Goal: Navigation & Orientation: Find specific page/section

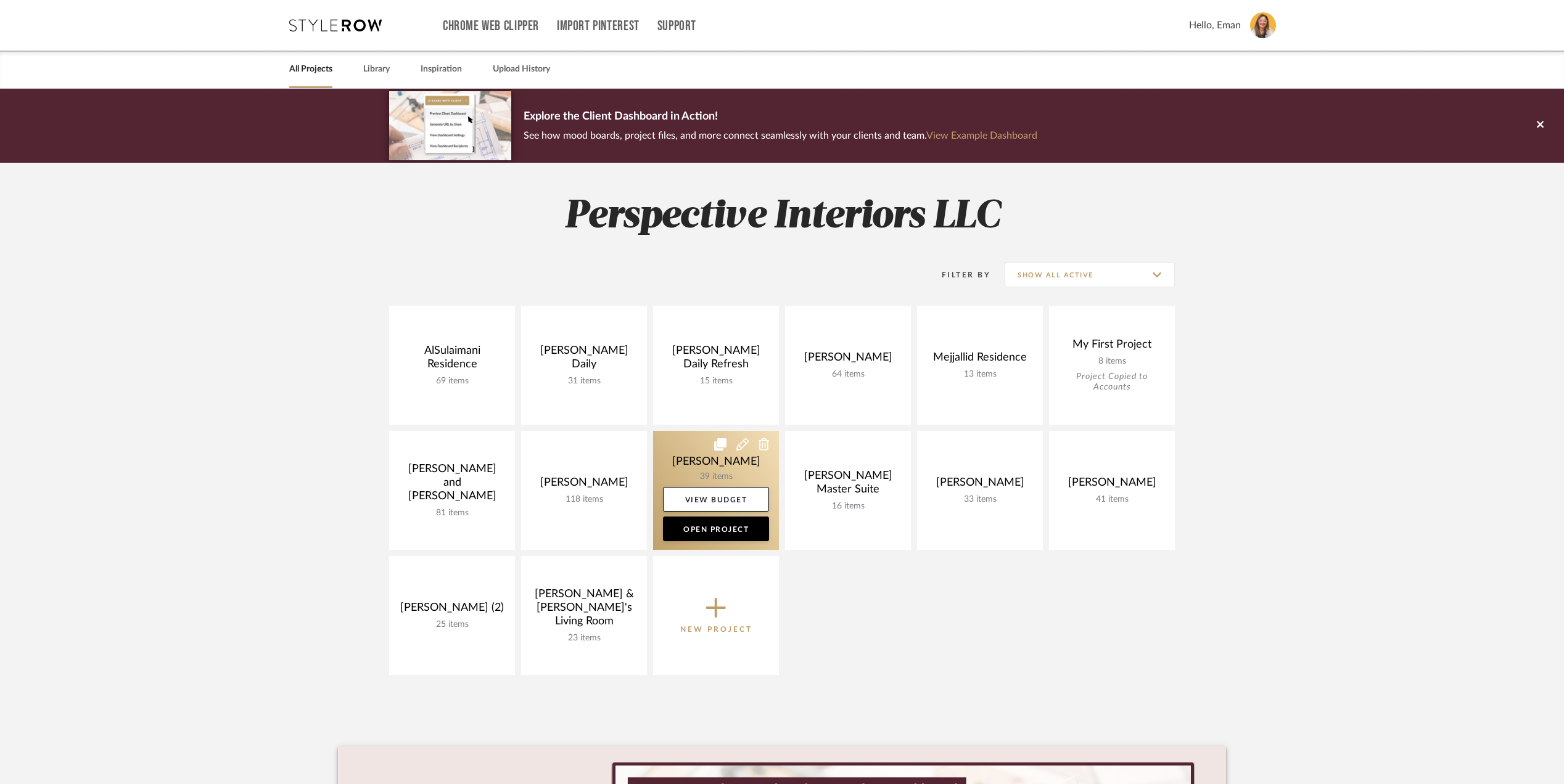
click at [680, 464] on link at bounding box center [716, 491] width 126 height 119
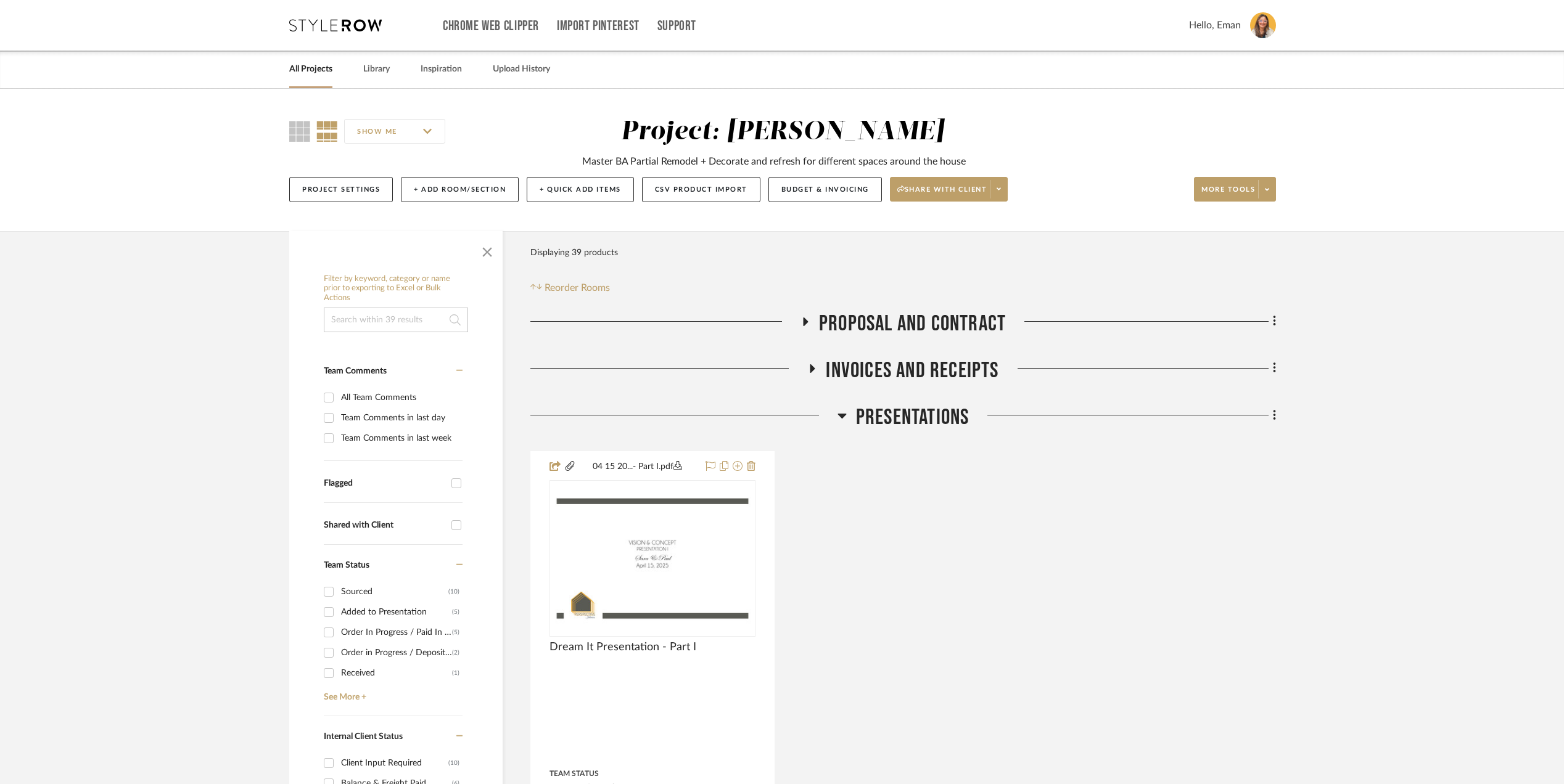
click at [839, 412] on icon at bounding box center [842, 416] width 9 height 15
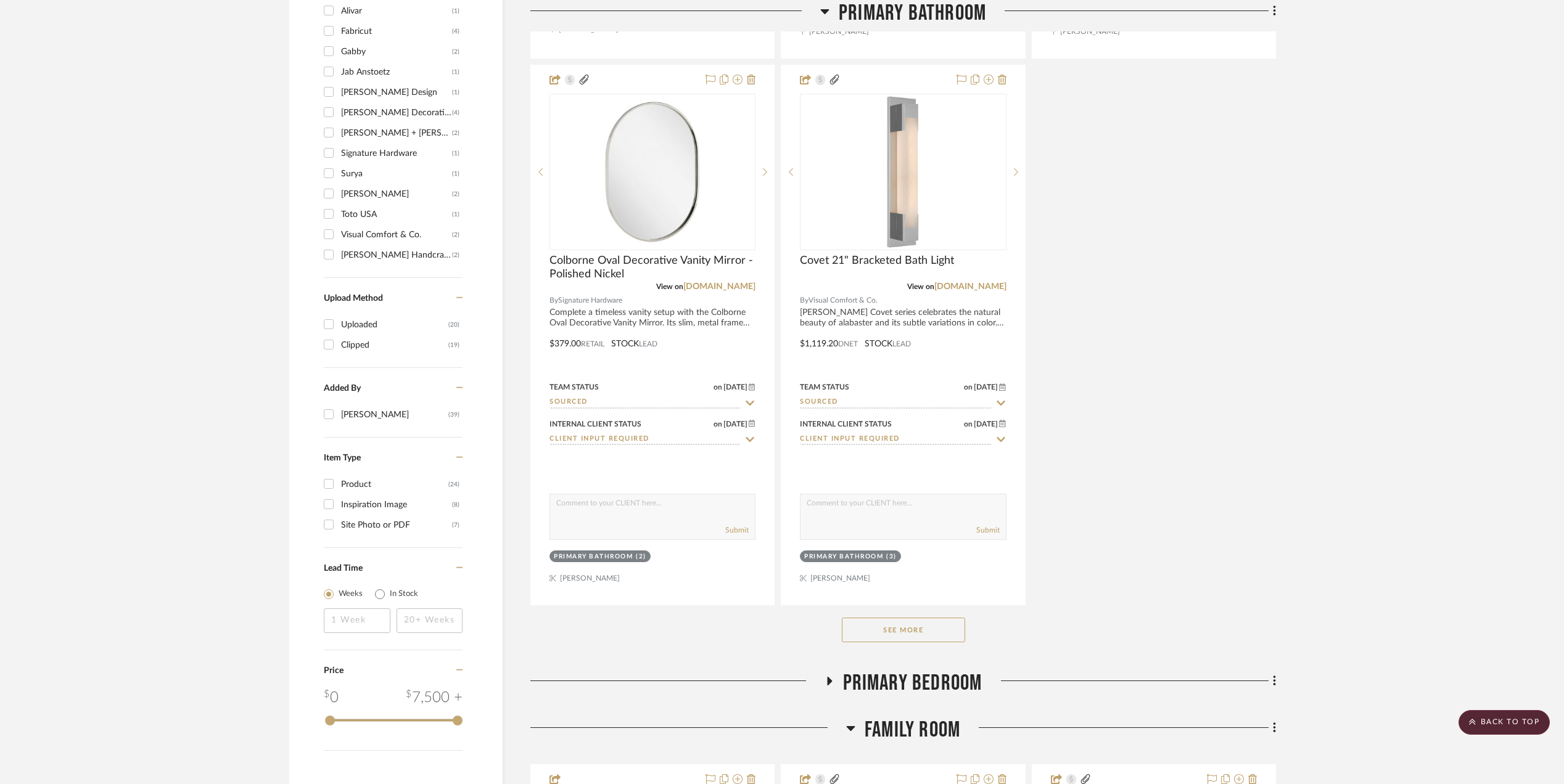
scroll to position [1562, 0]
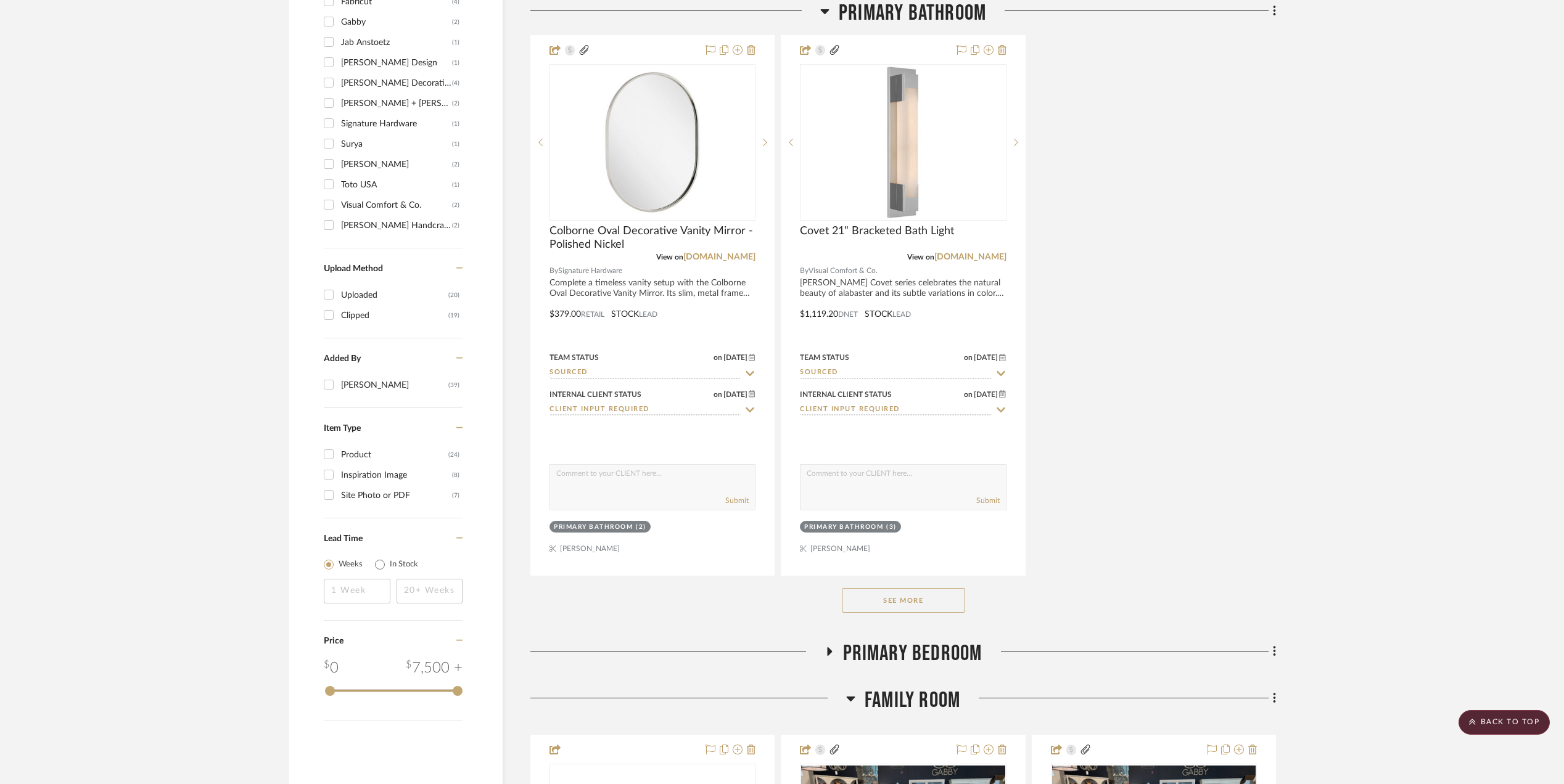
drag, startPoint x: 911, startPoint y: 603, endPoint x: 998, endPoint y: 588, distance: 88.3
click at [914, 603] on button "See More" at bounding box center [903, 600] width 123 height 25
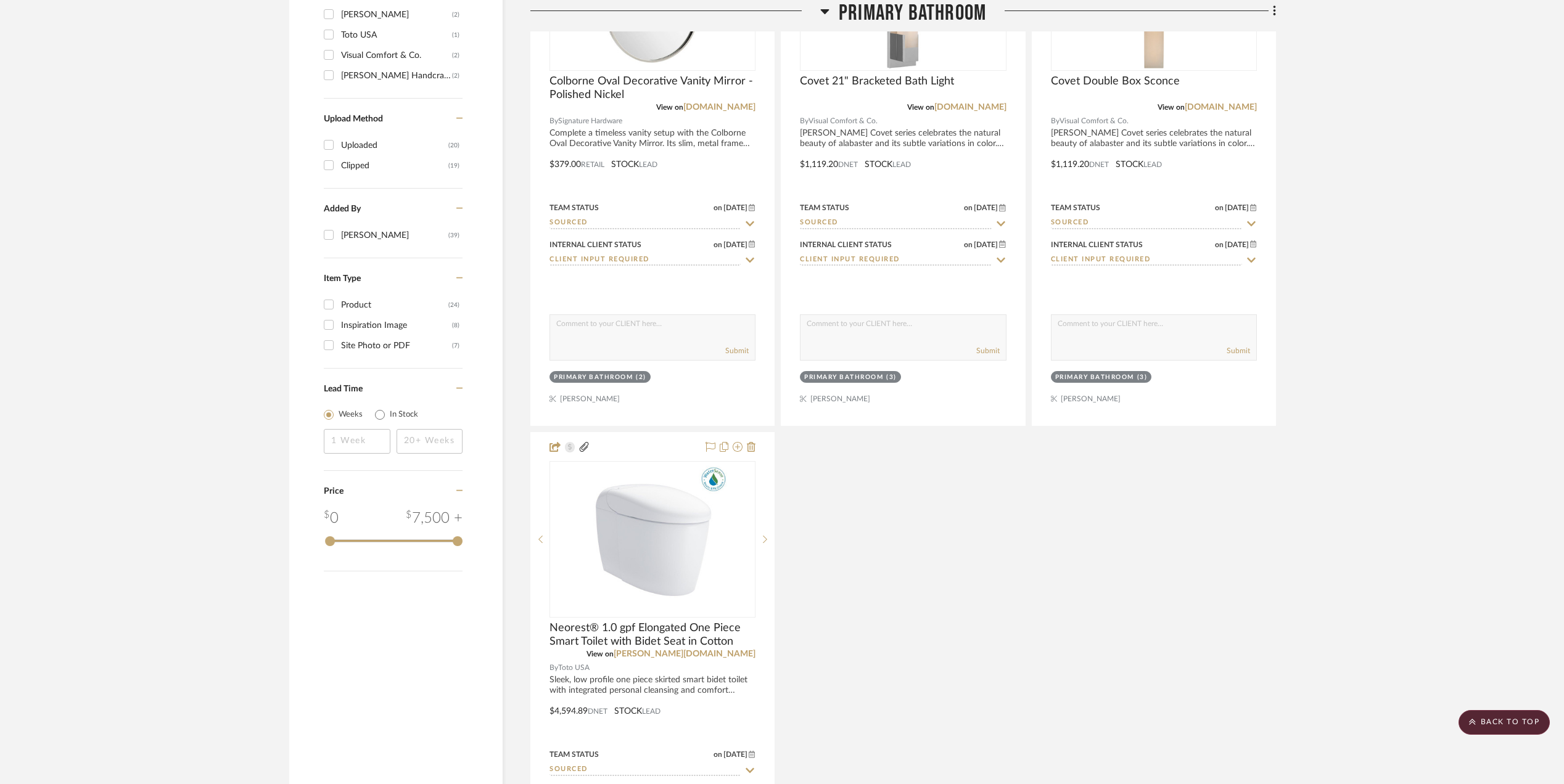
scroll to position [1808, 0]
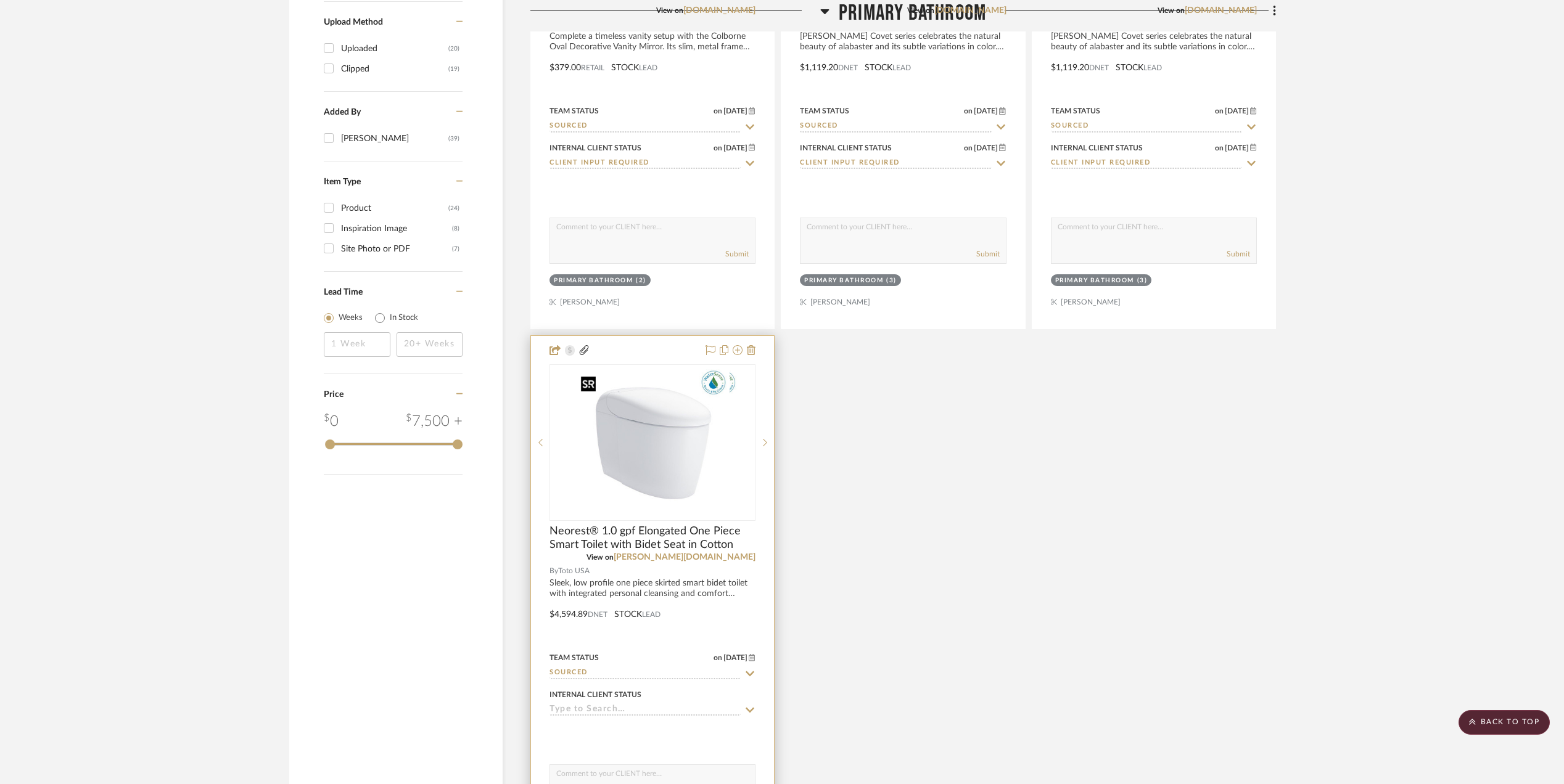
click at [667, 448] on img "0" at bounding box center [662, 442] width 154 height 154
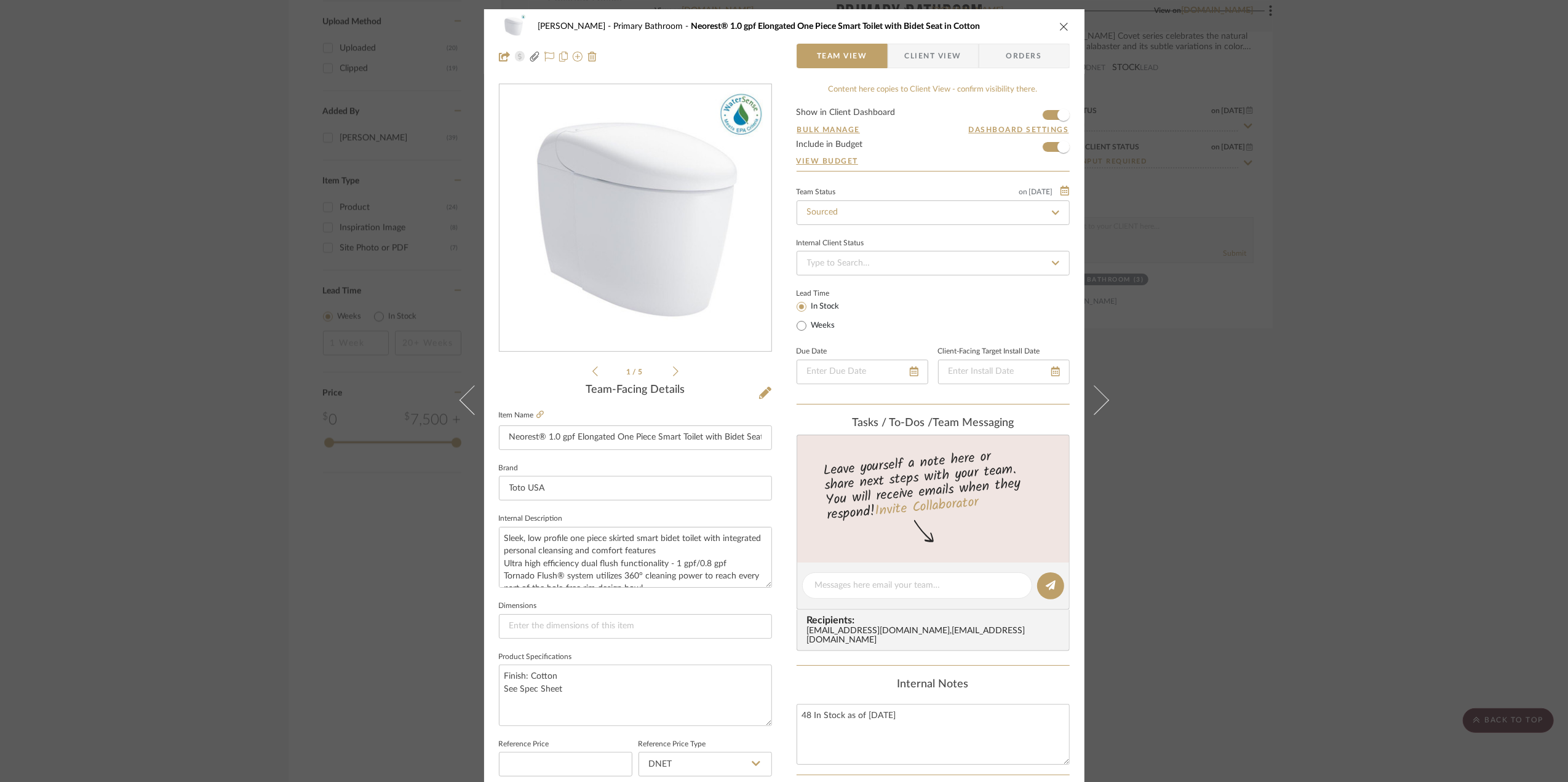
click at [673, 369] on icon at bounding box center [676, 371] width 6 height 11
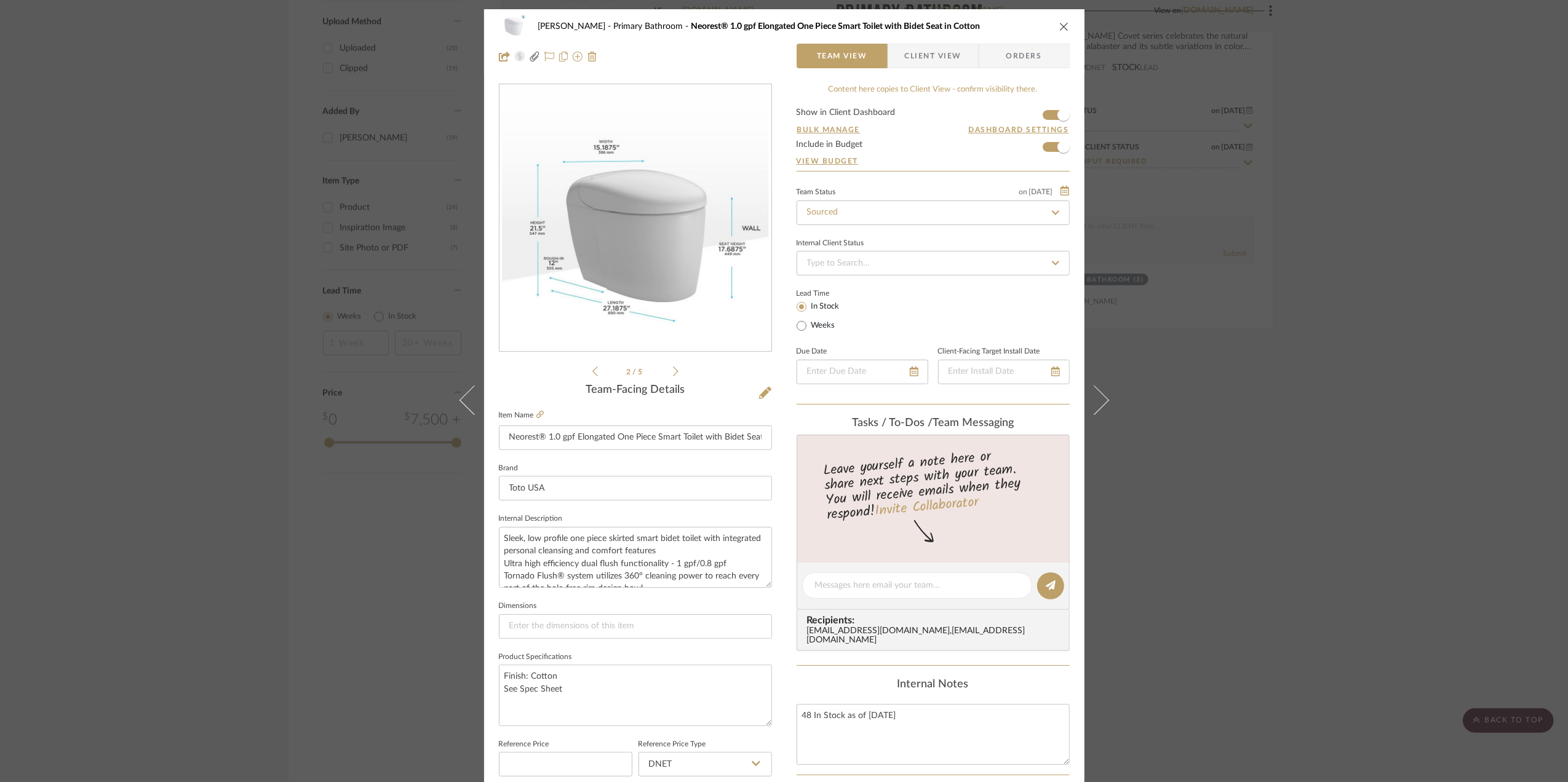
click at [673, 369] on icon at bounding box center [676, 371] width 6 height 11
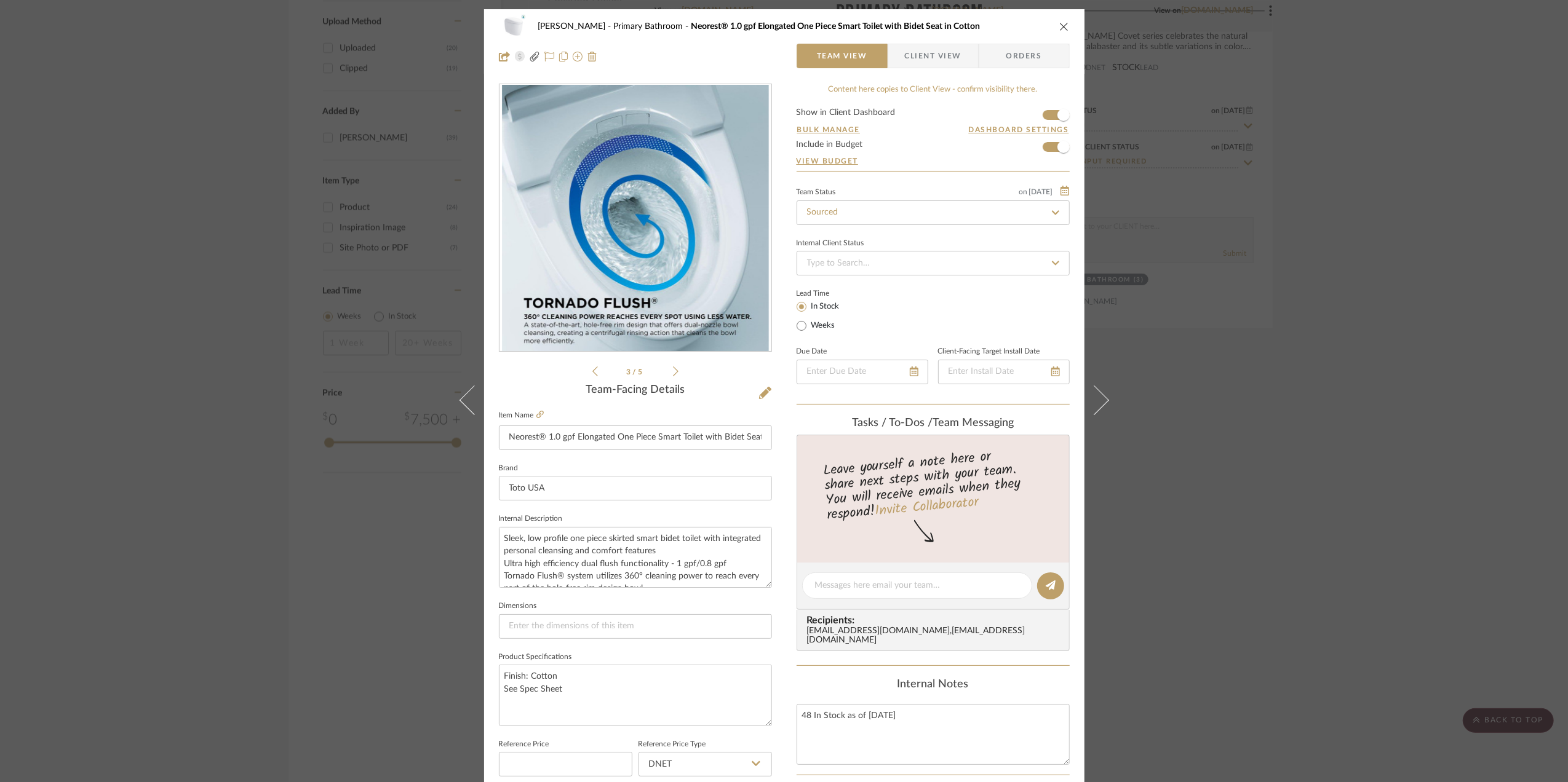
click at [673, 369] on icon at bounding box center [676, 371] width 6 height 11
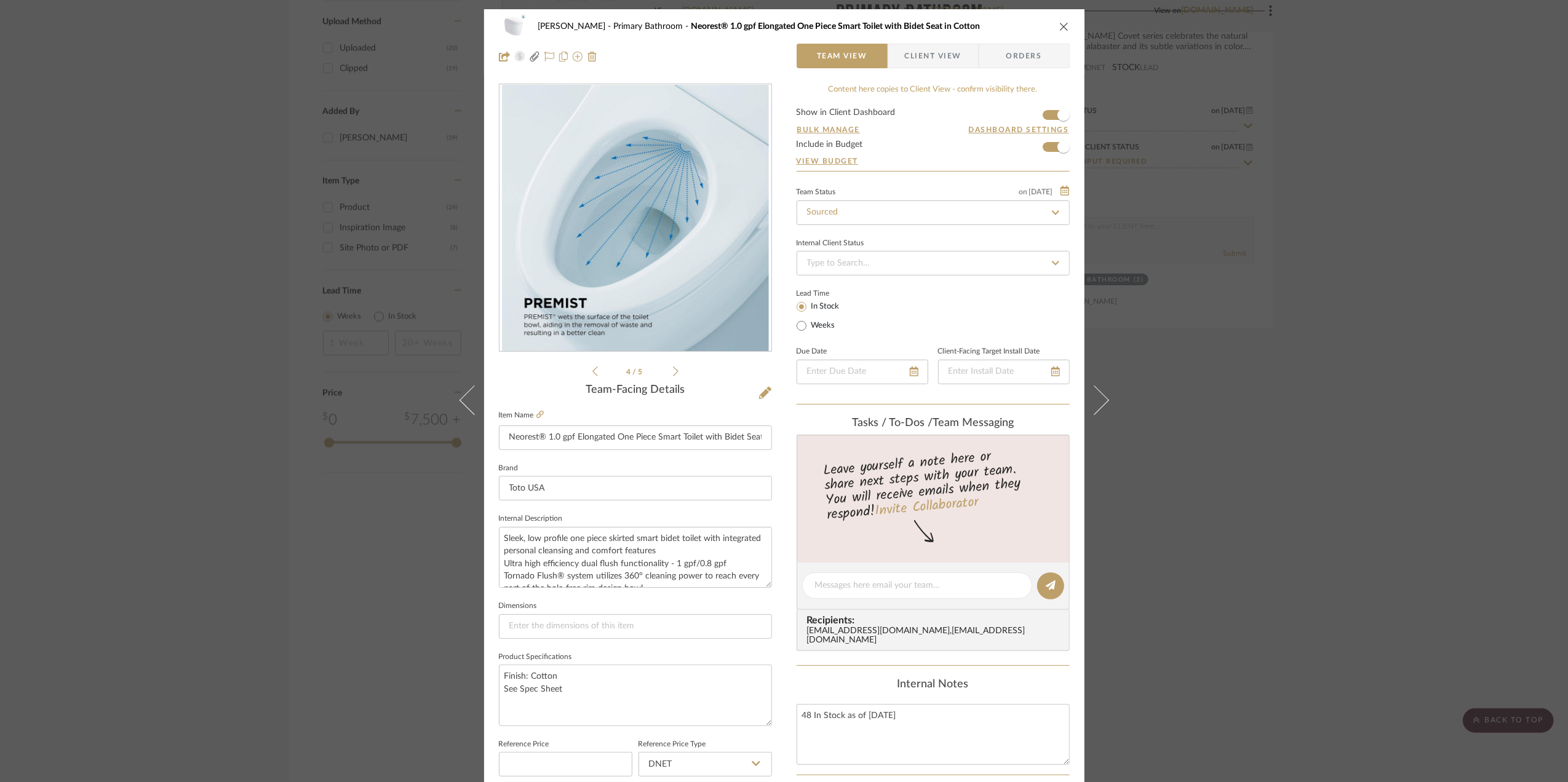
click at [673, 369] on icon at bounding box center [676, 371] width 6 height 11
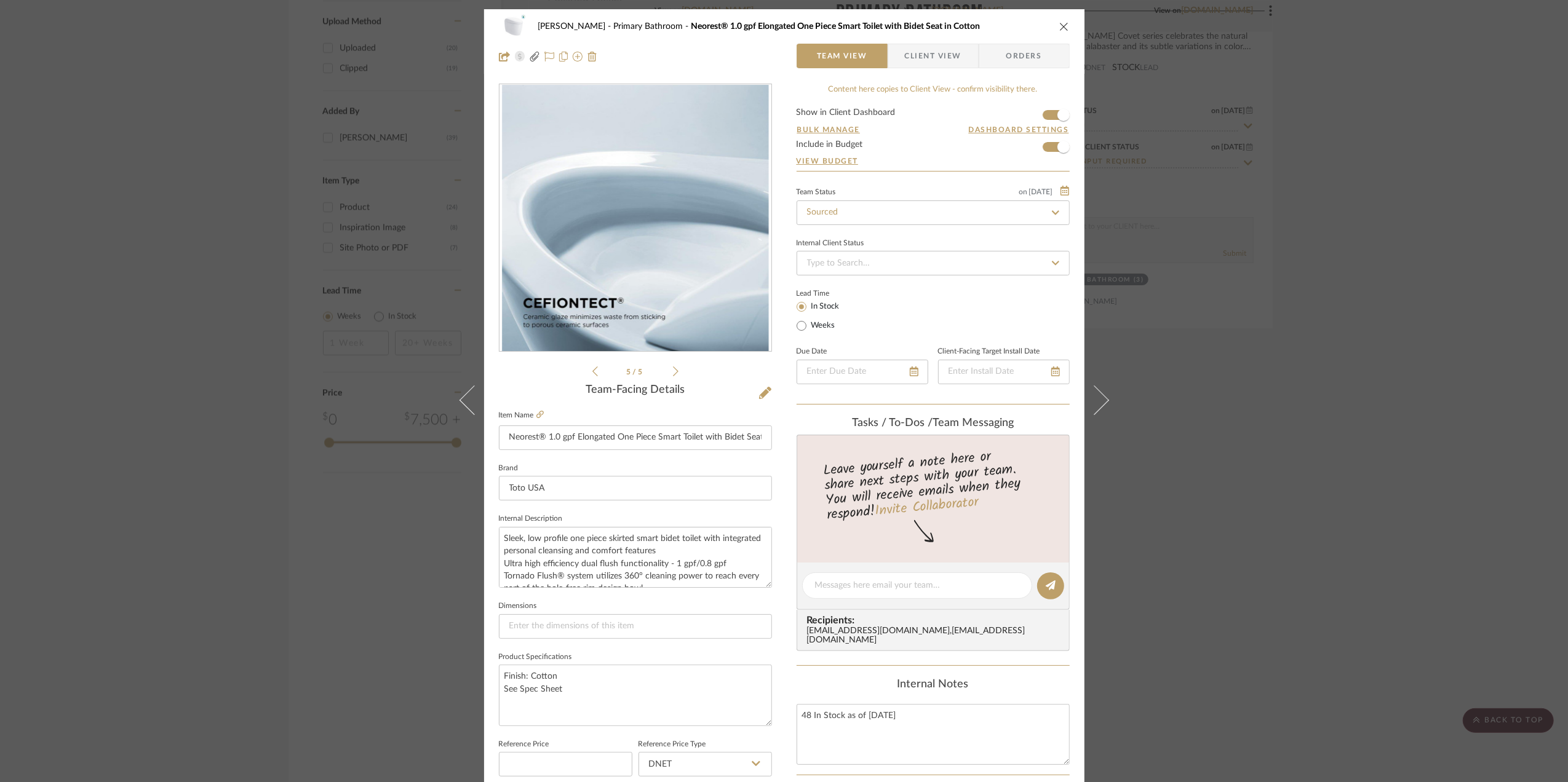
click at [673, 369] on icon at bounding box center [676, 371] width 6 height 11
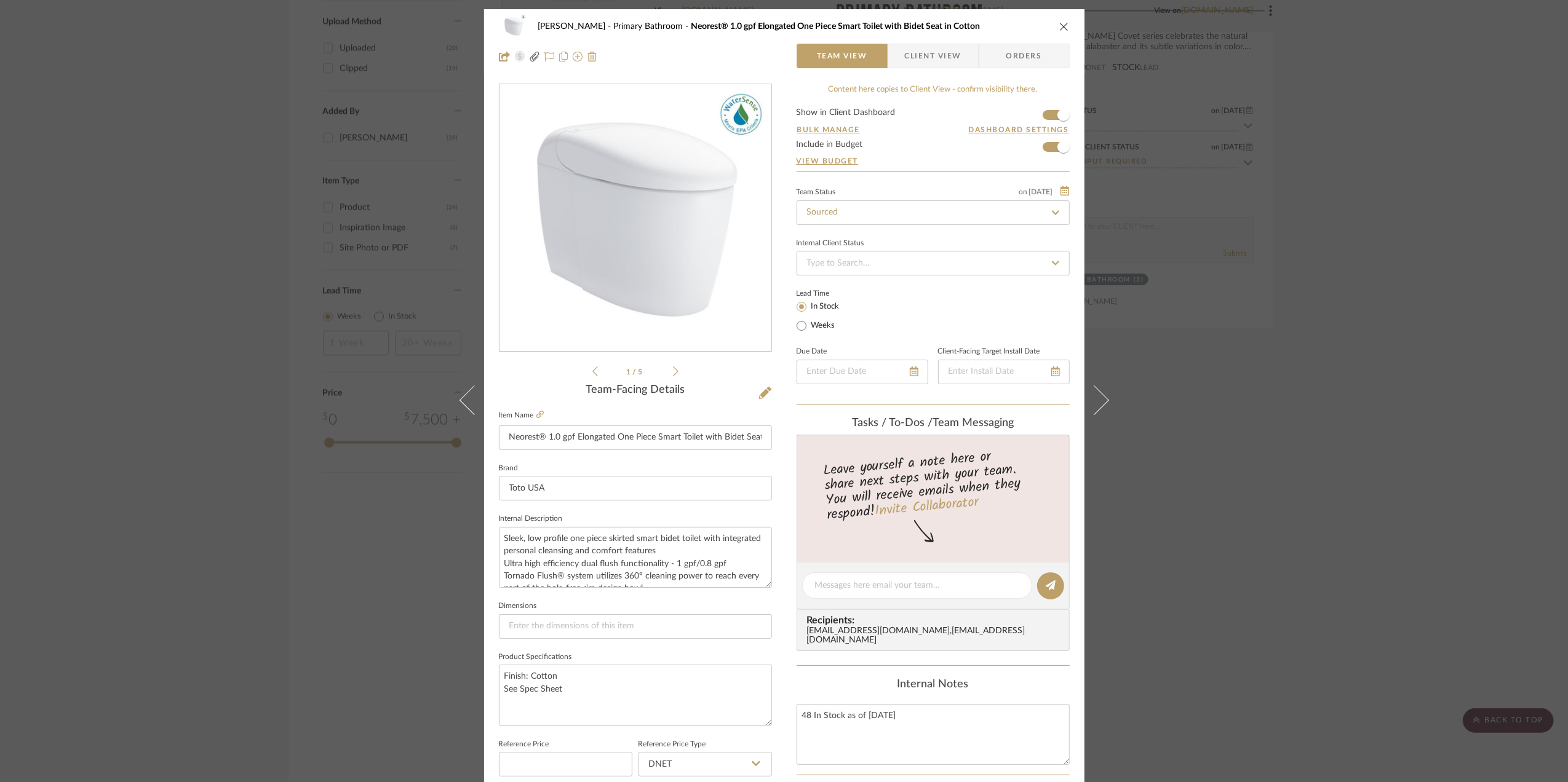
click at [673, 369] on icon at bounding box center [676, 371] width 6 height 11
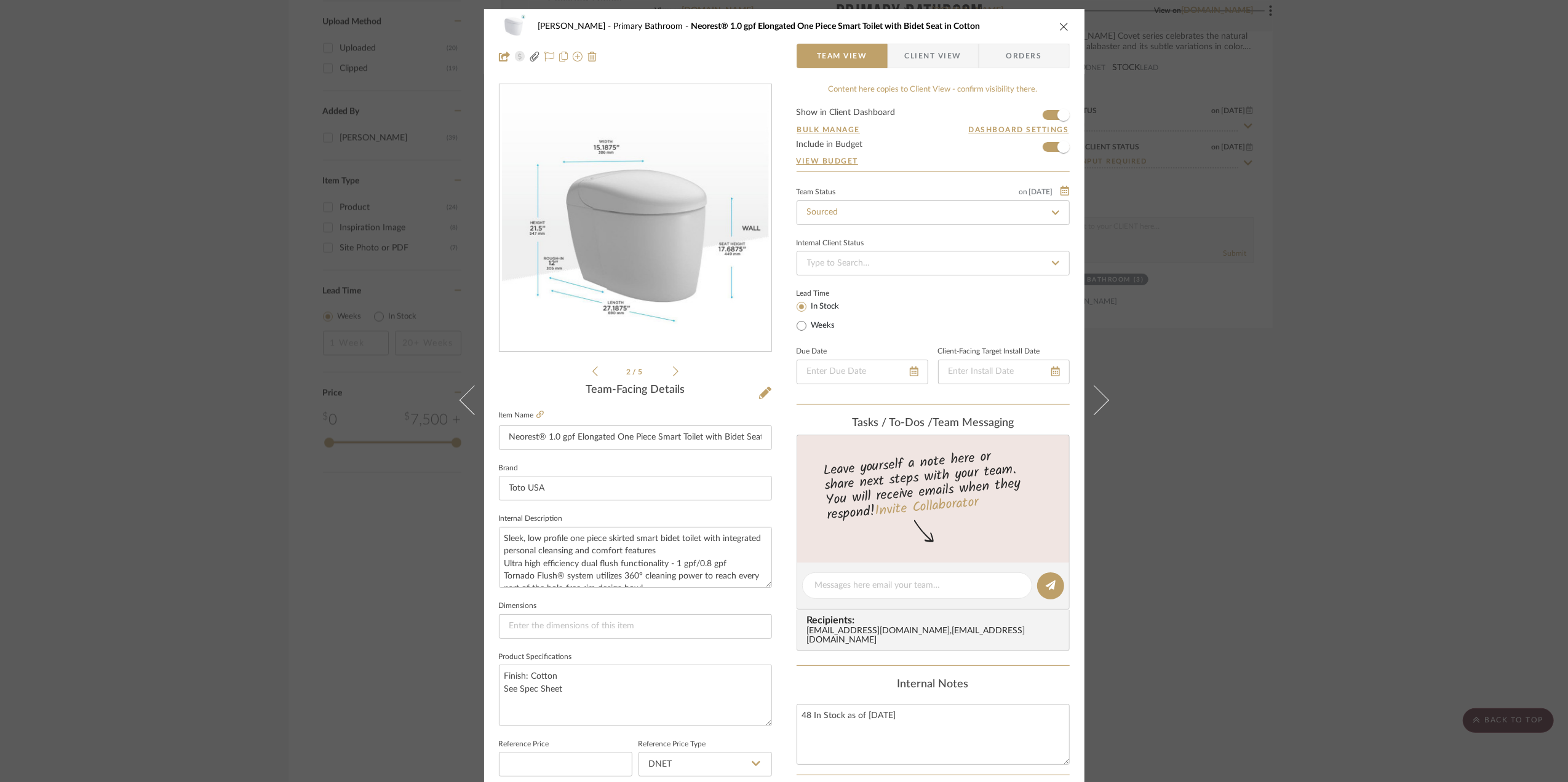
click at [1061, 22] on icon "close" at bounding box center [1064, 26] width 10 height 10
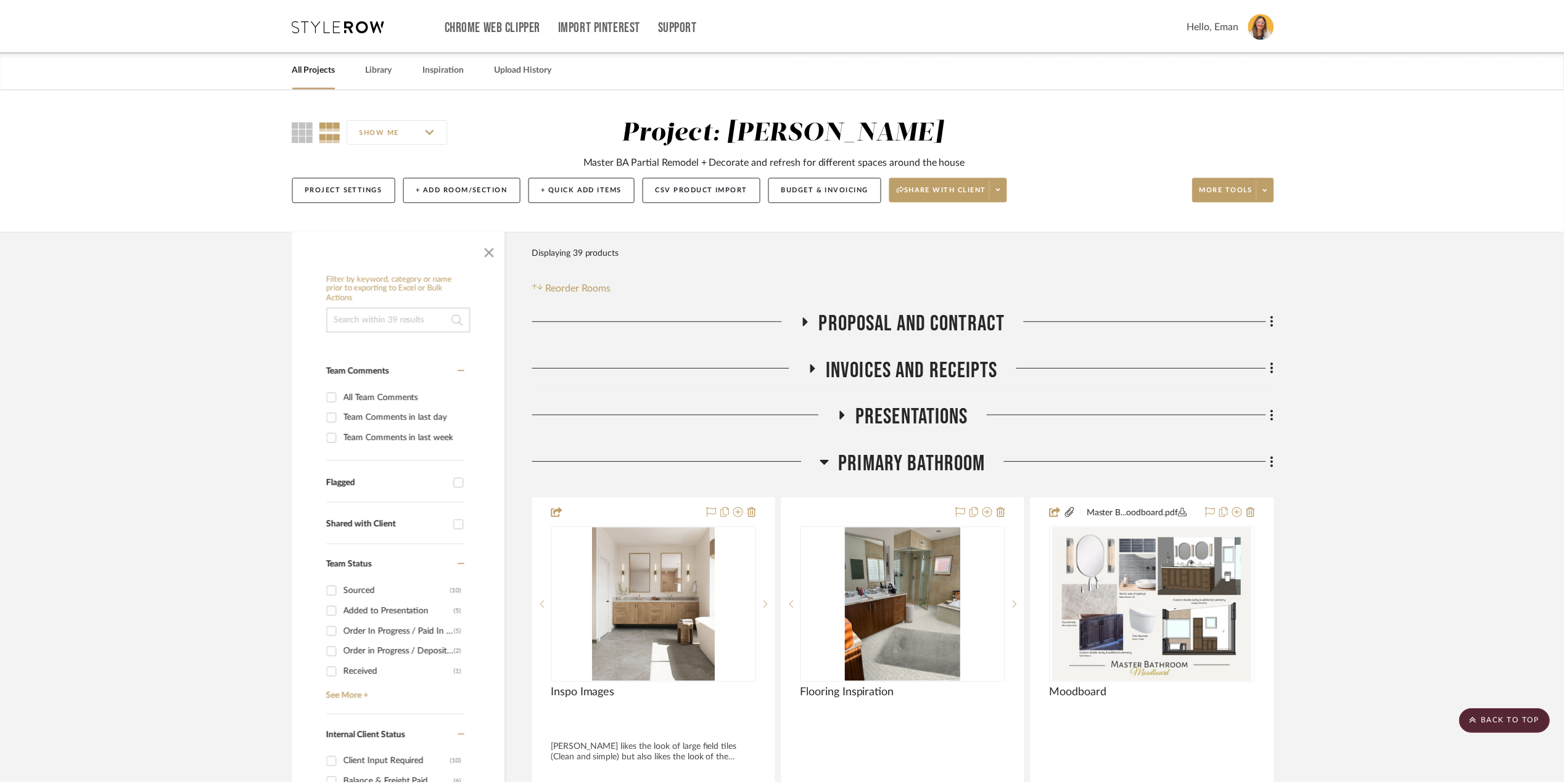
scroll to position [1808, 0]
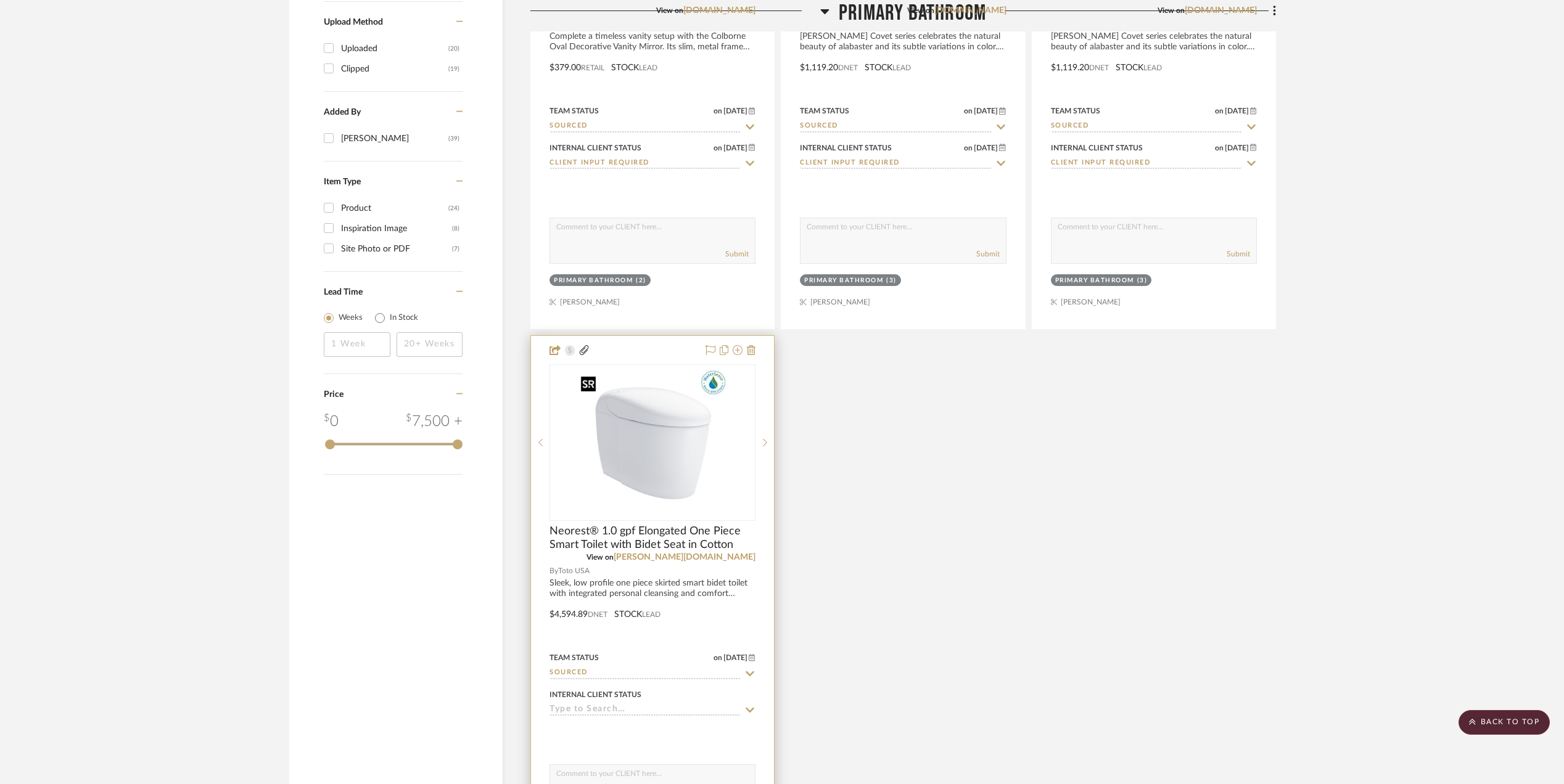
click at [682, 457] on img "0" at bounding box center [652, 442] width 154 height 154
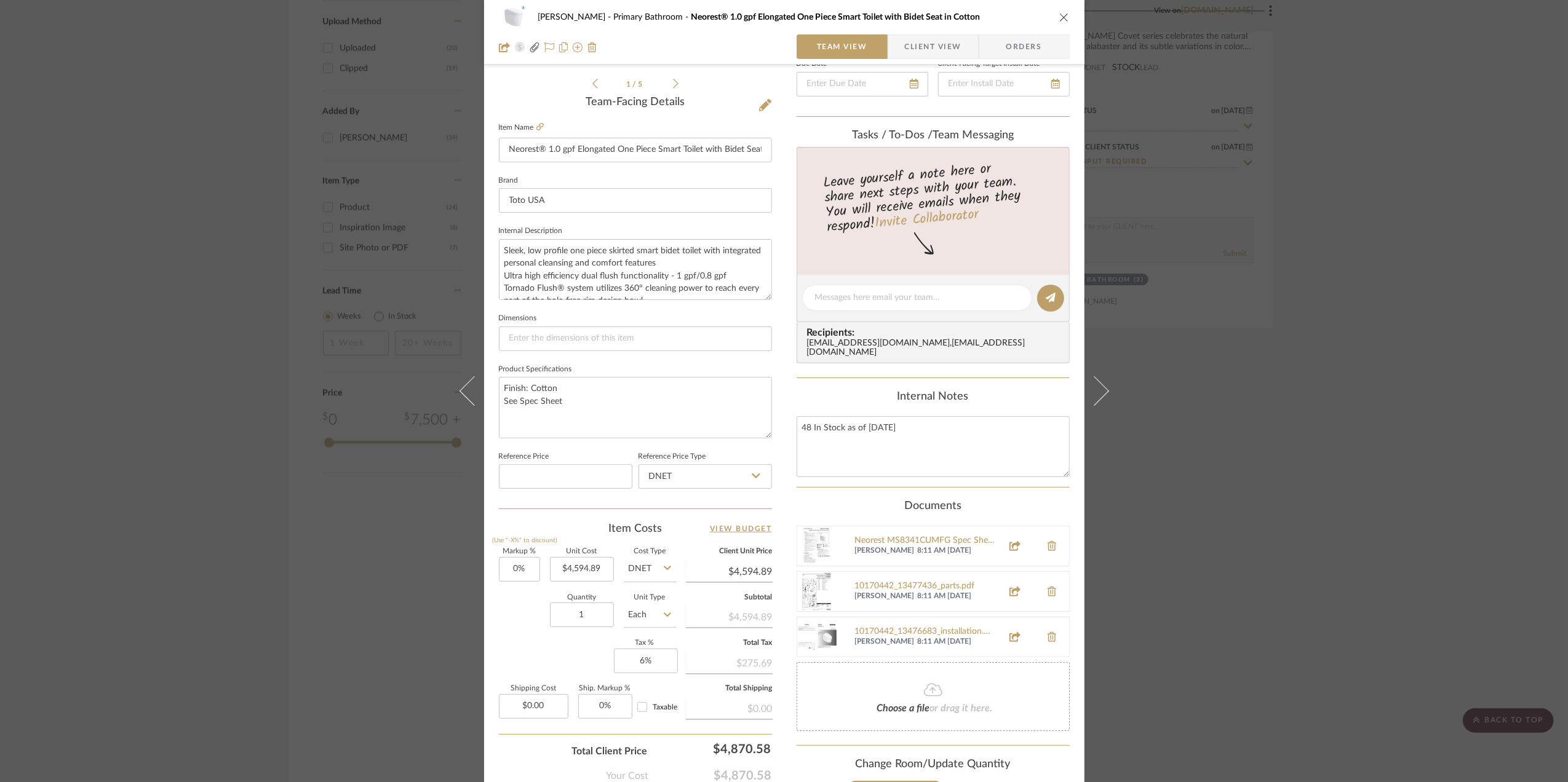
scroll to position [328, 0]
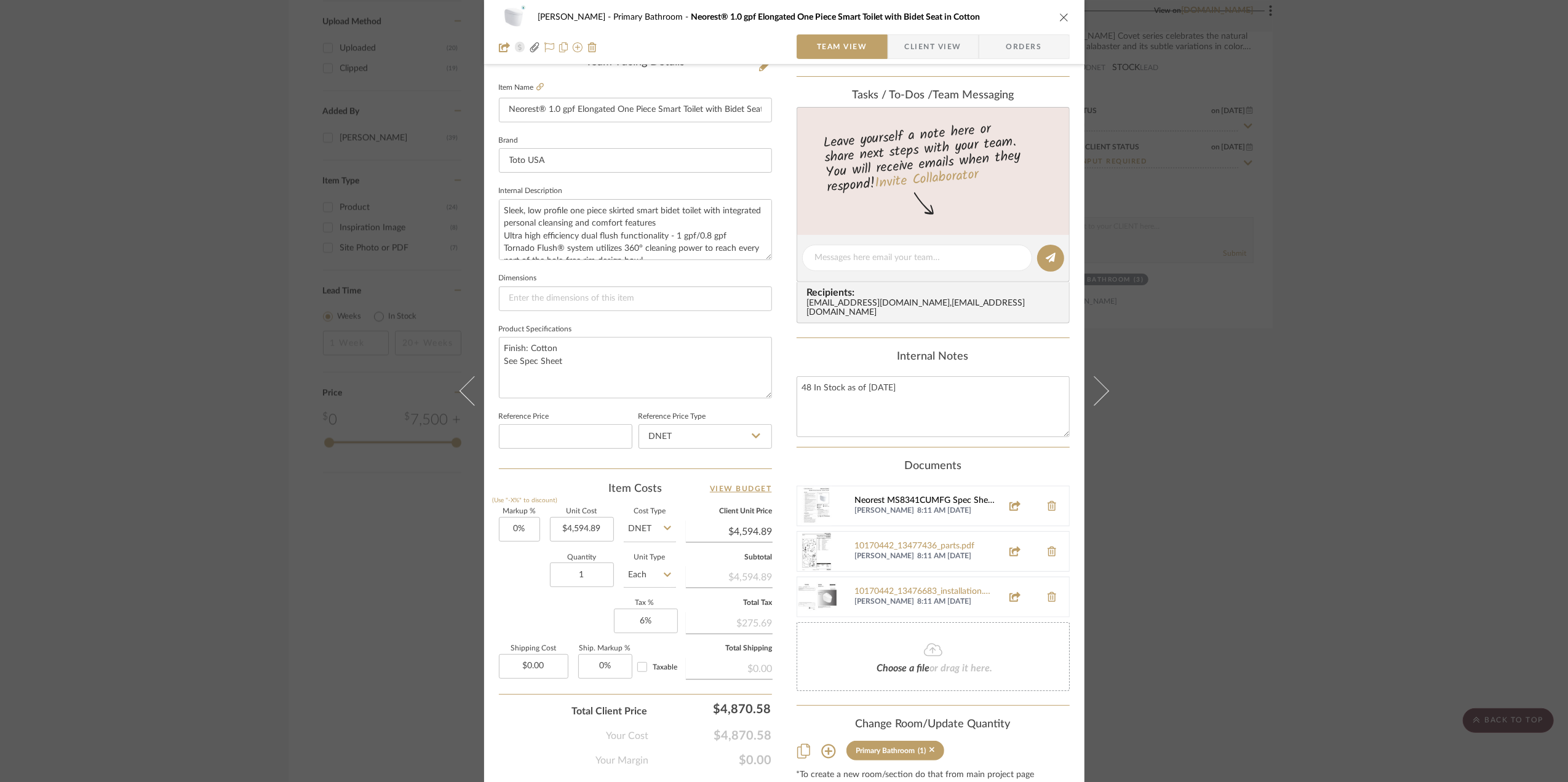
click at [959, 496] on div "Neorest MS8341CUMFG Spec Sheet.pdf" at bounding box center [925, 500] width 140 height 10
click at [927, 588] on div "10170442_13476683_installation.pdf" at bounding box center [925, 592] width 140 height 10
click at [919, 542] on div "10170442_13477436_parts.pdf" at bounding box center [925, 547] width 140 height 10
click at [1341, 347] on div "[PERSON_NAME] Primary Bathroom Neorest® 1.0 gpf Elongated One Piece Smart Toile…" at bounding box center [784, 391] width 1568 height 782
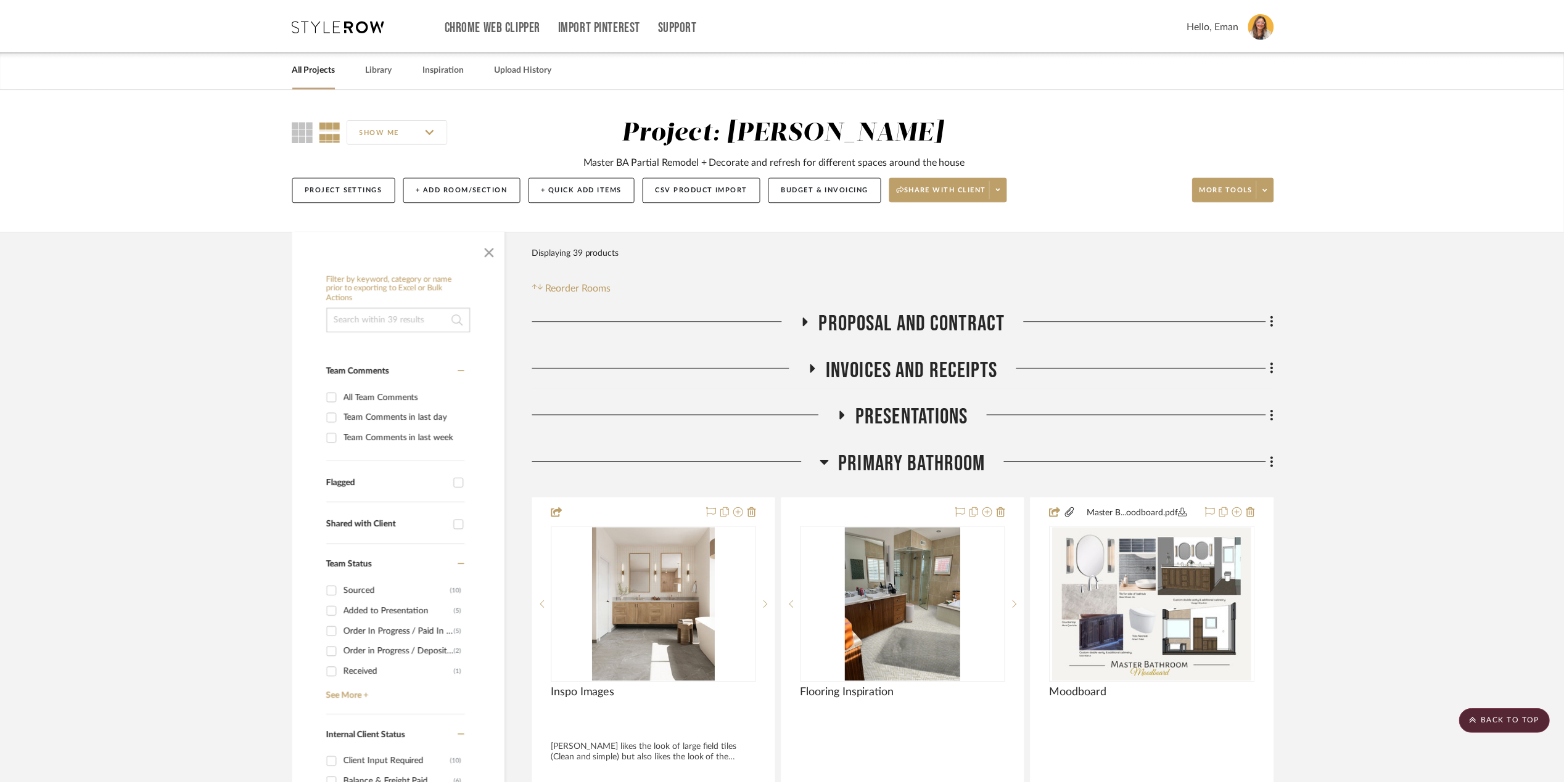
scroll to position [1808, 0]
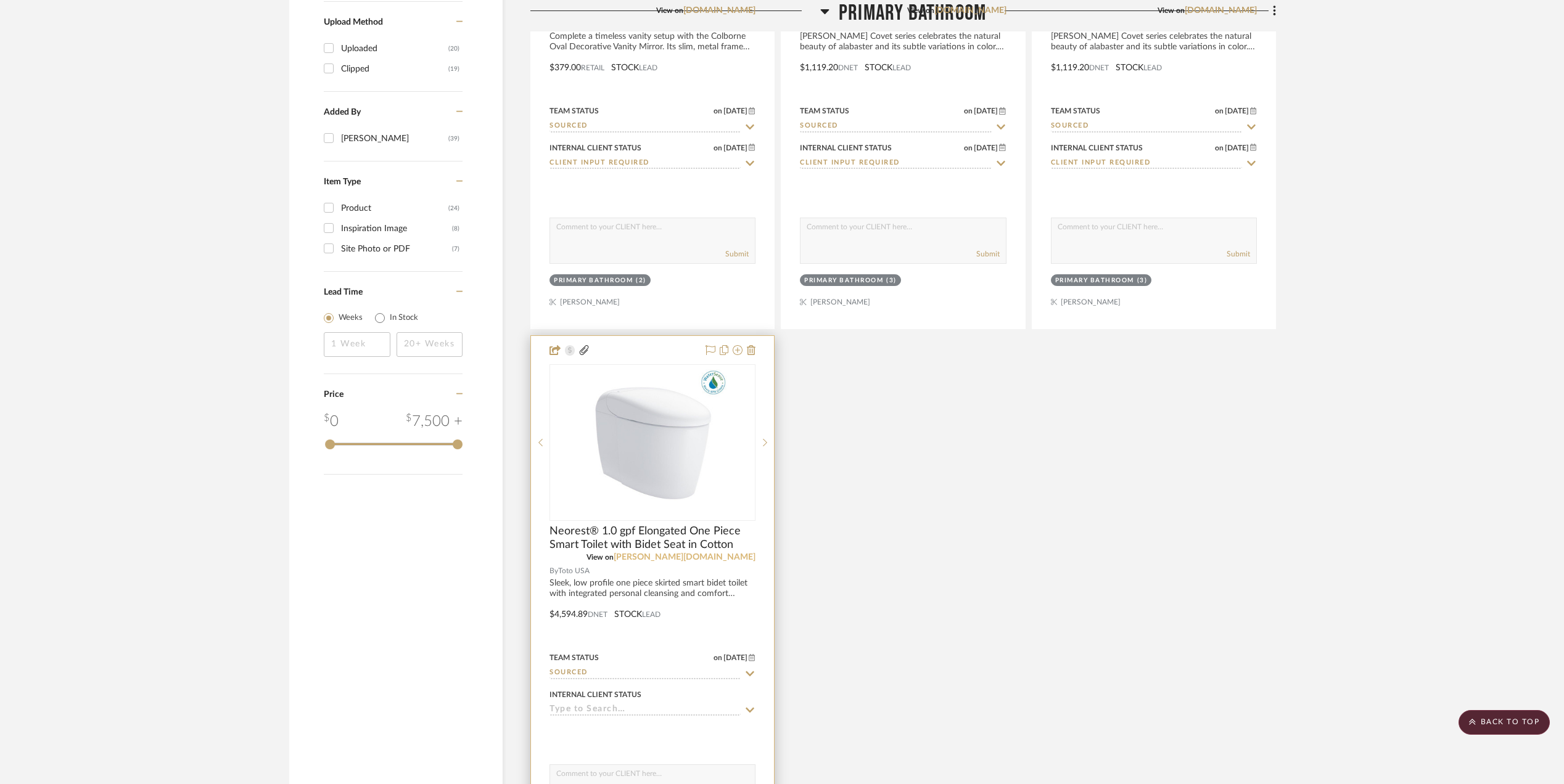
click at [743, 561] on link "[PERSON_NAME][DOMAIN_NAME]" at bounding box center [684, 556] width 142 height 8
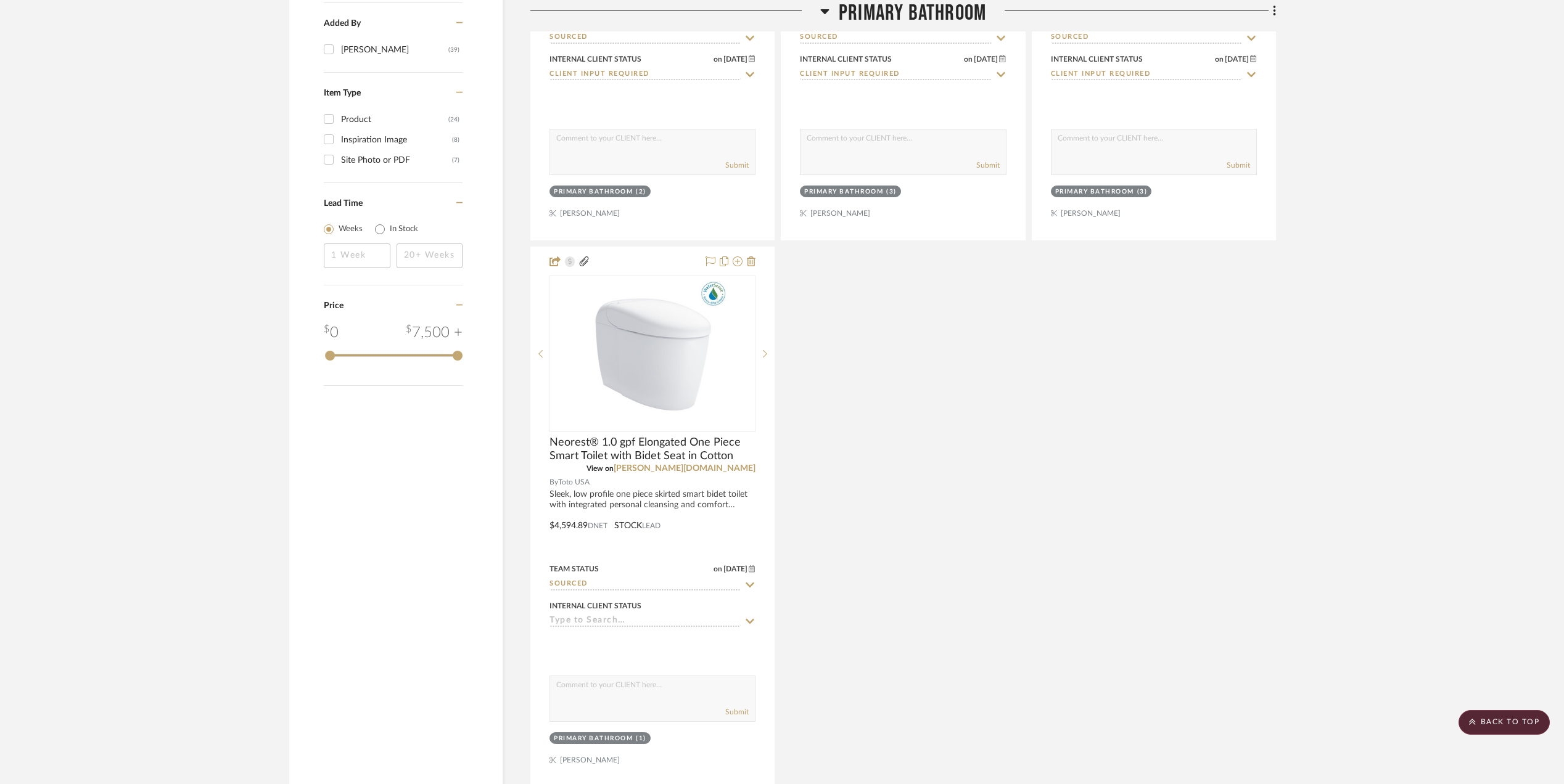
scroll to position [1890, 0]
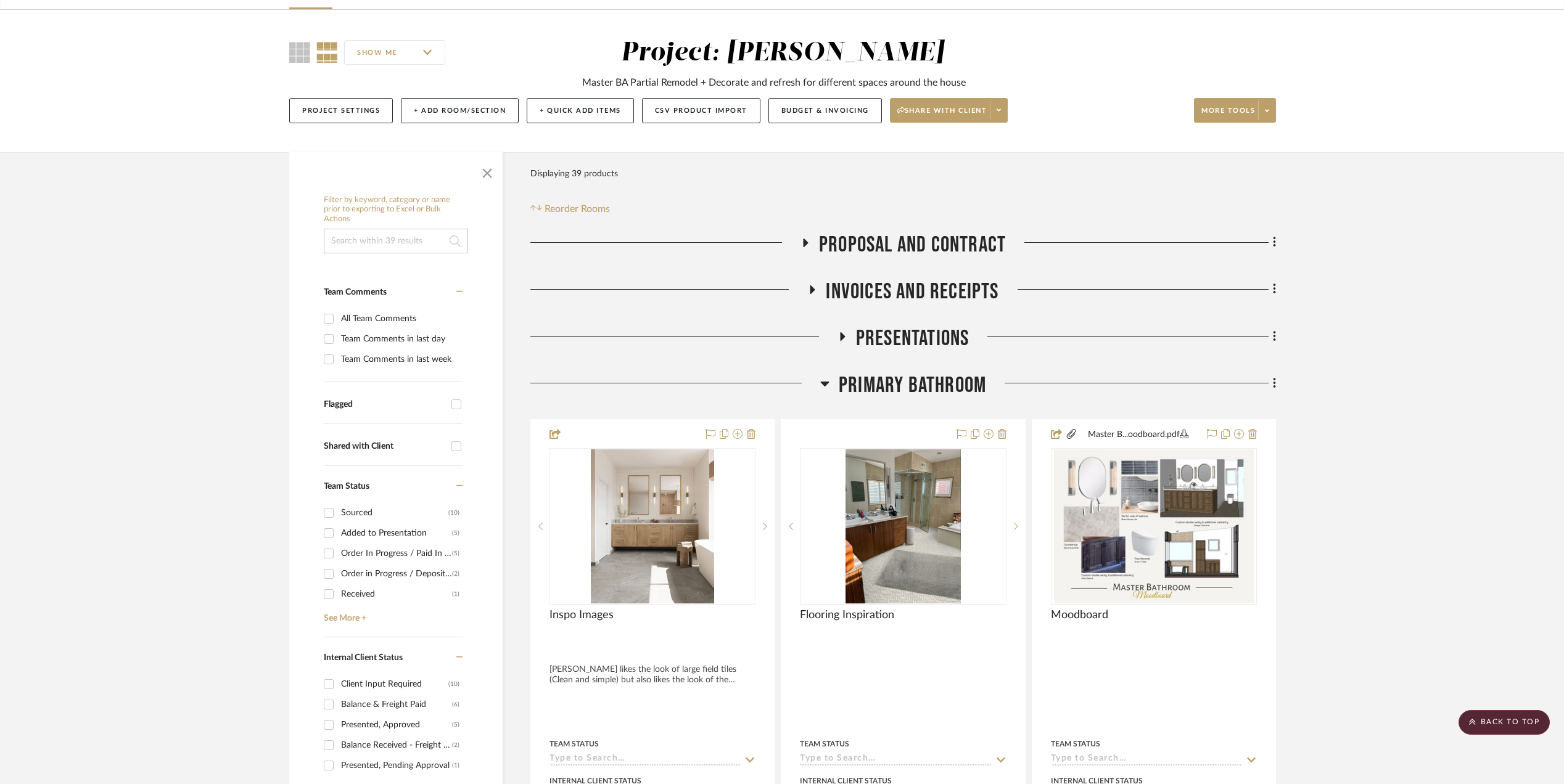
scroll to position [0, 0]
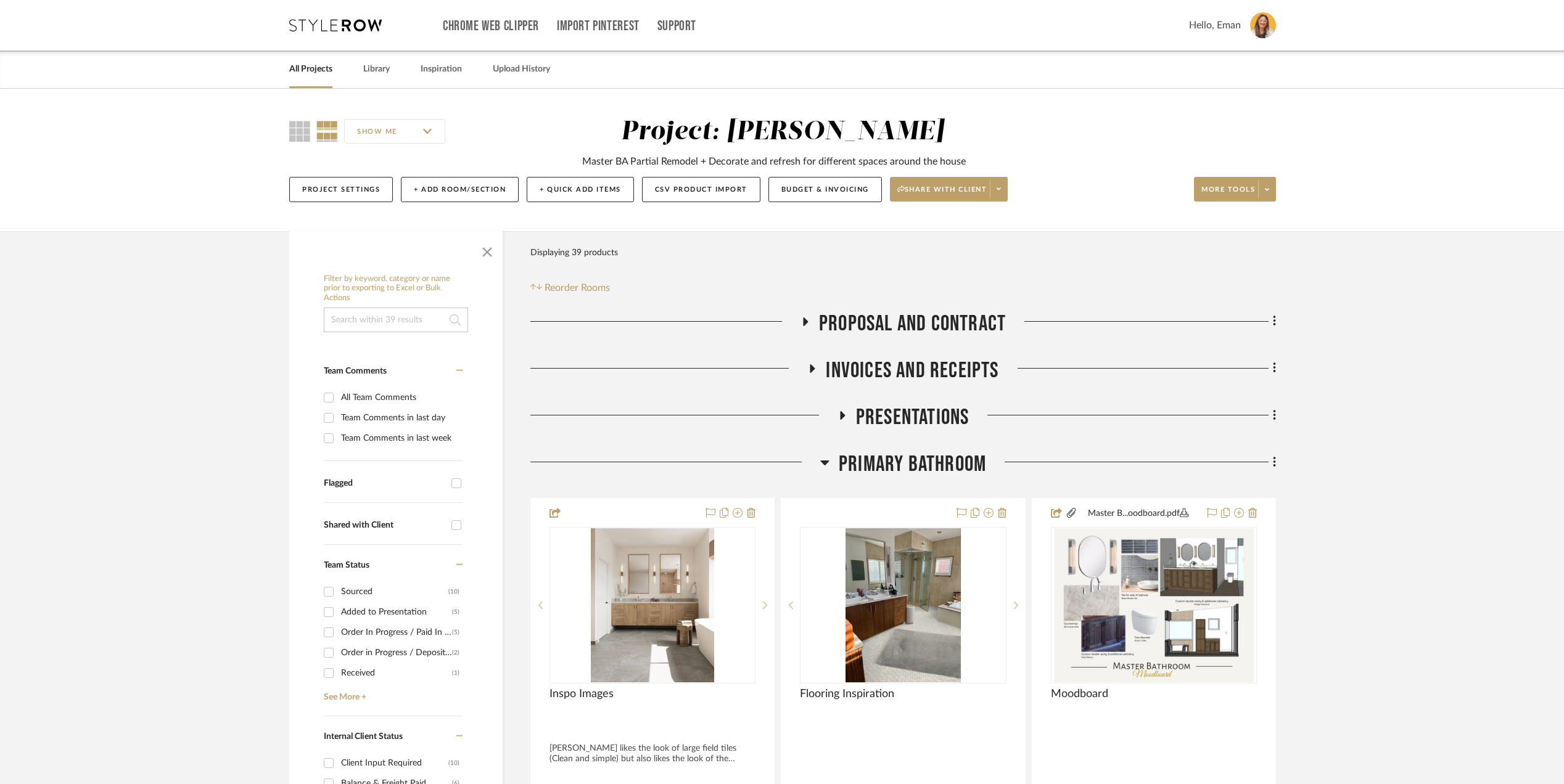
click at [316, 73] on link "All Projects" at bounding box center [310, 69] width 44 height 17
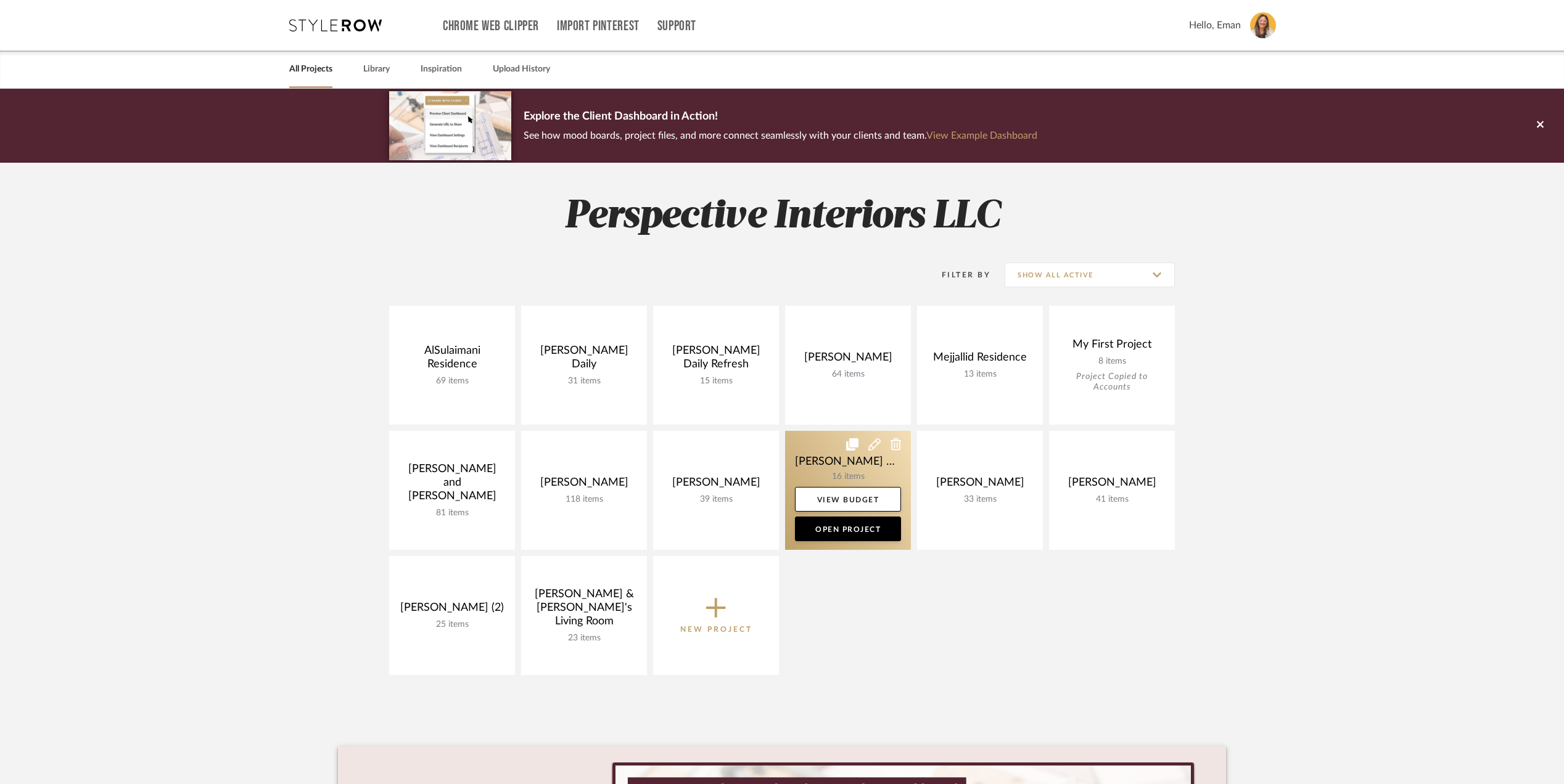
click at [813, 464] on link at bounding box center [848, 491] width 126 height 119
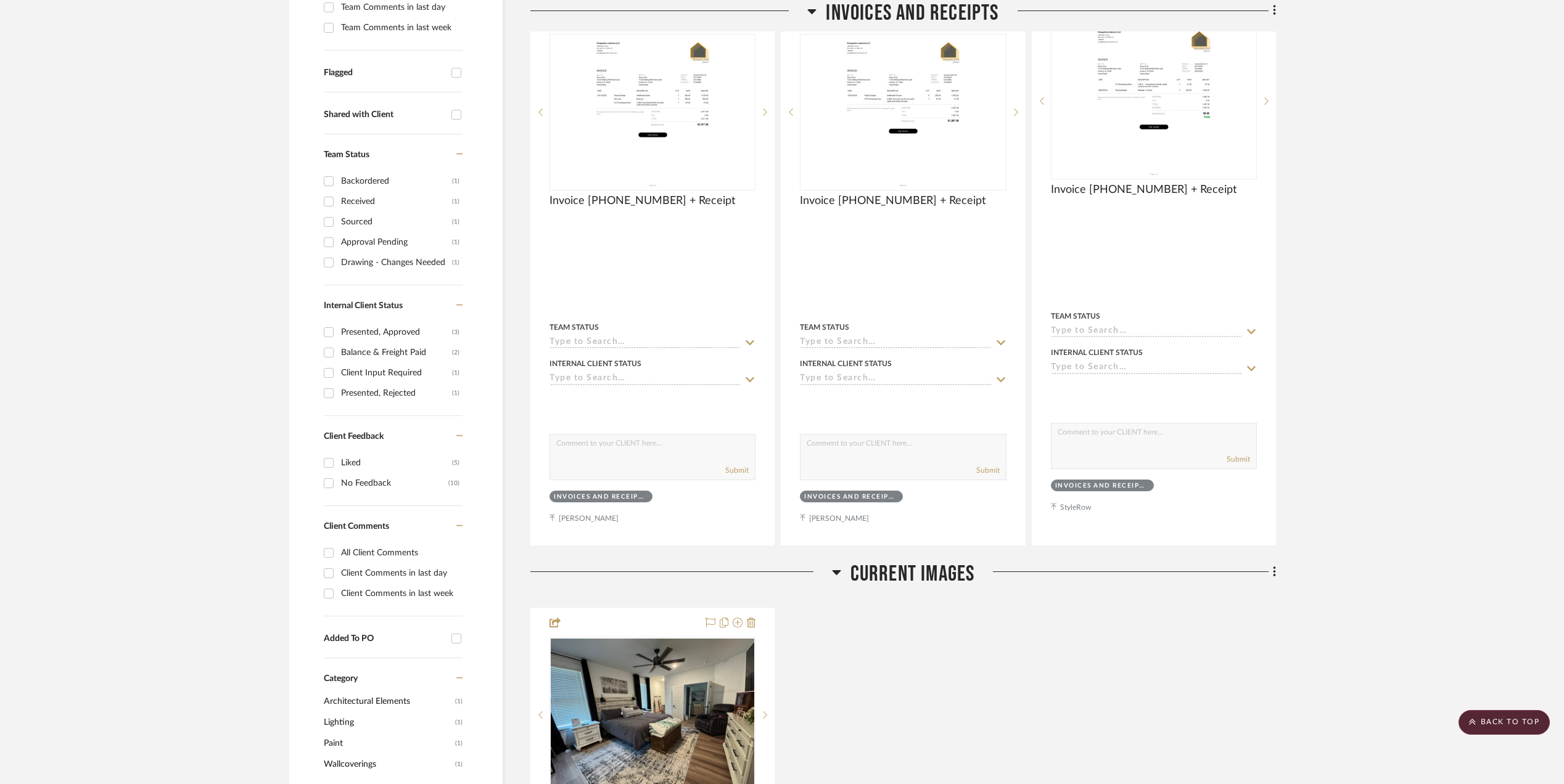
scroll to position [740, 0]
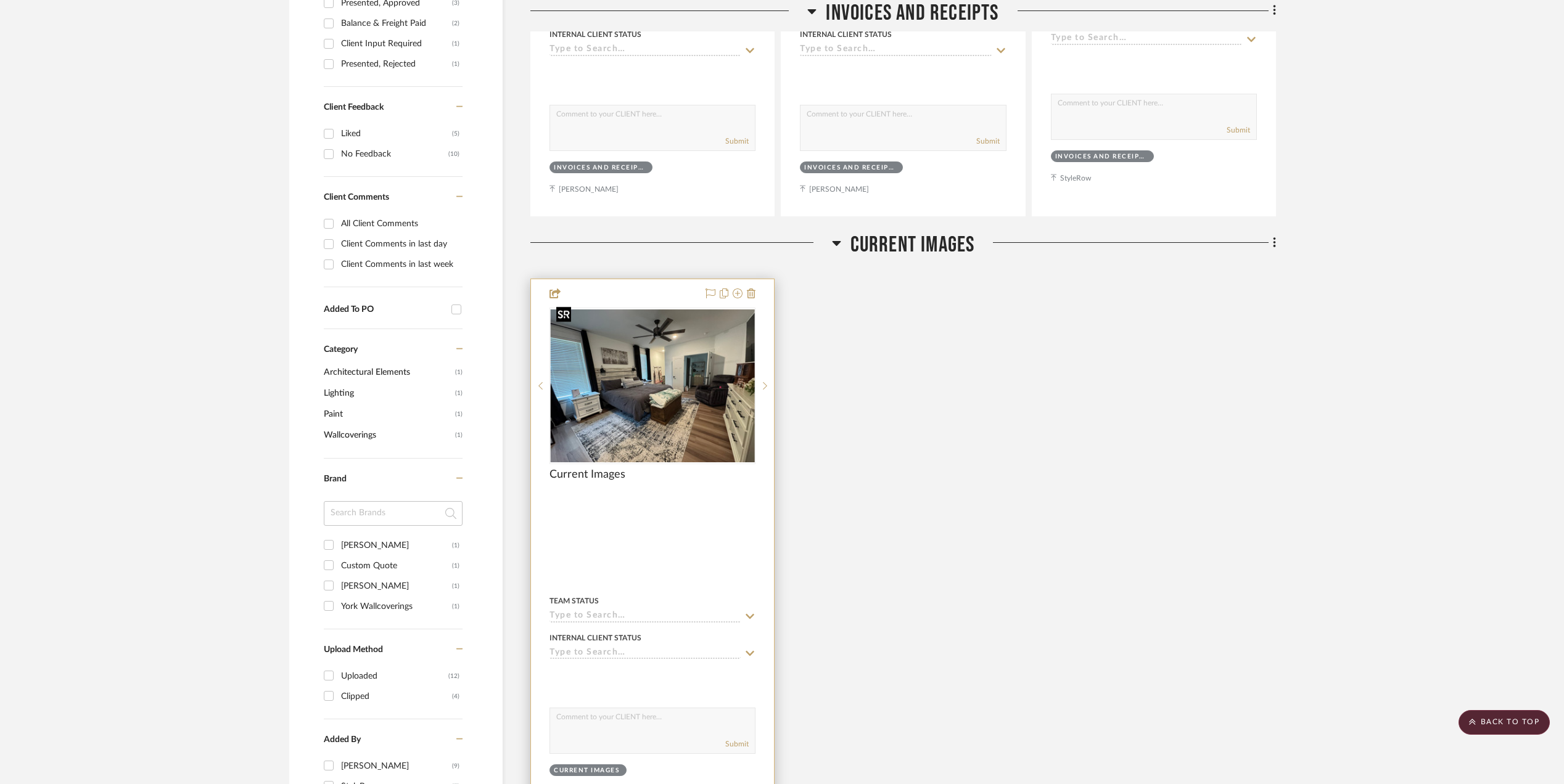
click at [649, 366] on img "0" at bounding box center [653, 385] width 204 height 153
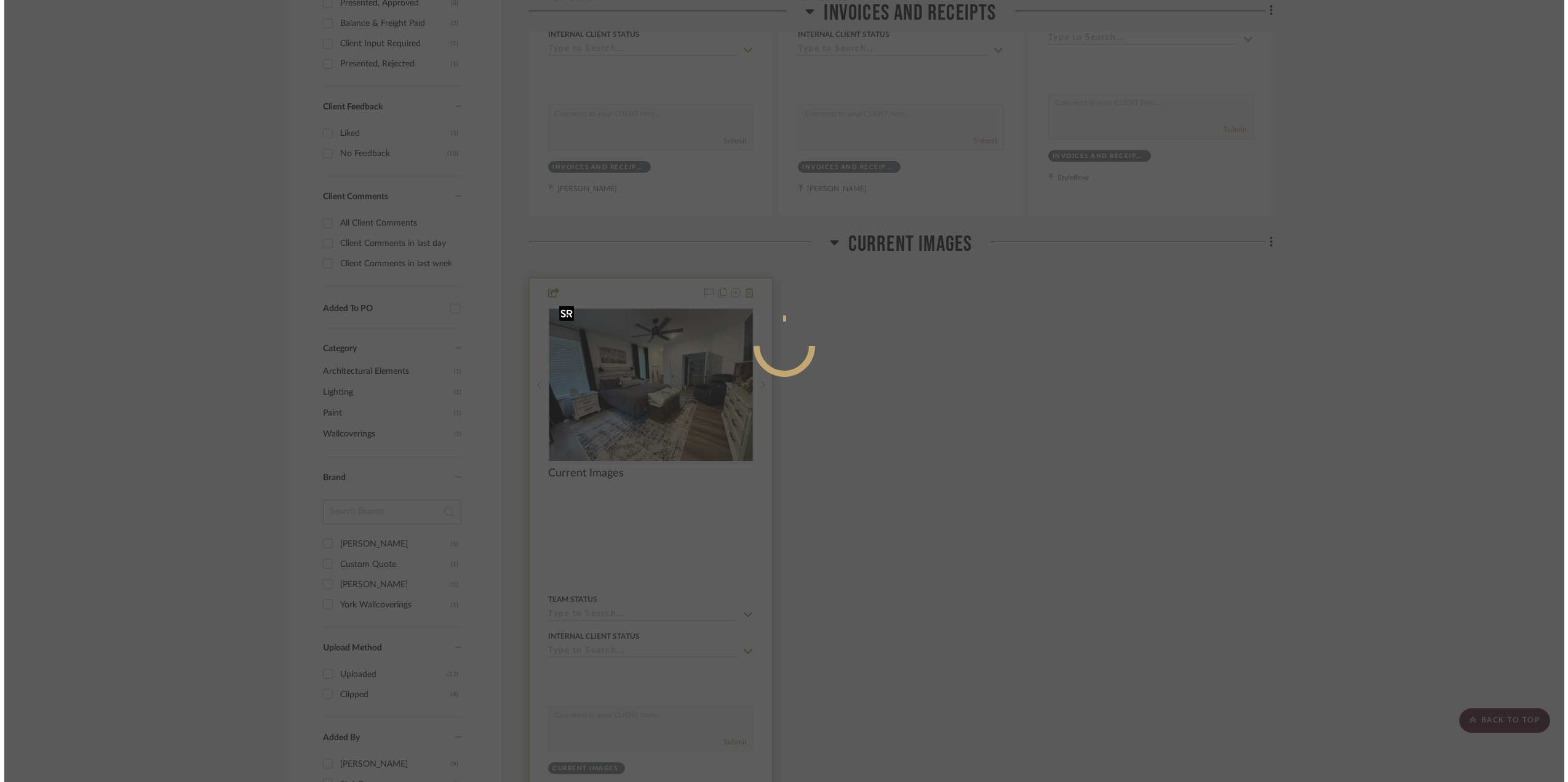
scroll to position [0, 0]
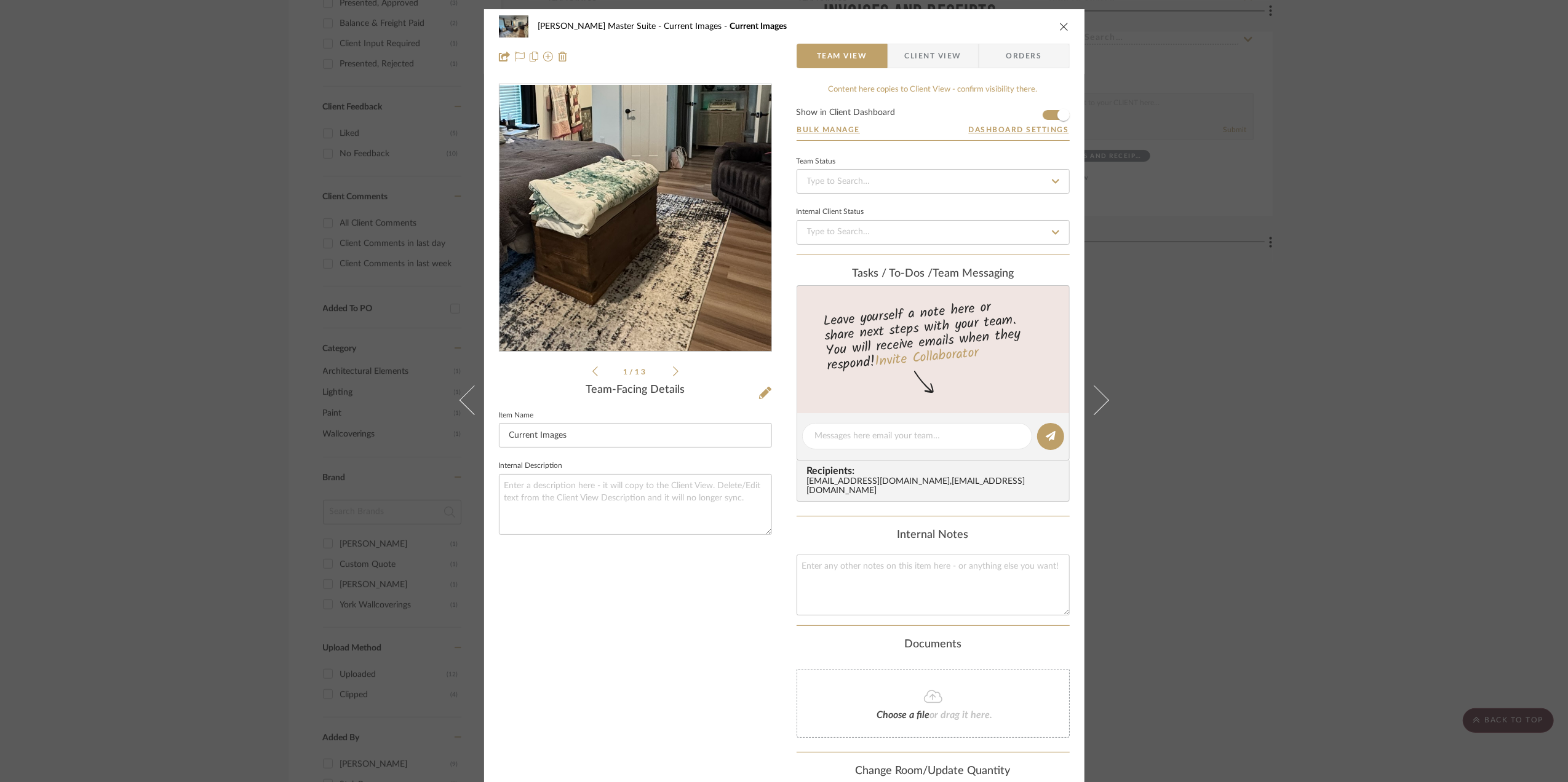
click at [662, 242] on img "0" at bounding box center [635, 218] width 271 height 204
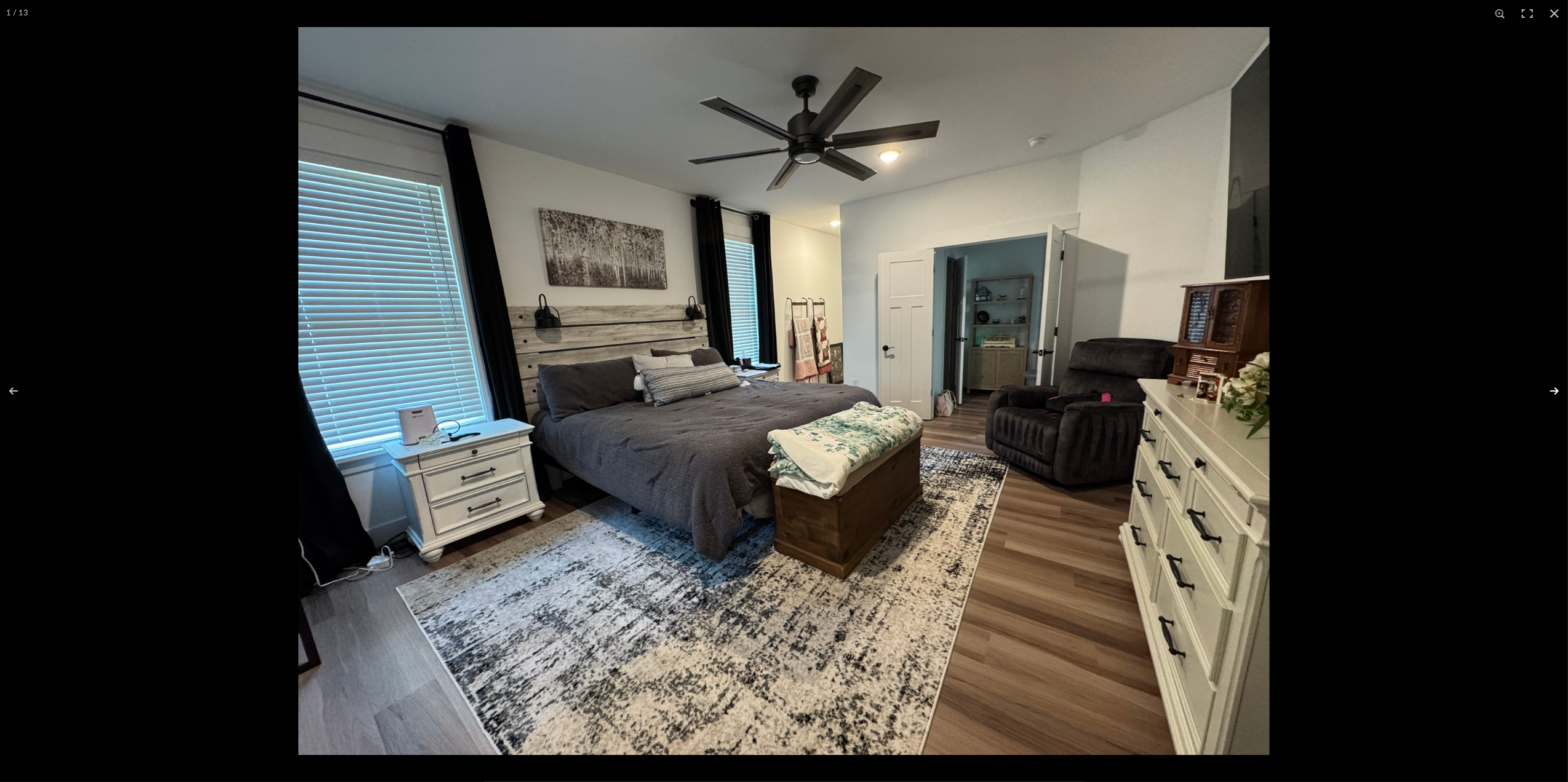
click at [1553, 389] on button at bounding box center [1546, 391] width 43 height 62
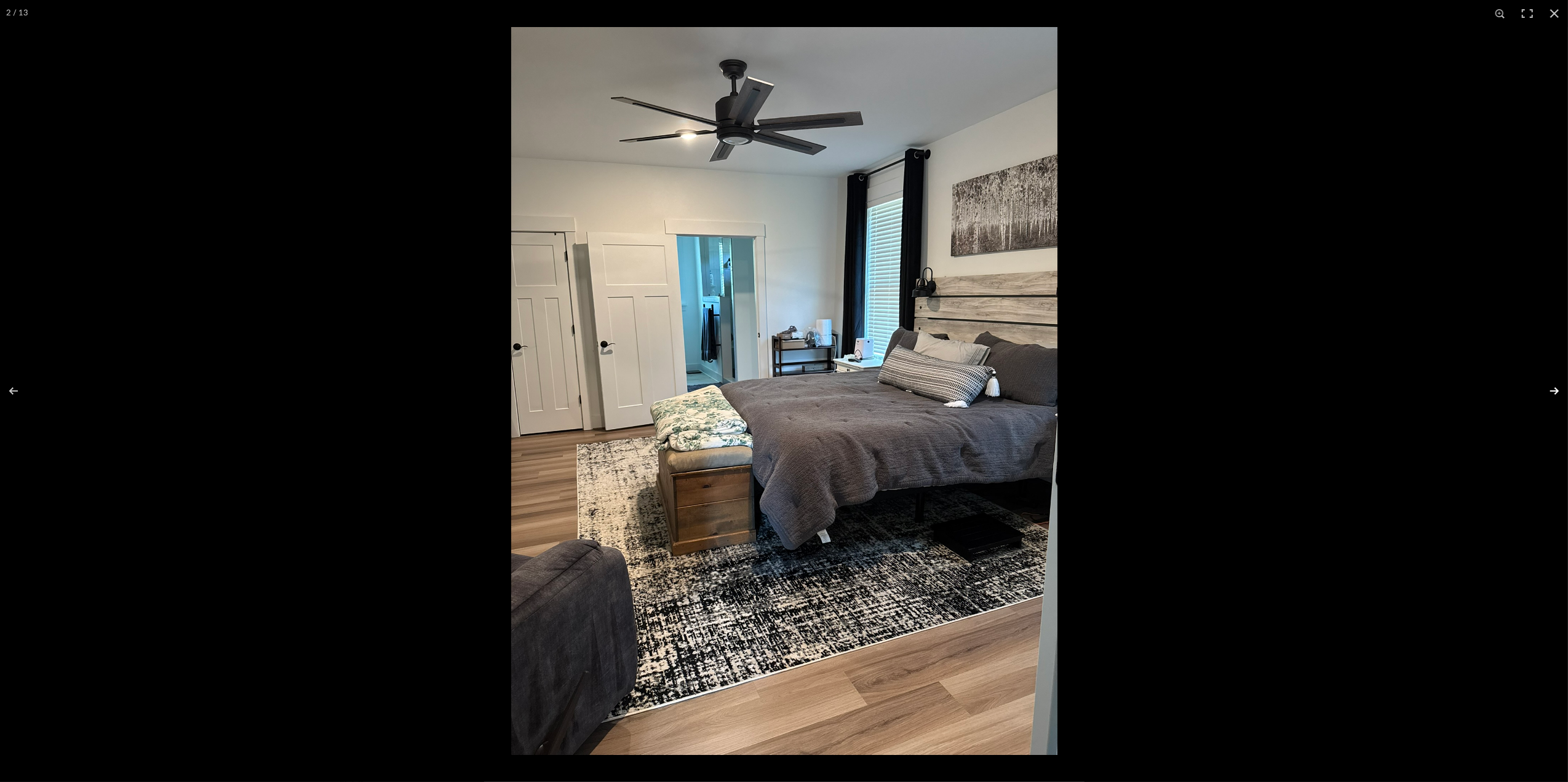
click at [1555, 390] on button at bounding box center [1546, 391] width 43 height 62
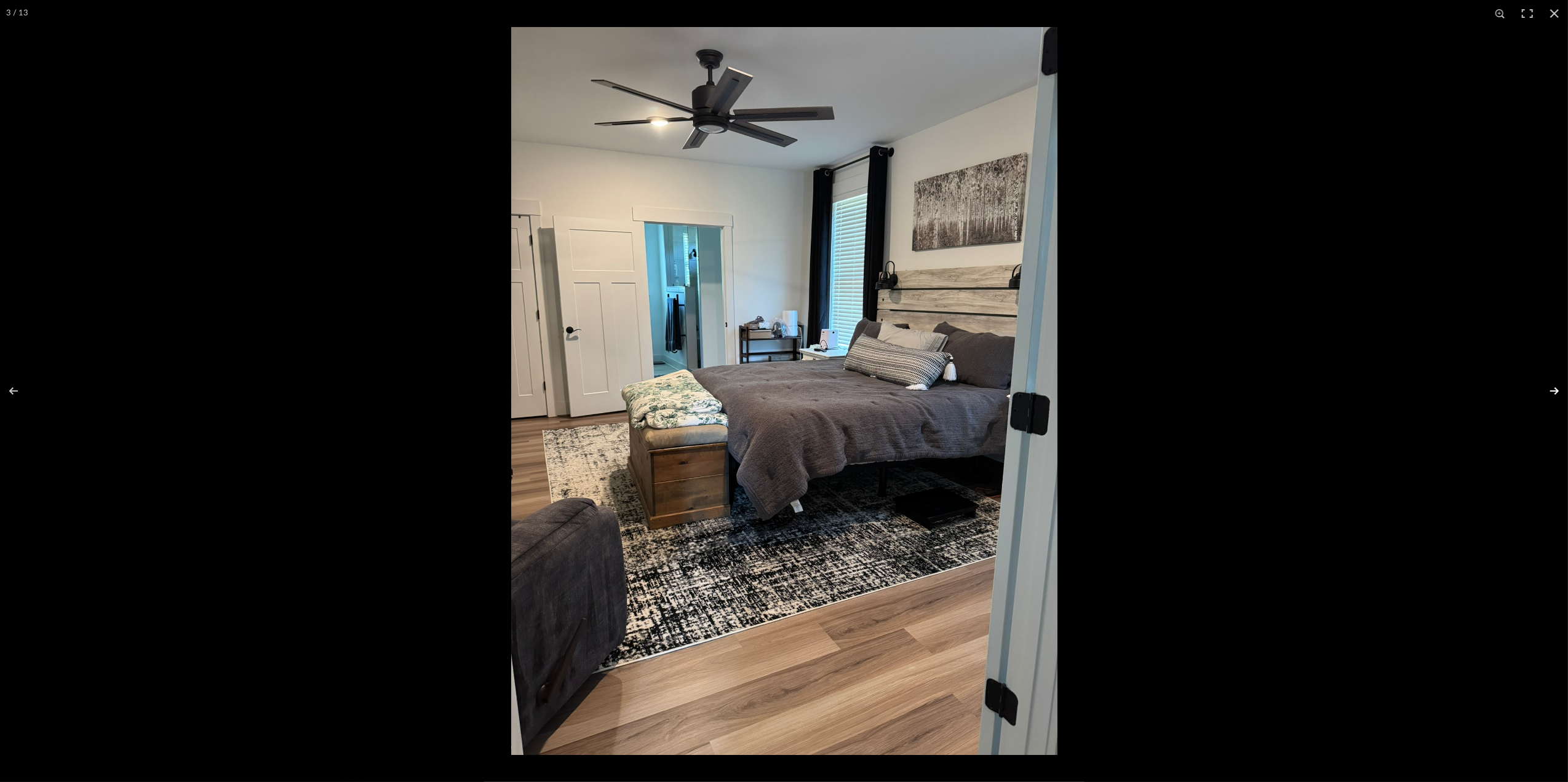
click at [1555, 391] on button at bounding box center [1546, 391] width 43 height 62
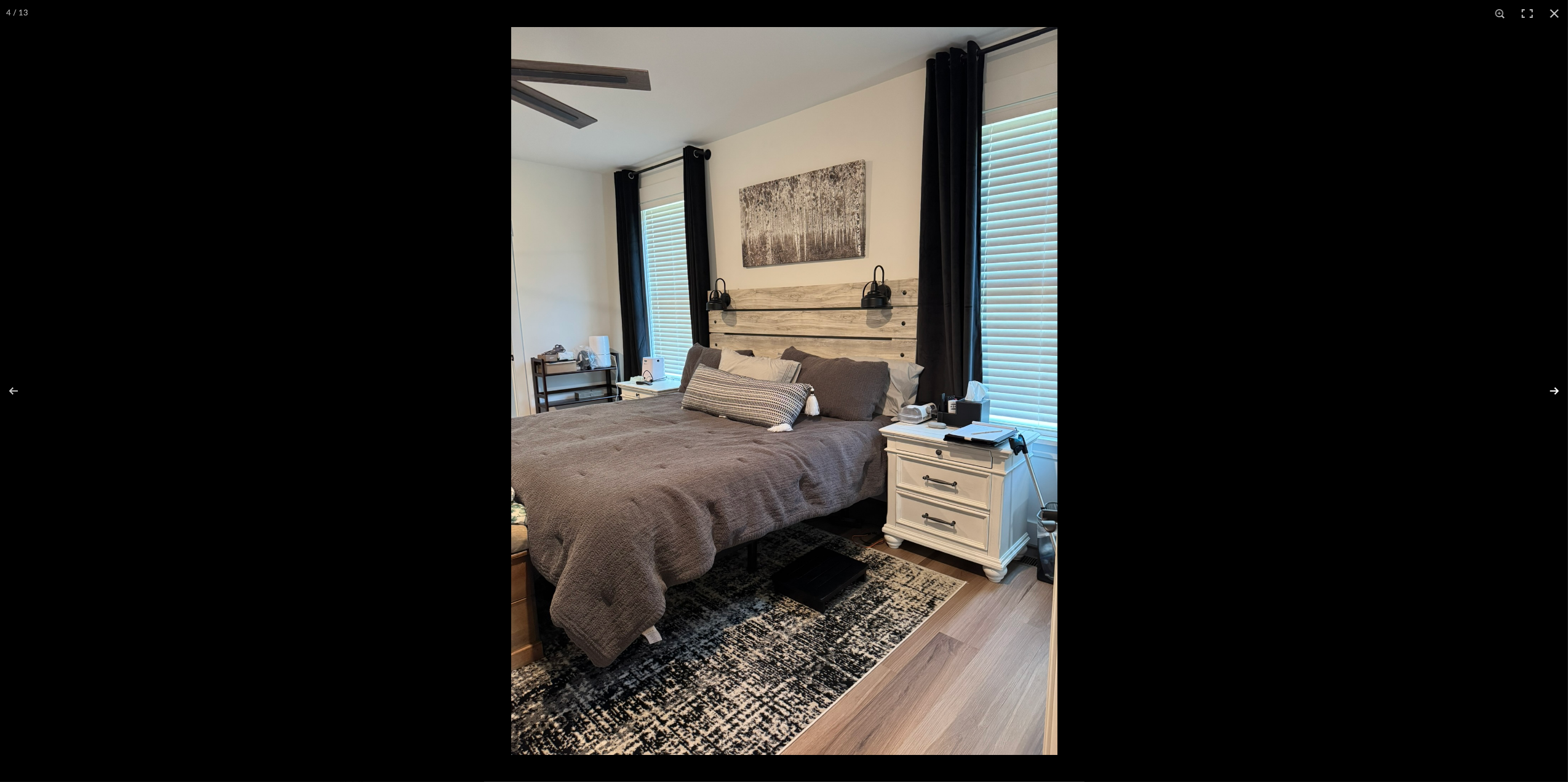
click at [1555, 391] on button at bounding box center [1546, 391] width 43 height 62
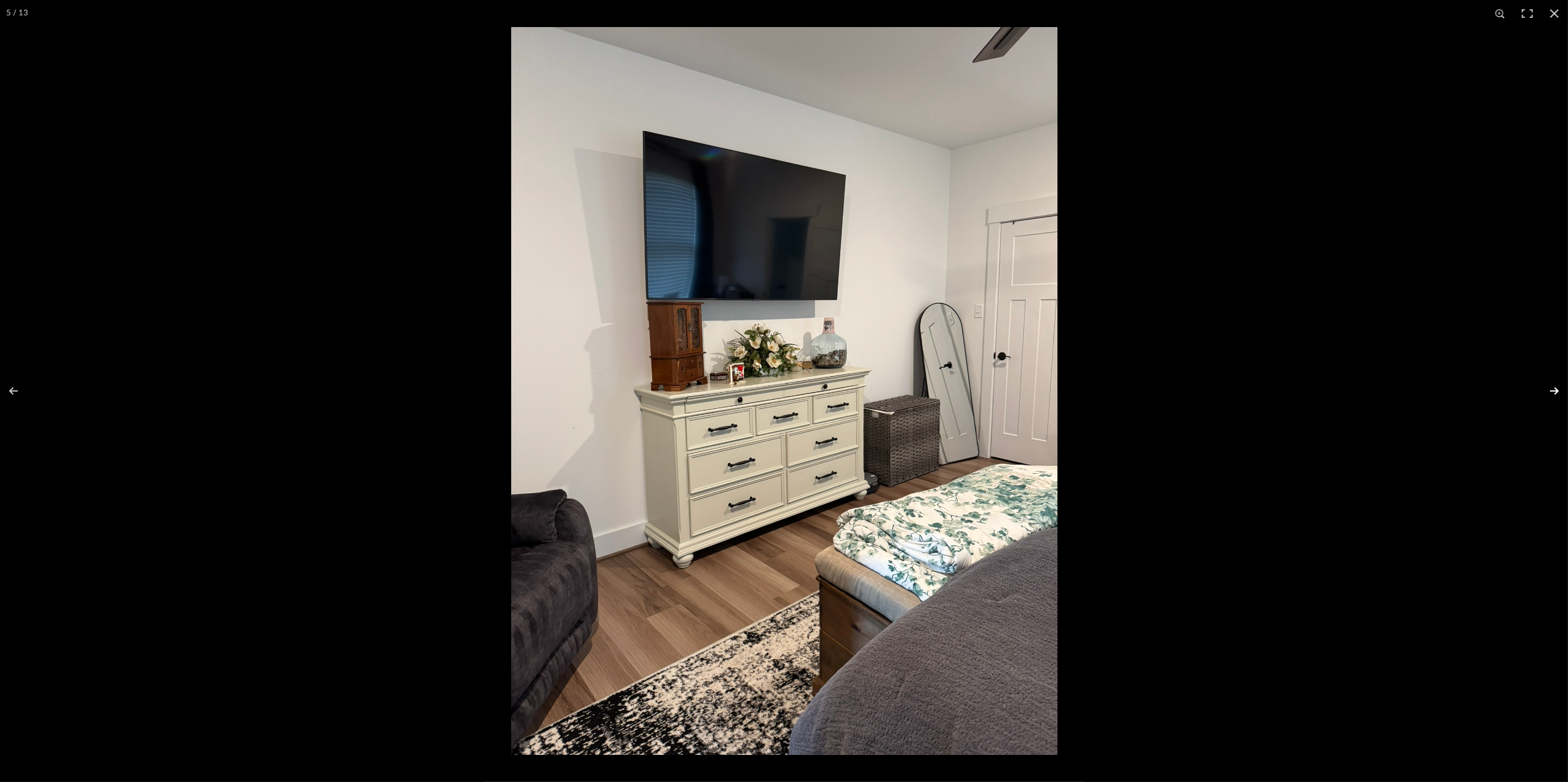
click at [1553, 393] on button at bounding box center [1546, 391] width 43 height 62
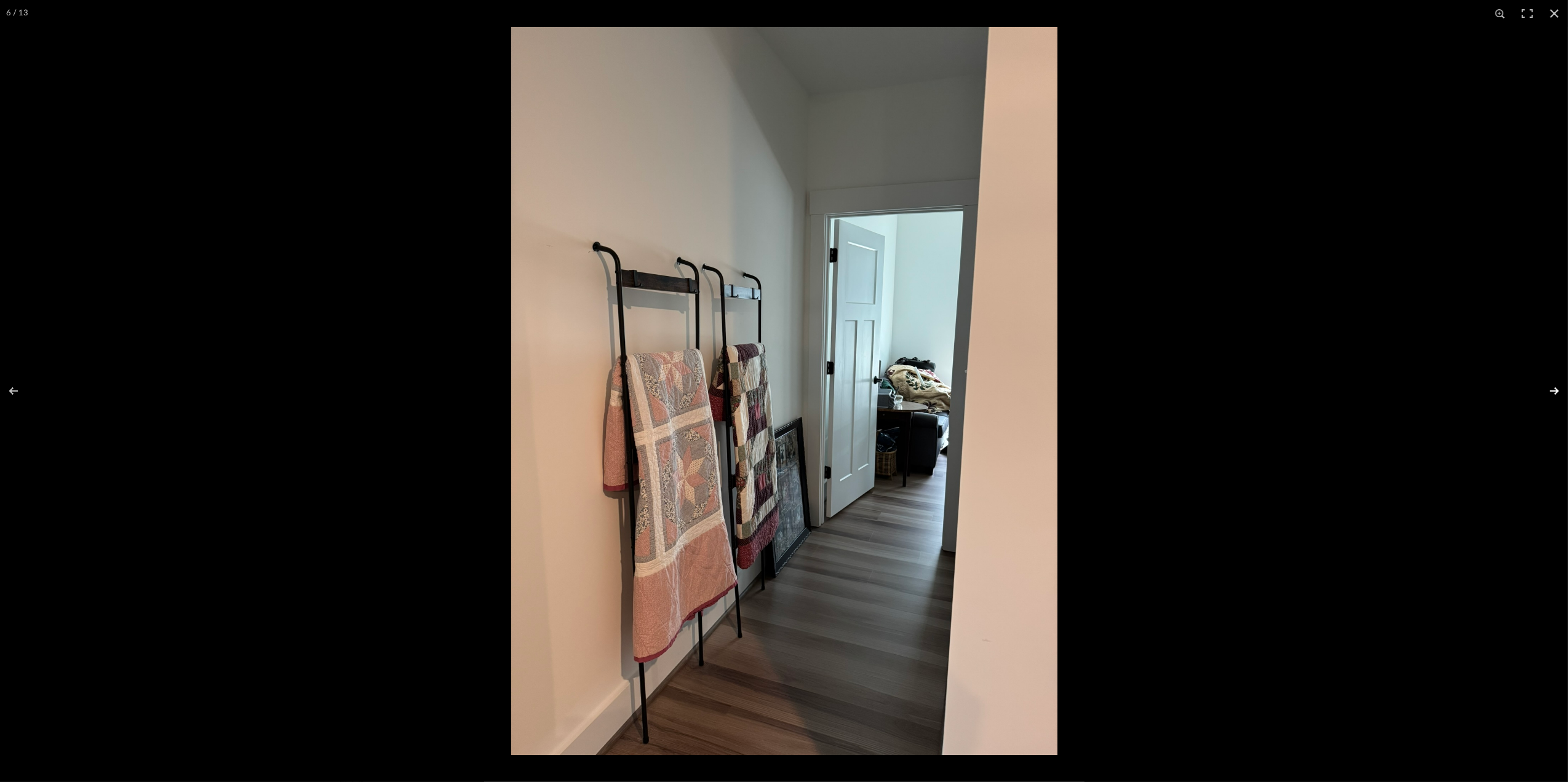
click at [1553, 390] on button at bounding box center [1546, 391] width 43 height 62
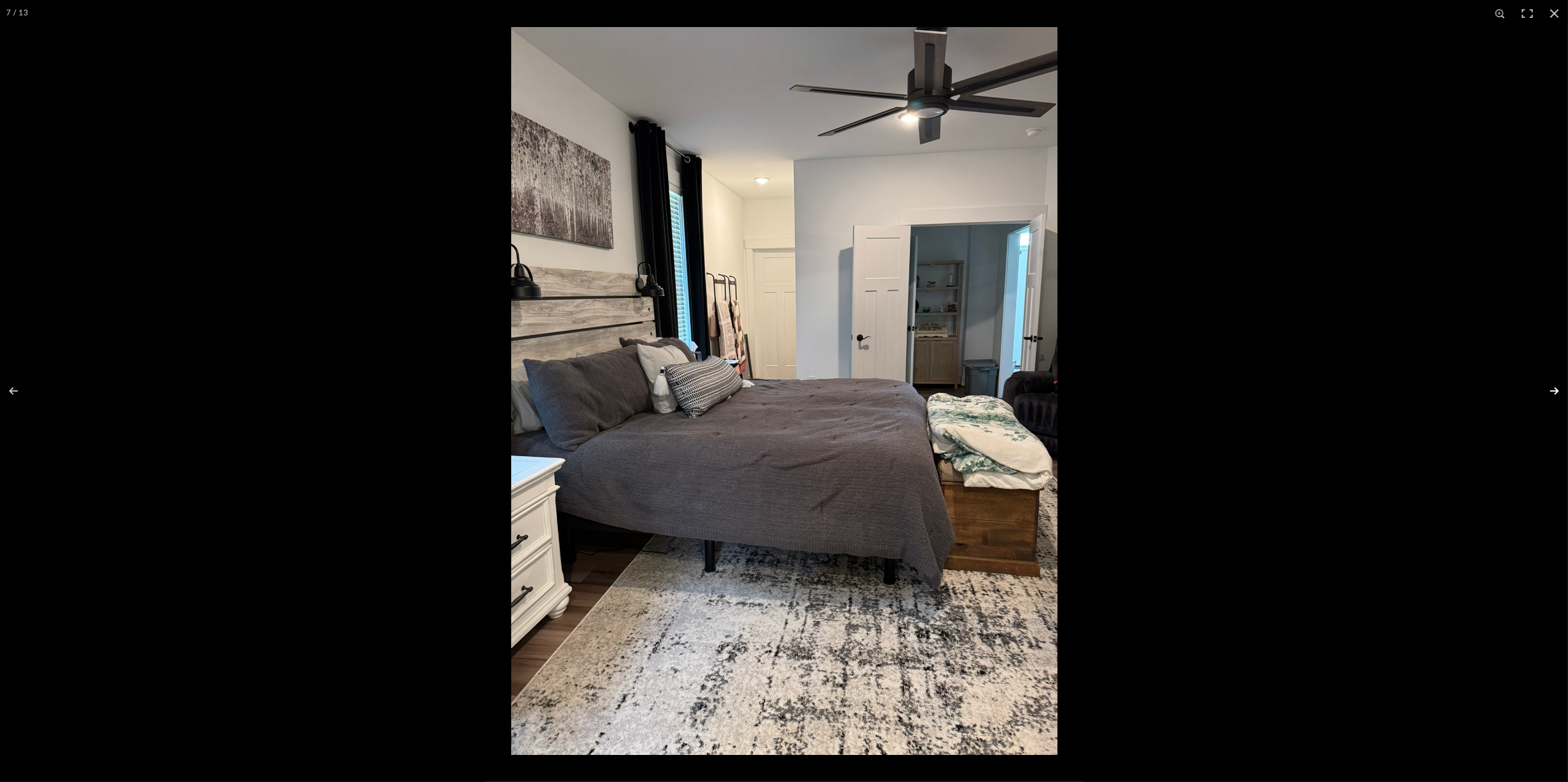
click at [1548, 389] on button at bounding box center [1546, 391] width 43 height 62
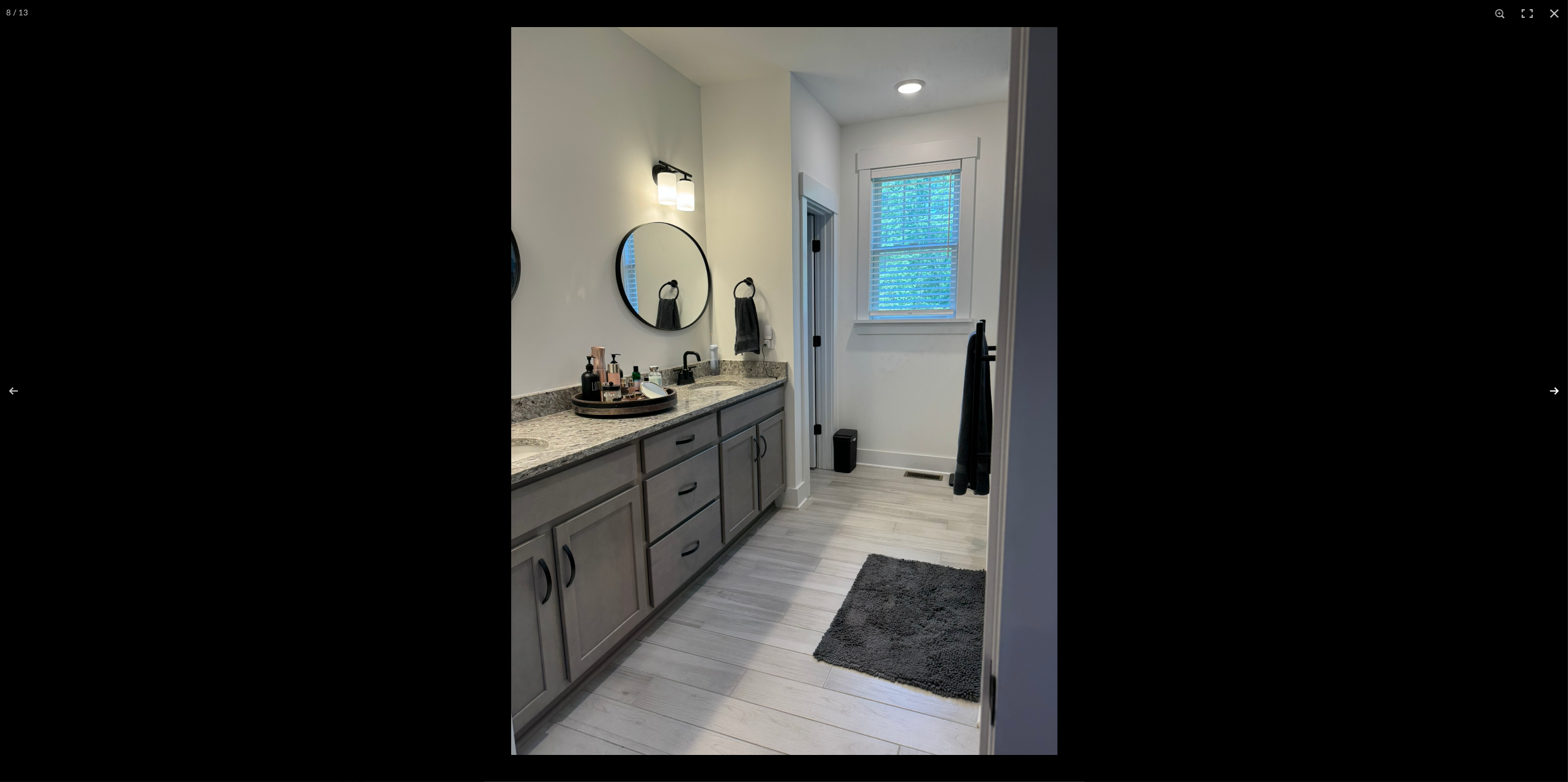
click at [1546, 389] on button at bounding box center [1546, 391] width 43 height 62
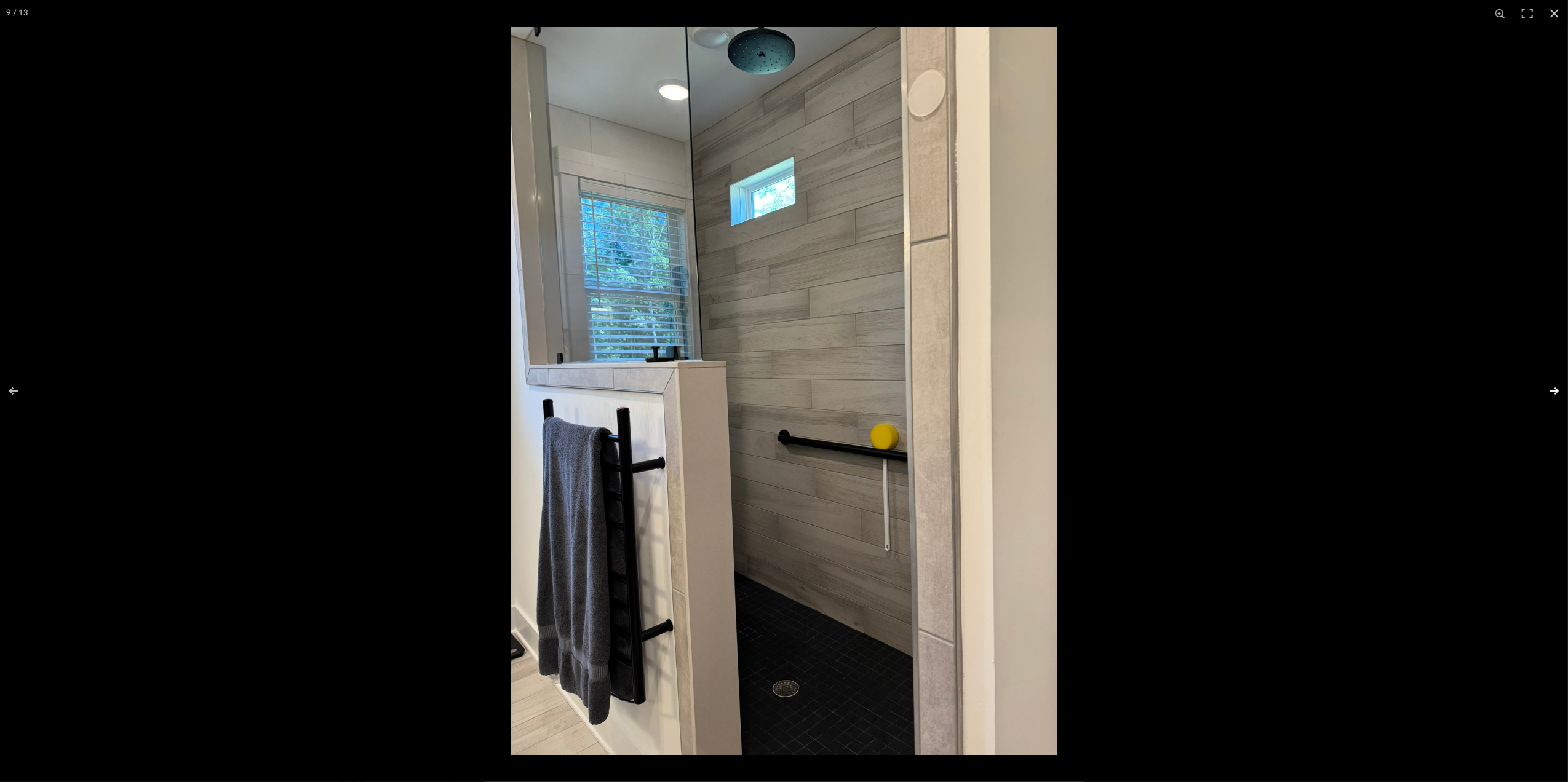
click at [1546, 389] on button at bounding box center [1546, 391] width 43 height 62
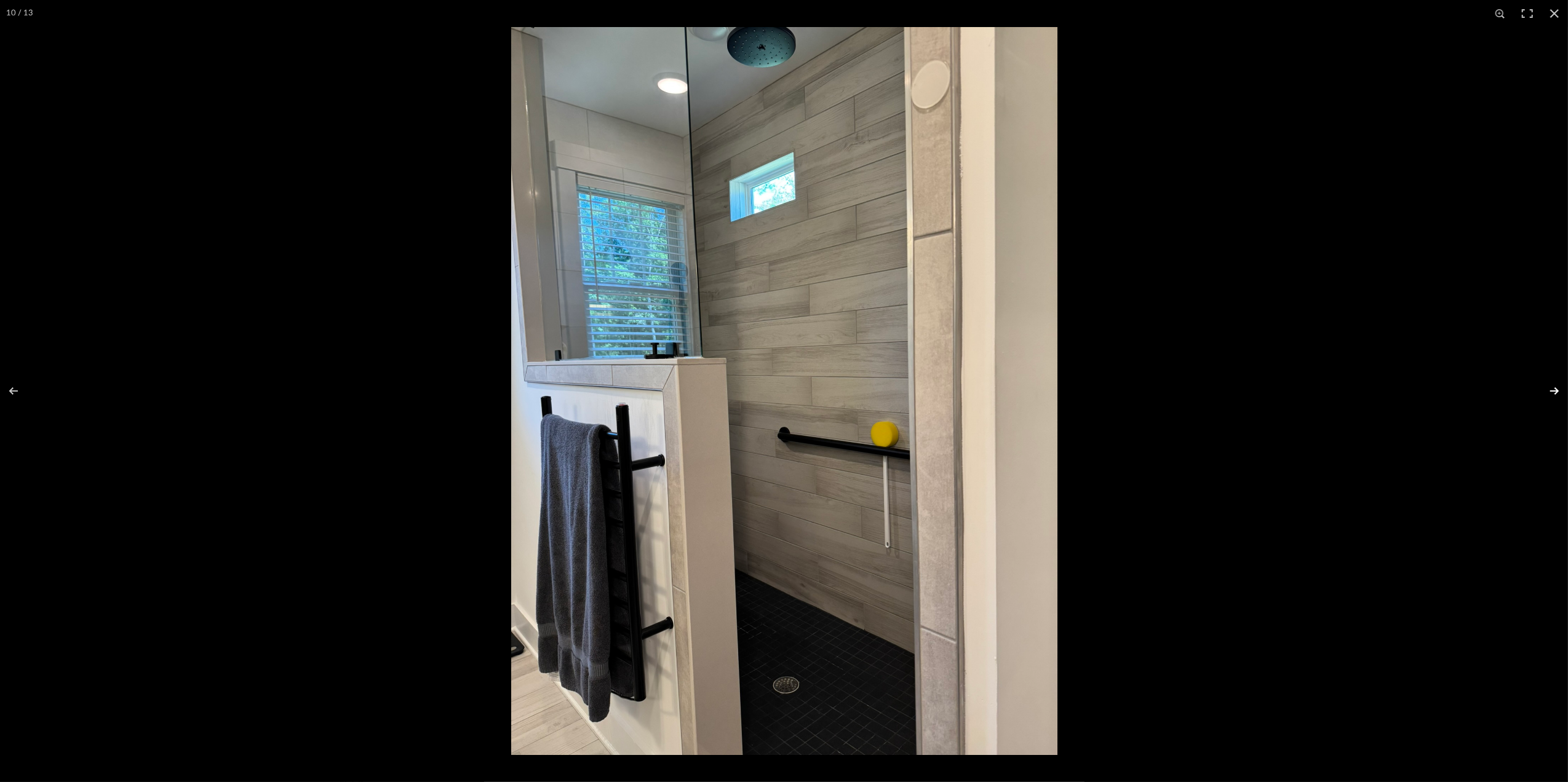
click at [1546, 389] on button at bounding box center [1546, 391] width 43 height 62
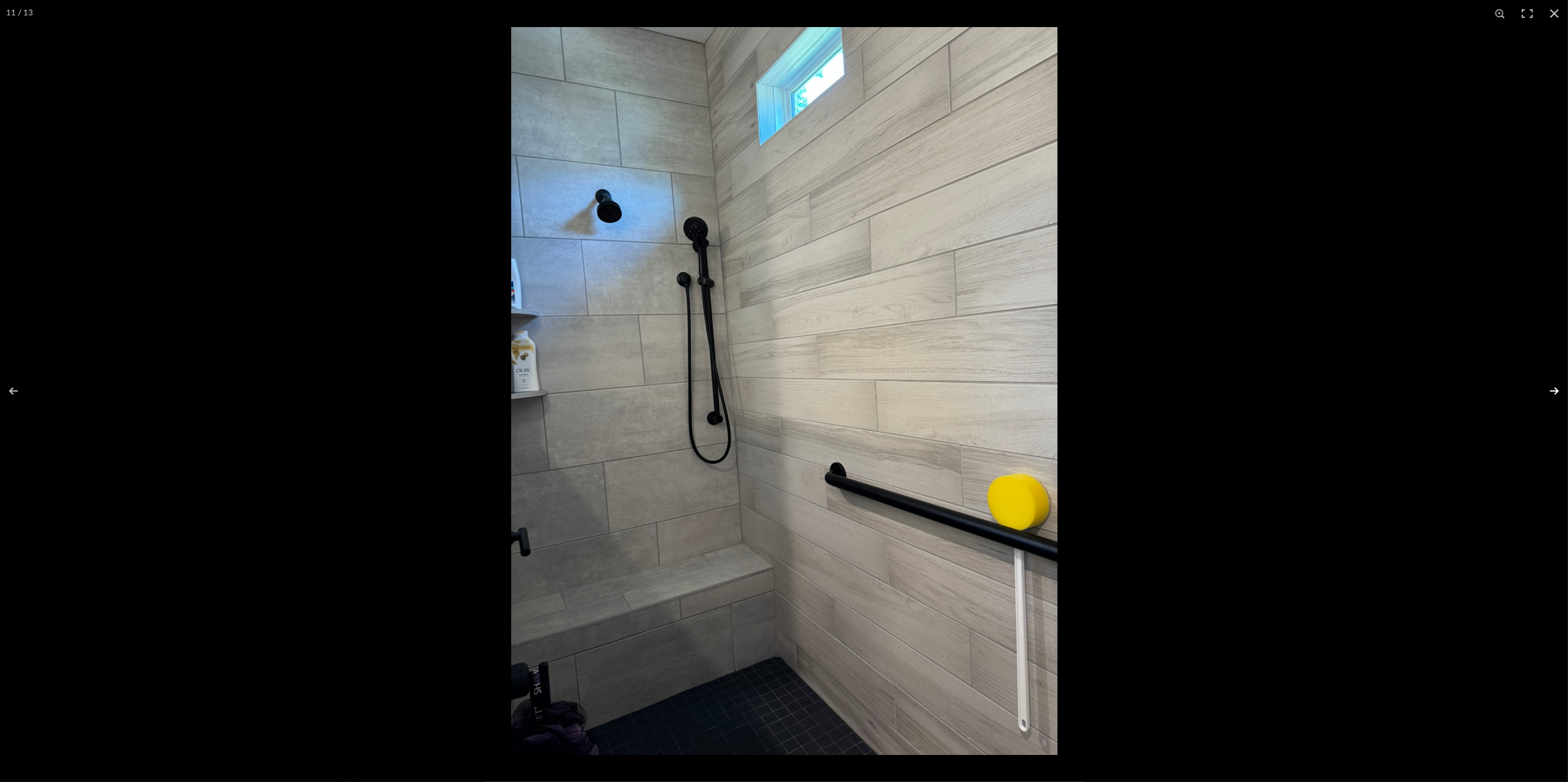
click at [1546, 388] on button at bounding box center [1546, 391] width 43 height 62
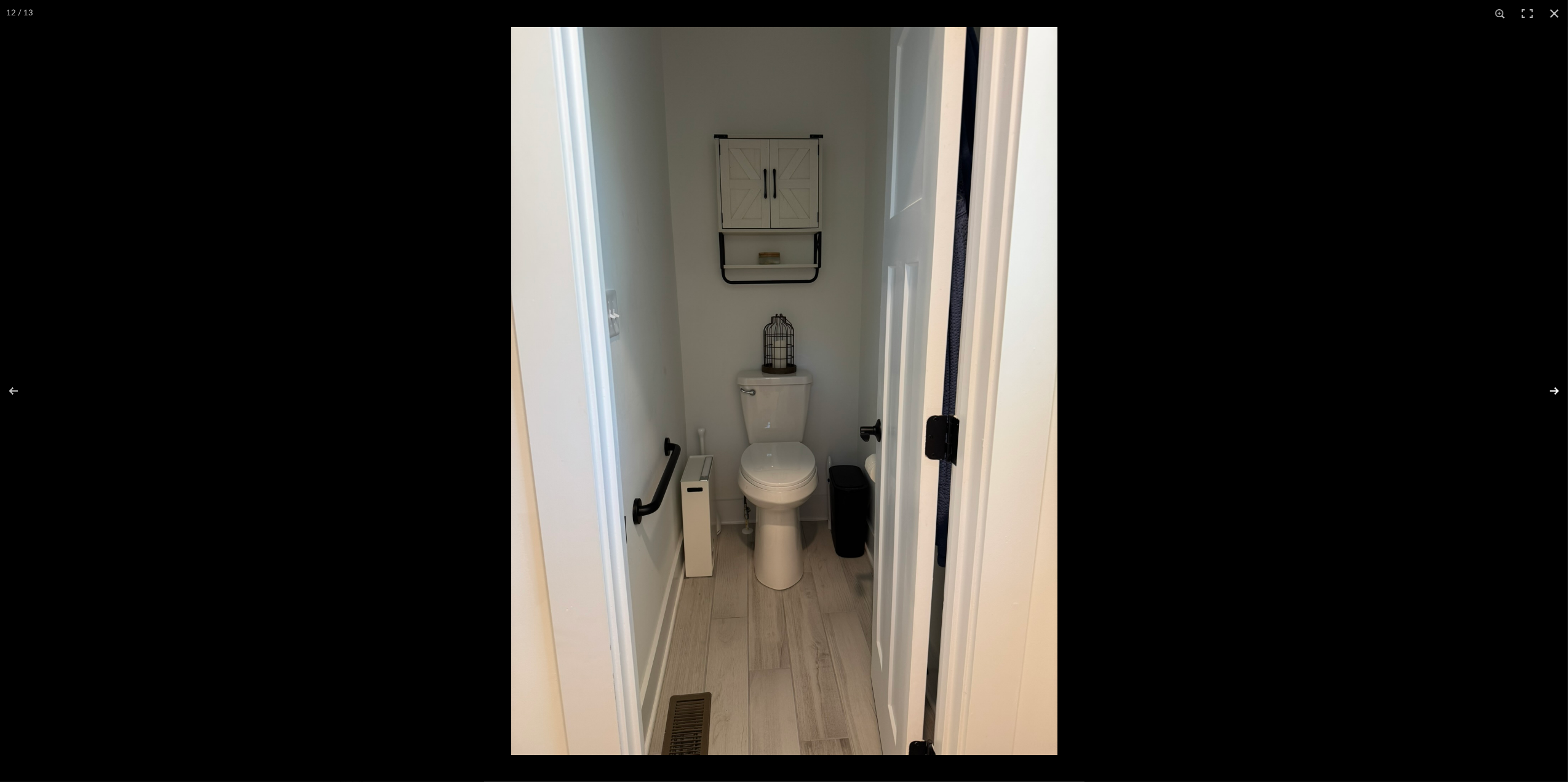
click at [1543, 387] on button at bounding box center [1546, 391] width 43 height 62
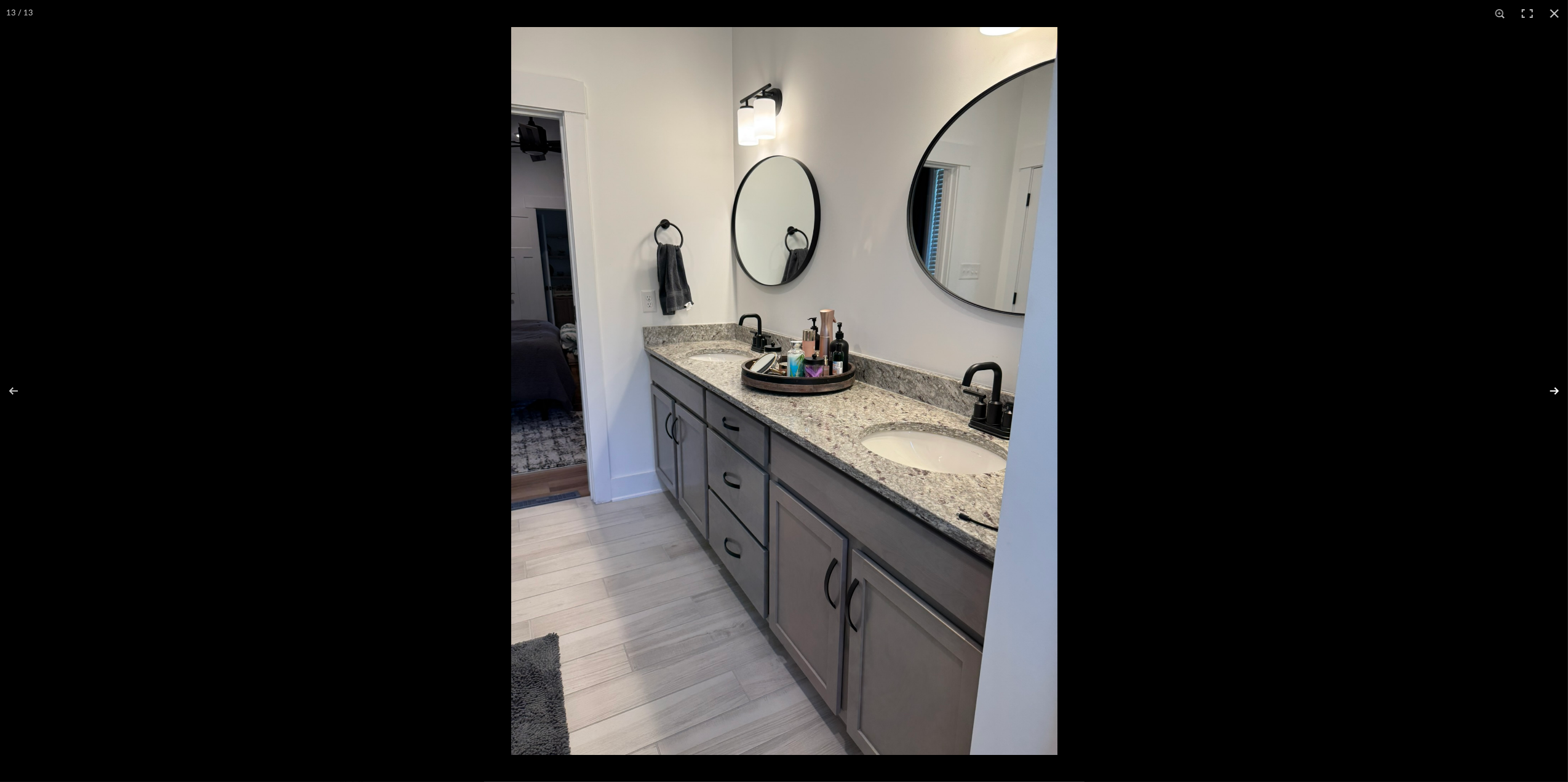
click at [1541, 388] on button at bounding box center [1546, 391] width 43 height 62
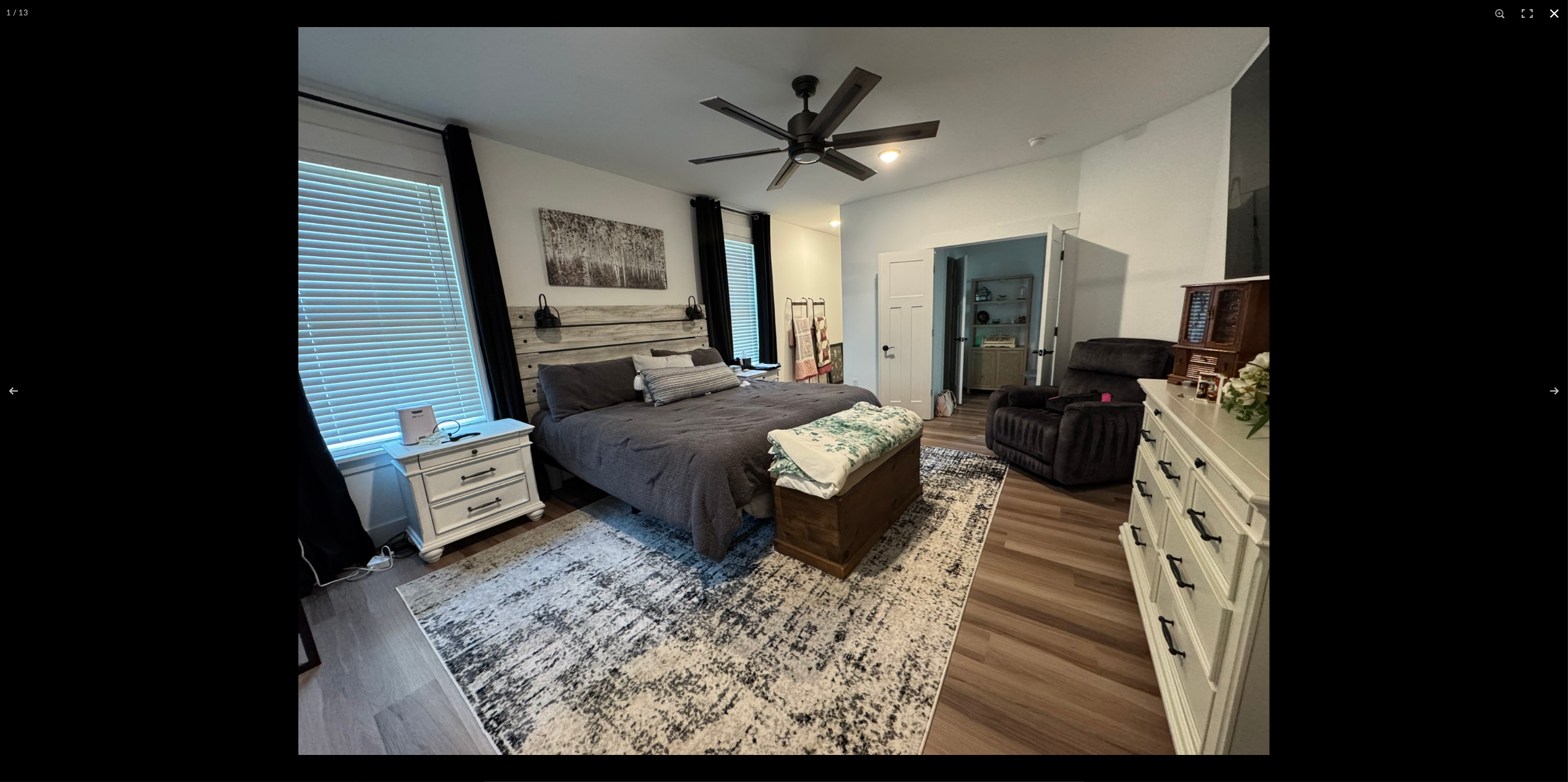
click at [1552, 11] on button at bounding box center [1553, 13] width 27 height 27
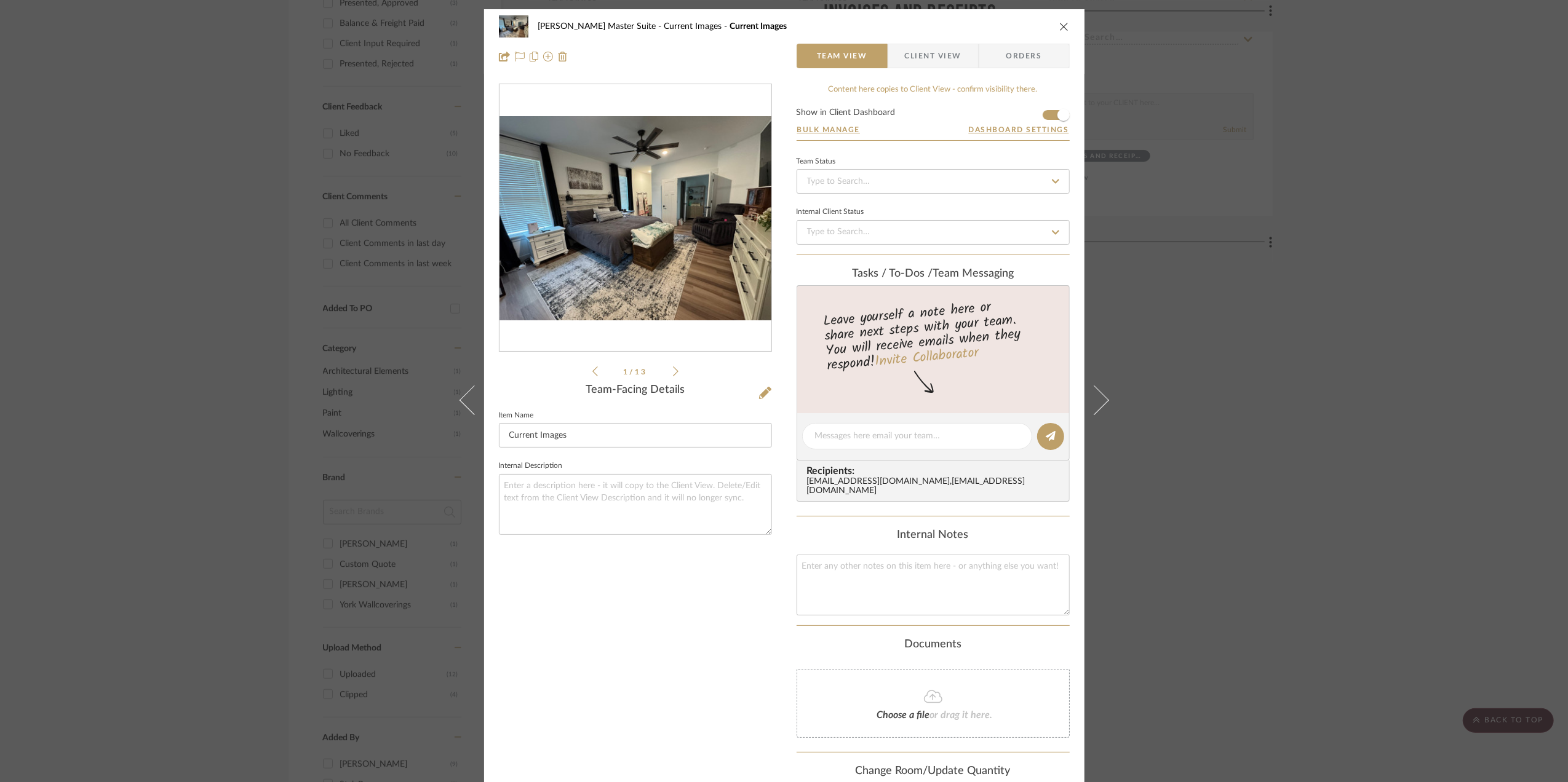
click at [1334, 327] on div "[PERSON_NAME] Master Suite Current Images Current Images Team View Client View …" at bounding box center [784, 391] width 1568 height 782
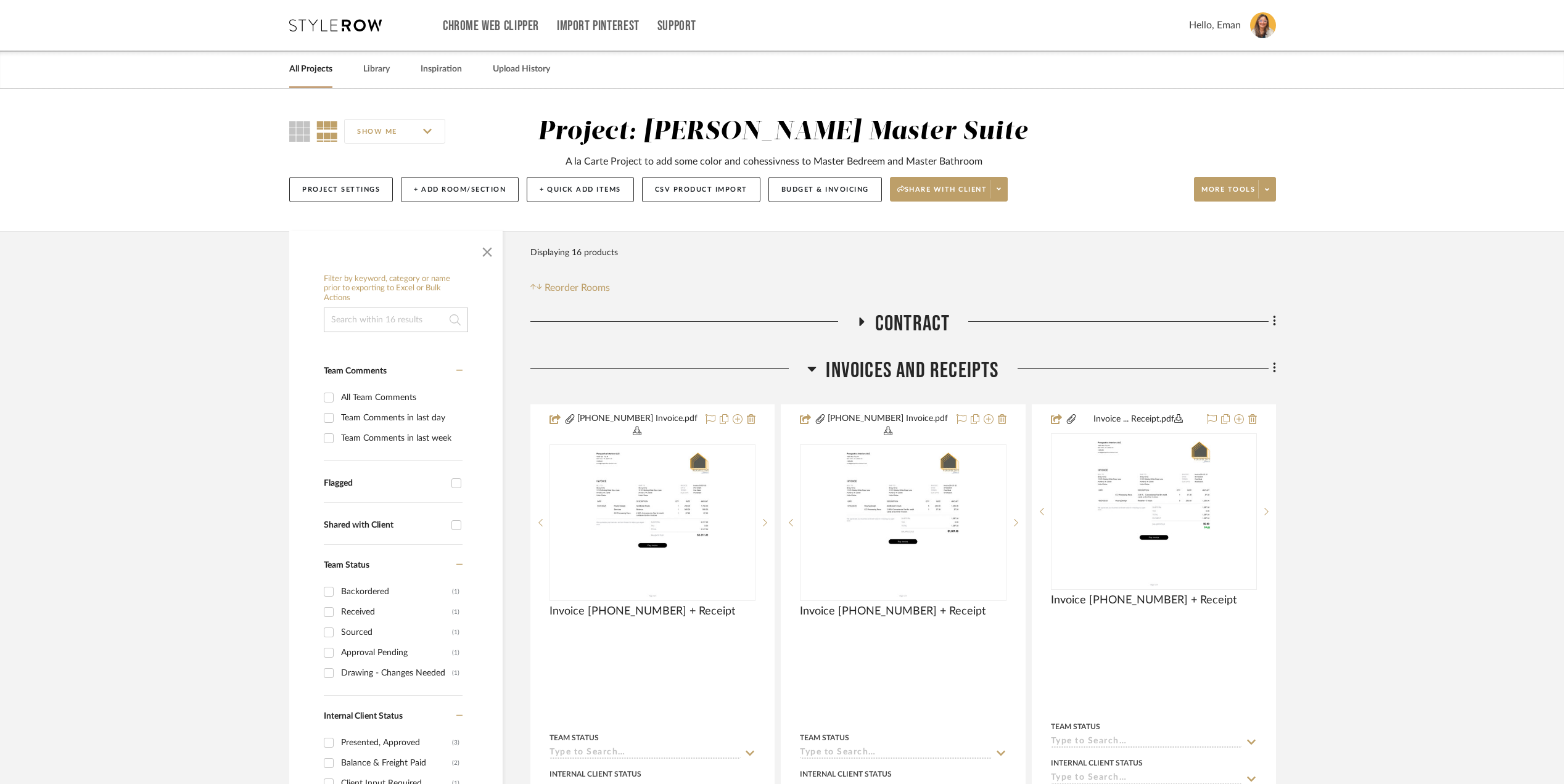
click at [309, 72] on link "All Projects" at bounding box center [310, 69] width 44 height 17
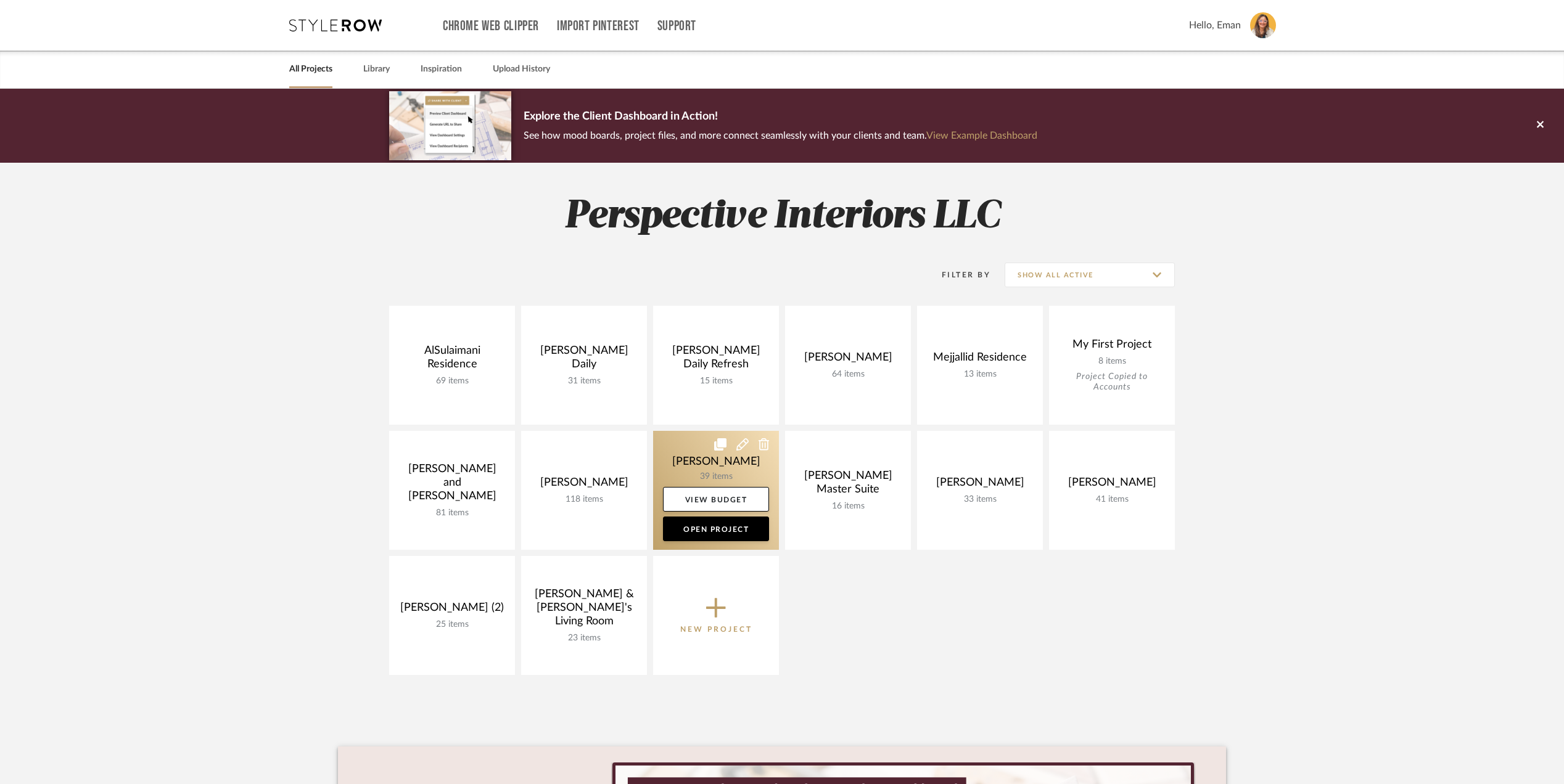
click at [682, 473] on link at bounding box center [716, 491] width 126 height 119
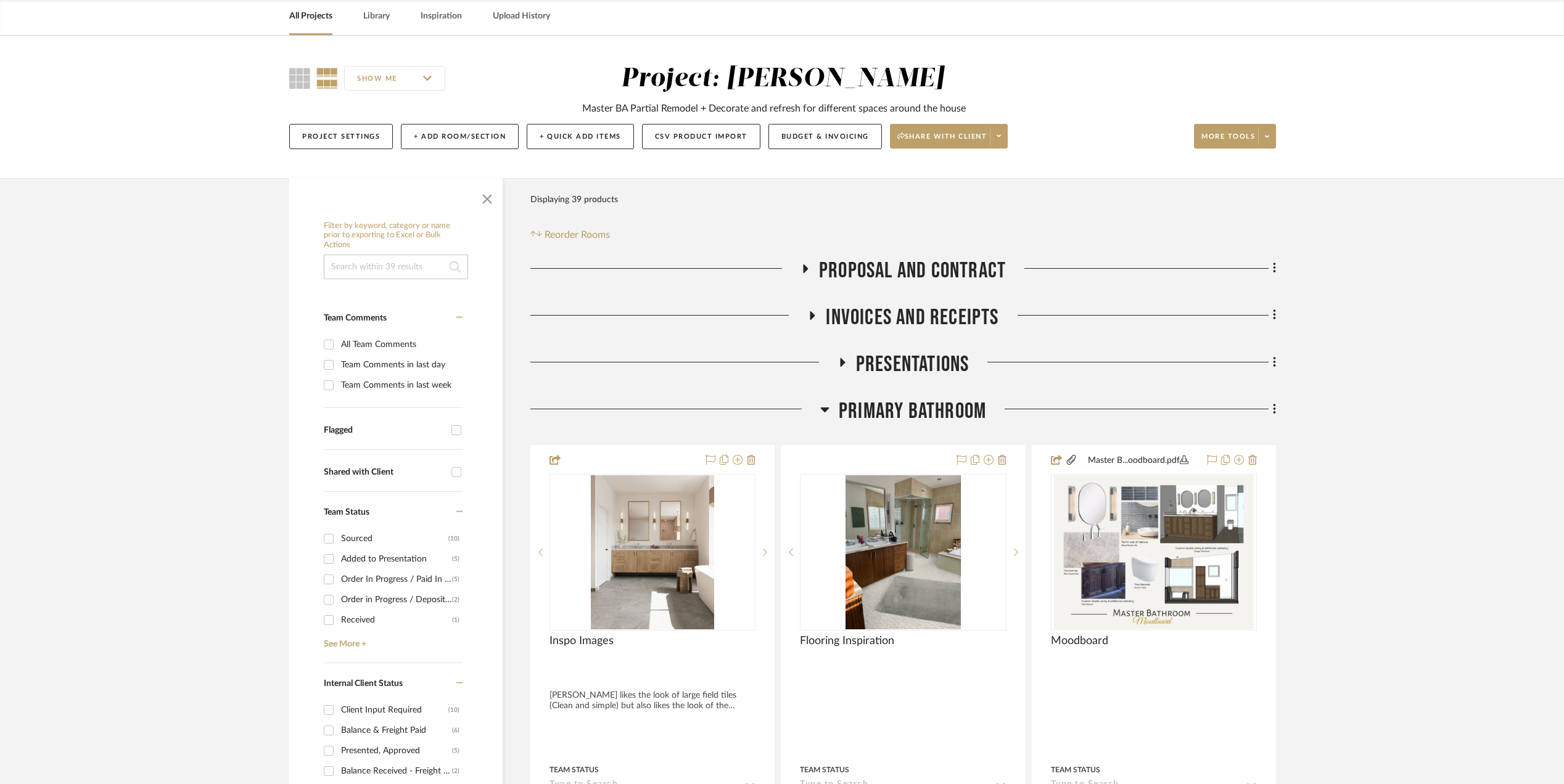
scroll to position [82, 0]
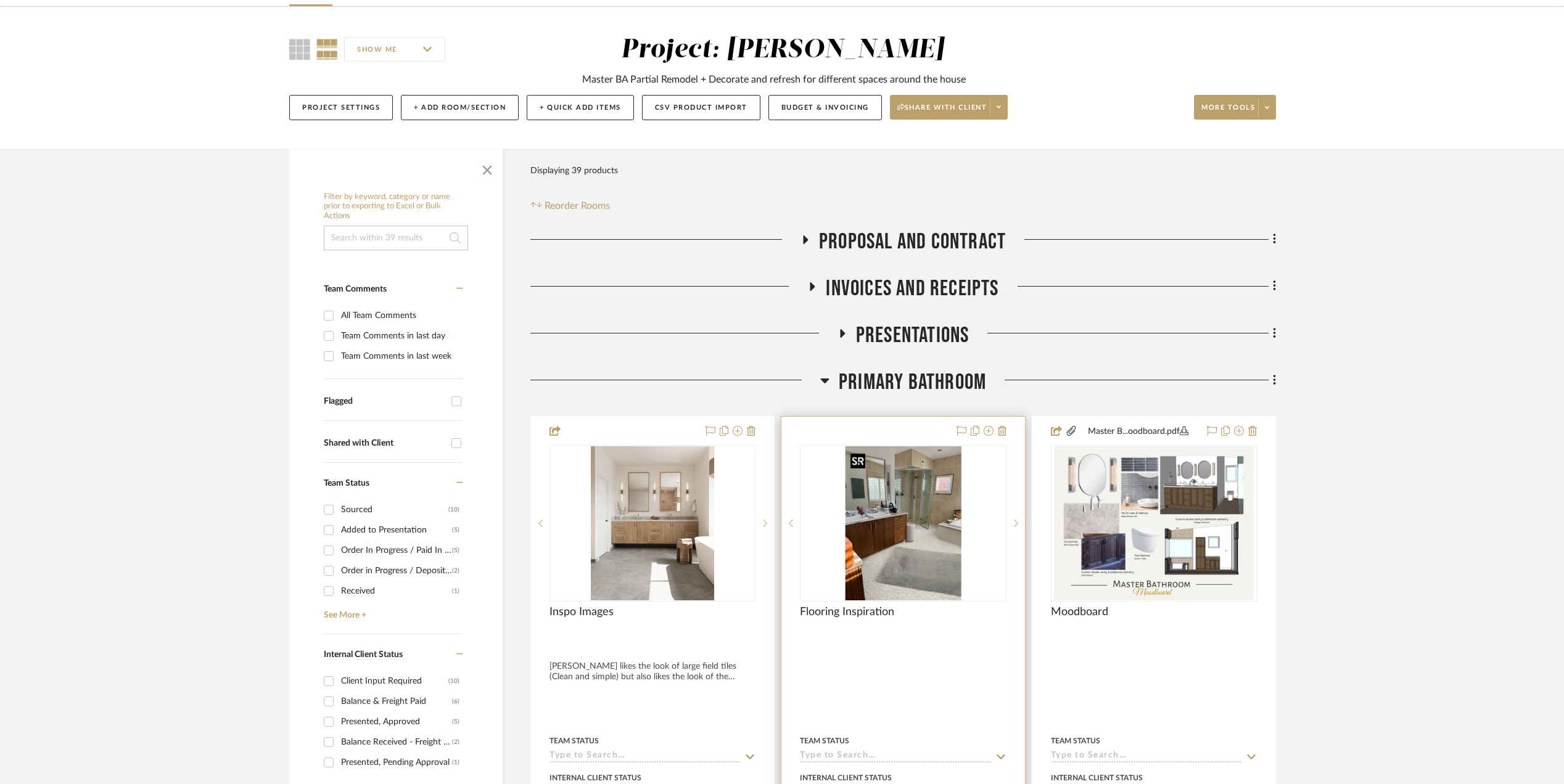
click at [887, 523] on img "0" at bounding box center [903, 523] width 116 height 154
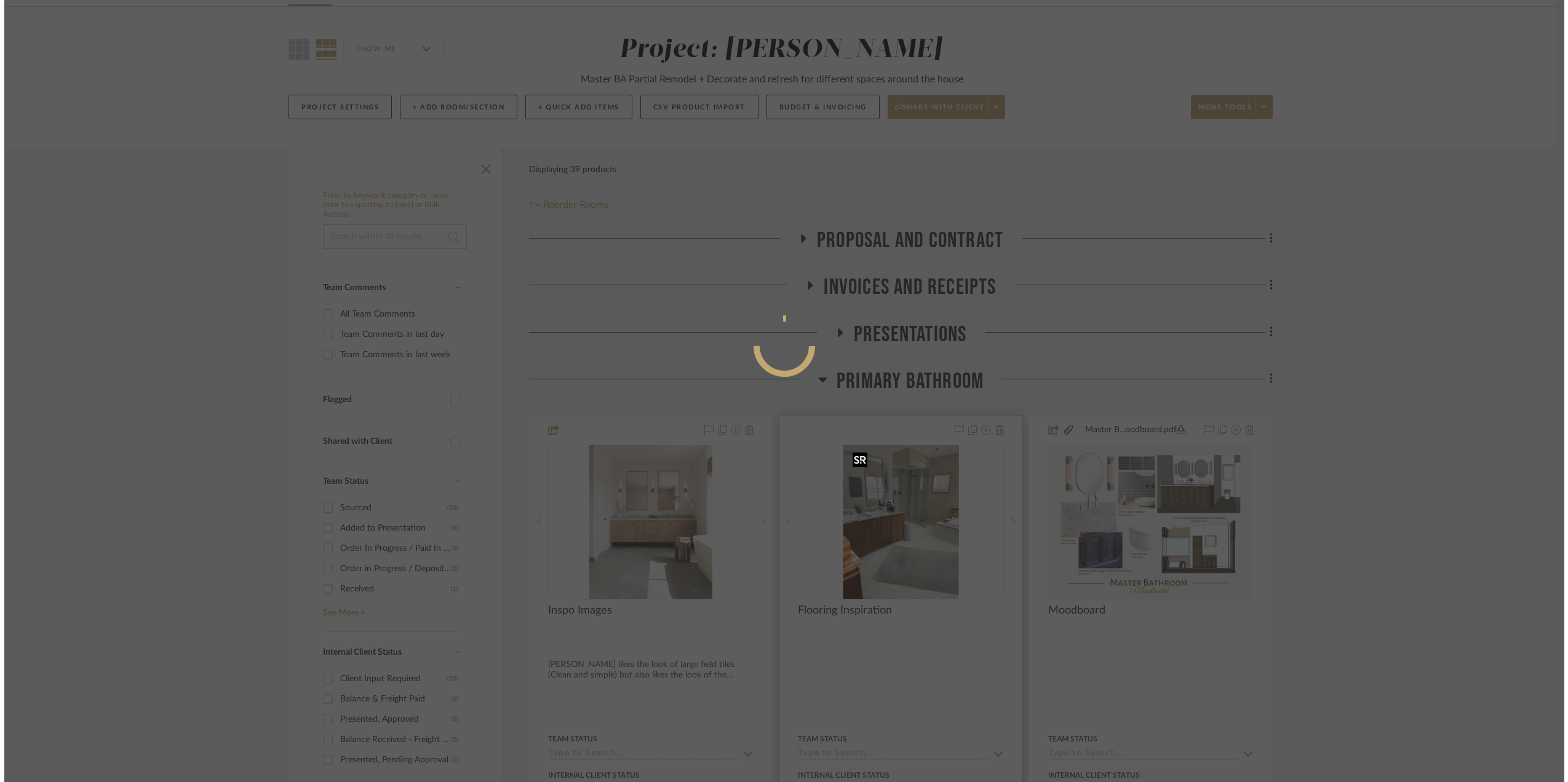
scroll to position [0, 0]
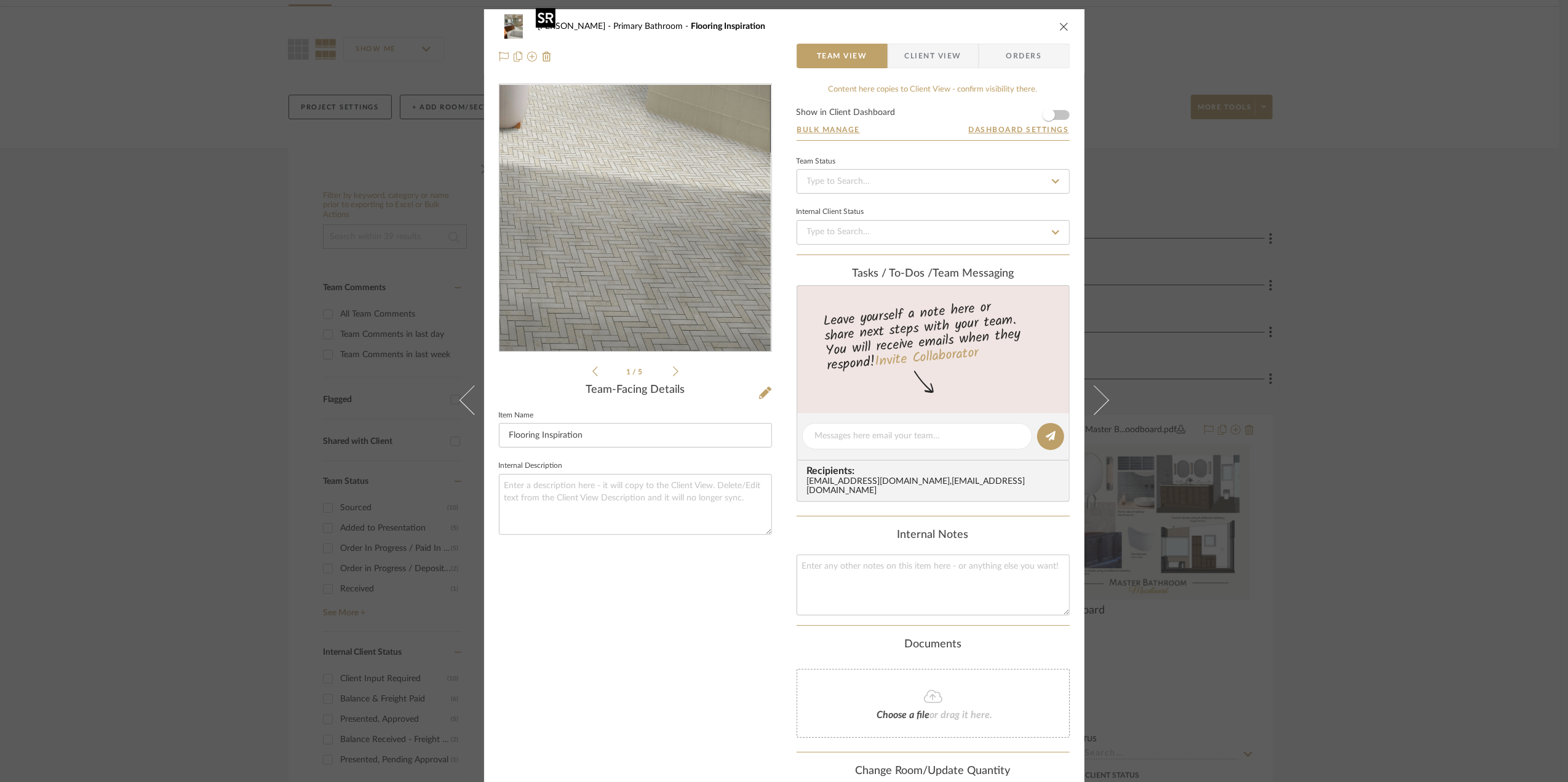
click at [699, 281] on img "0" at bounding box center [634, 218] width 200 height 267
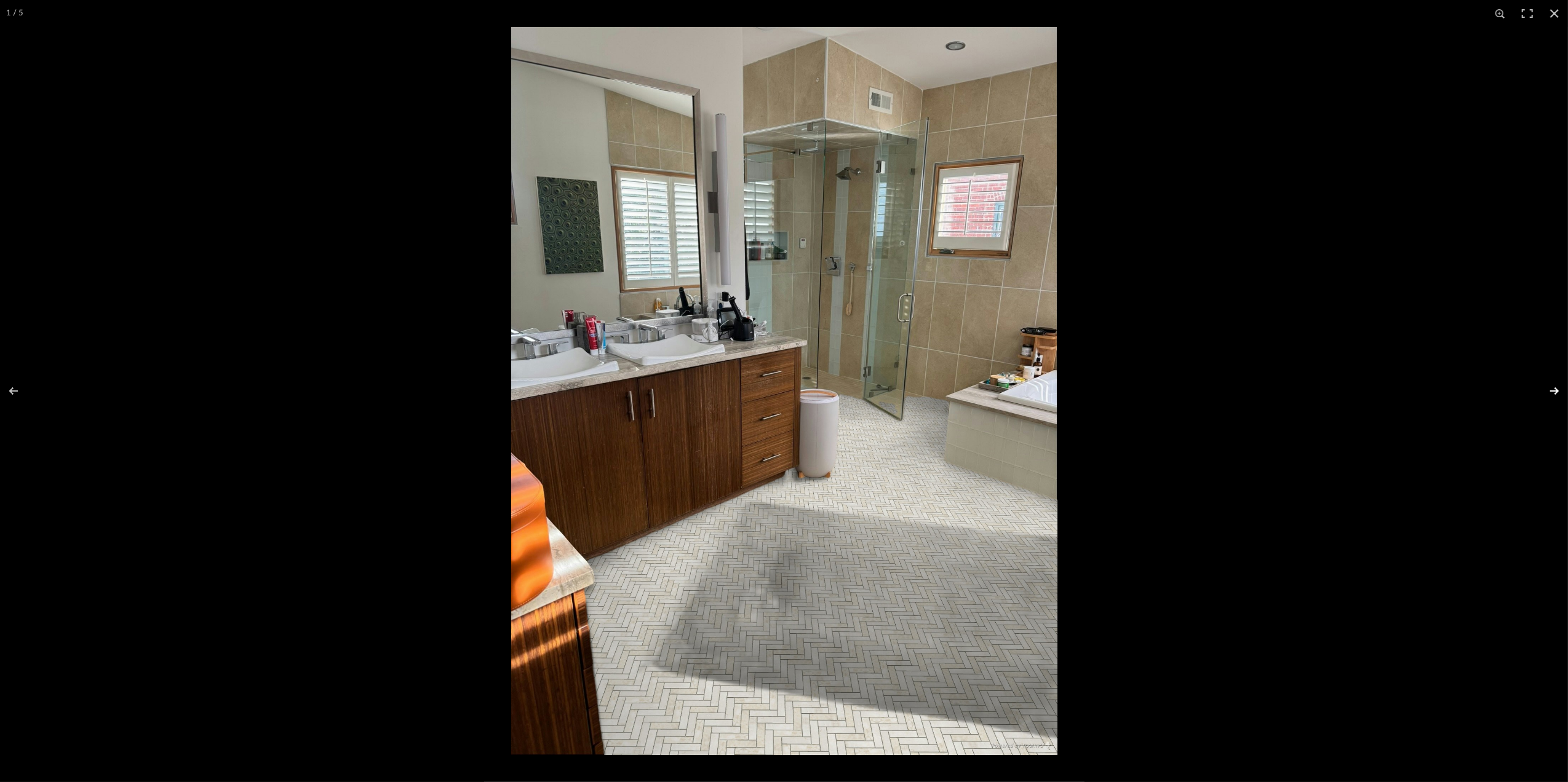
click at [1559, 391] on button at bounding box center [1546, 391] width 43 height 62
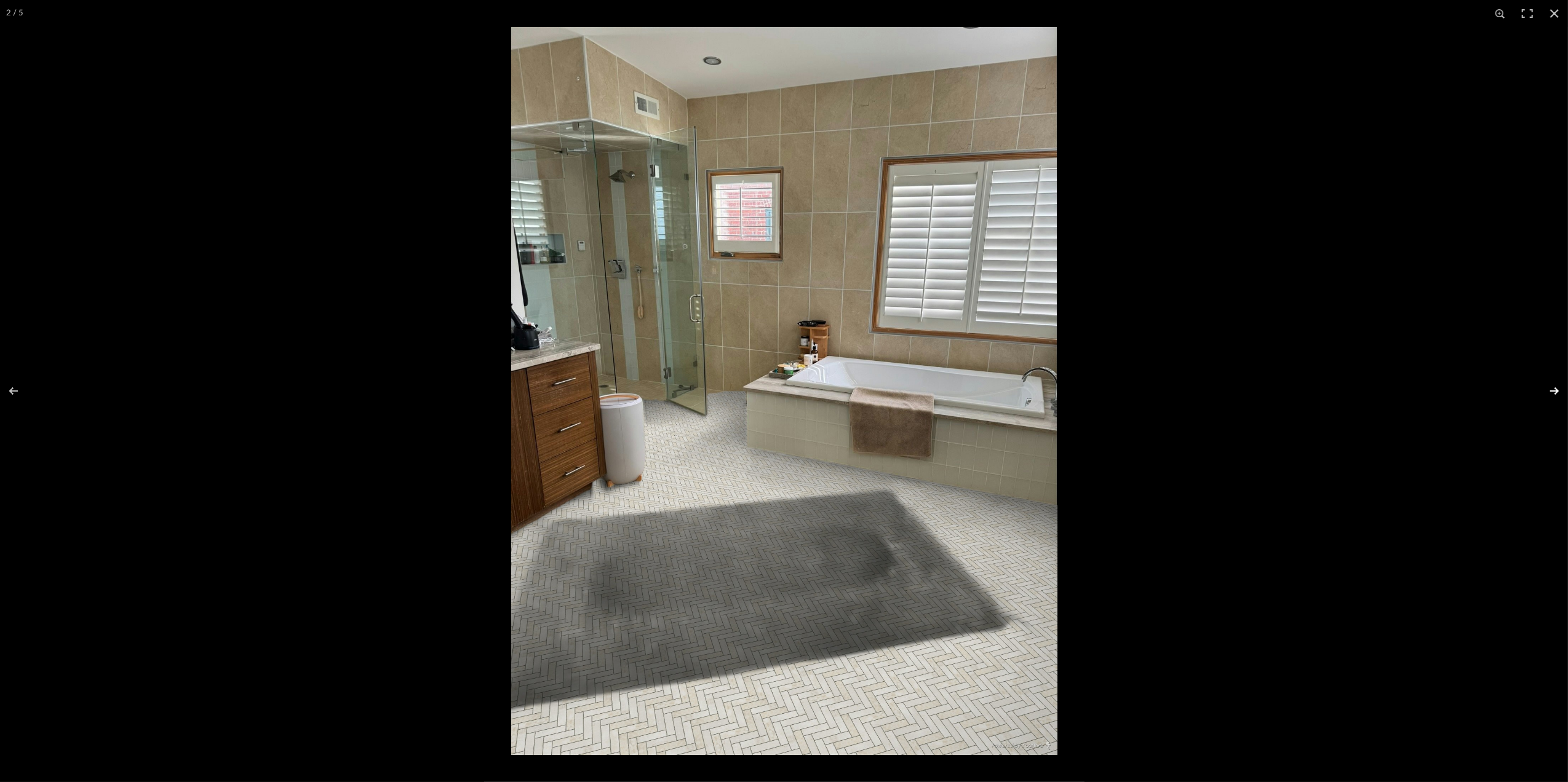
click at [1558, 391] on button at bounding box center [1546, 391] width 43 height 62
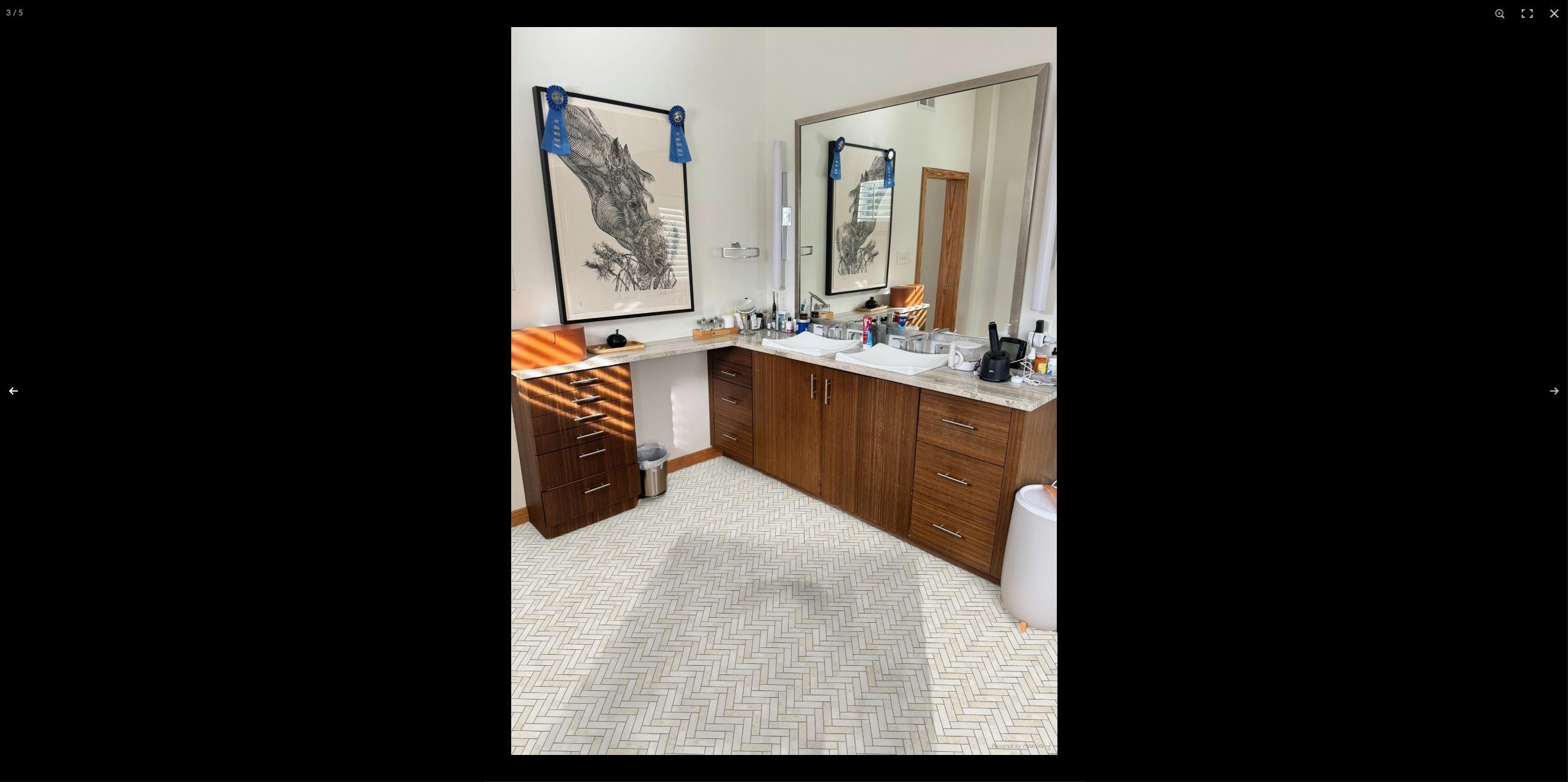
click at [18, 387] on button at bounding box center [21, 391] width 43 height 62
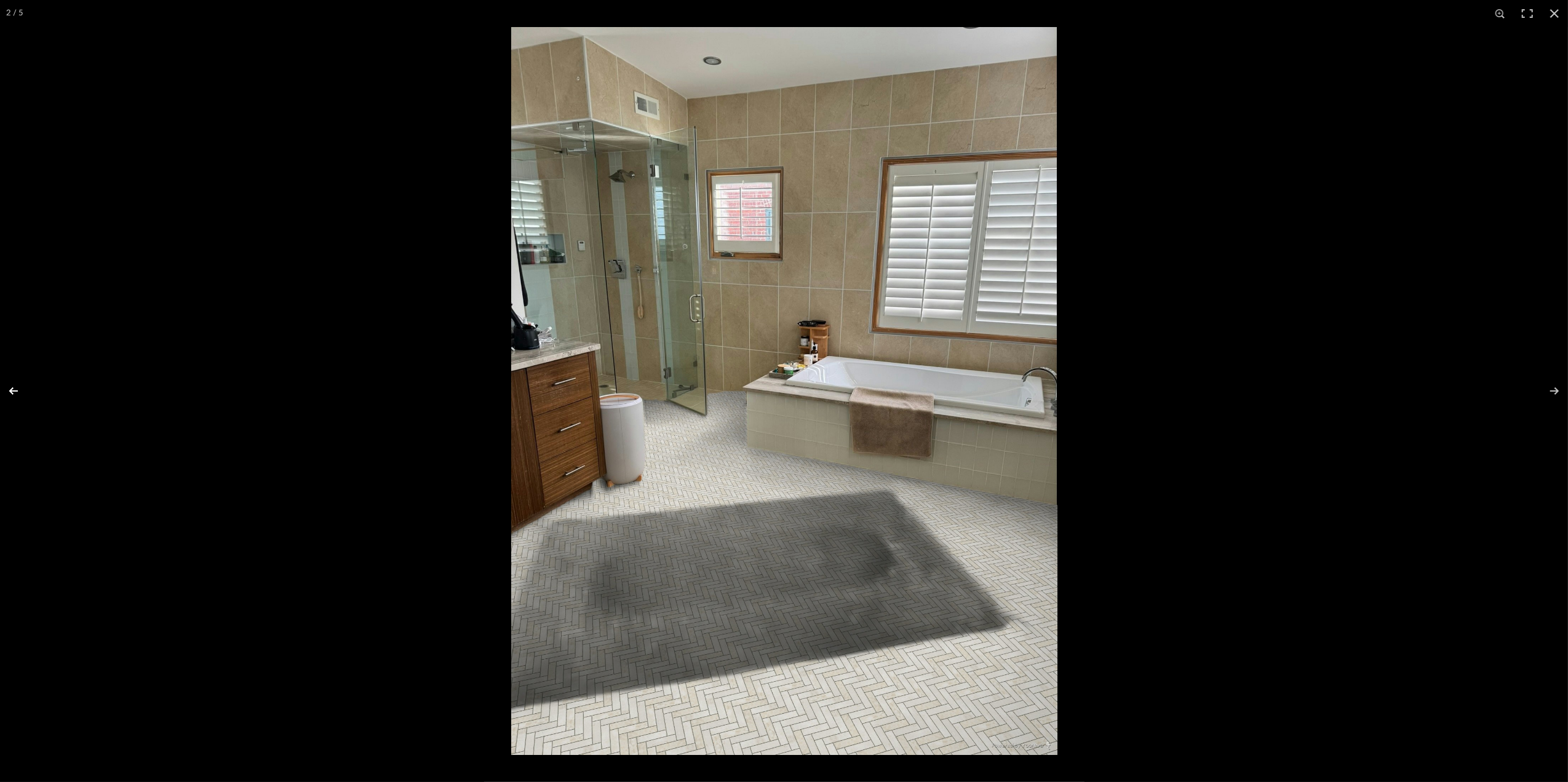
click at [18, 387] on button at bounding box center [21, 391] width 43 height 62
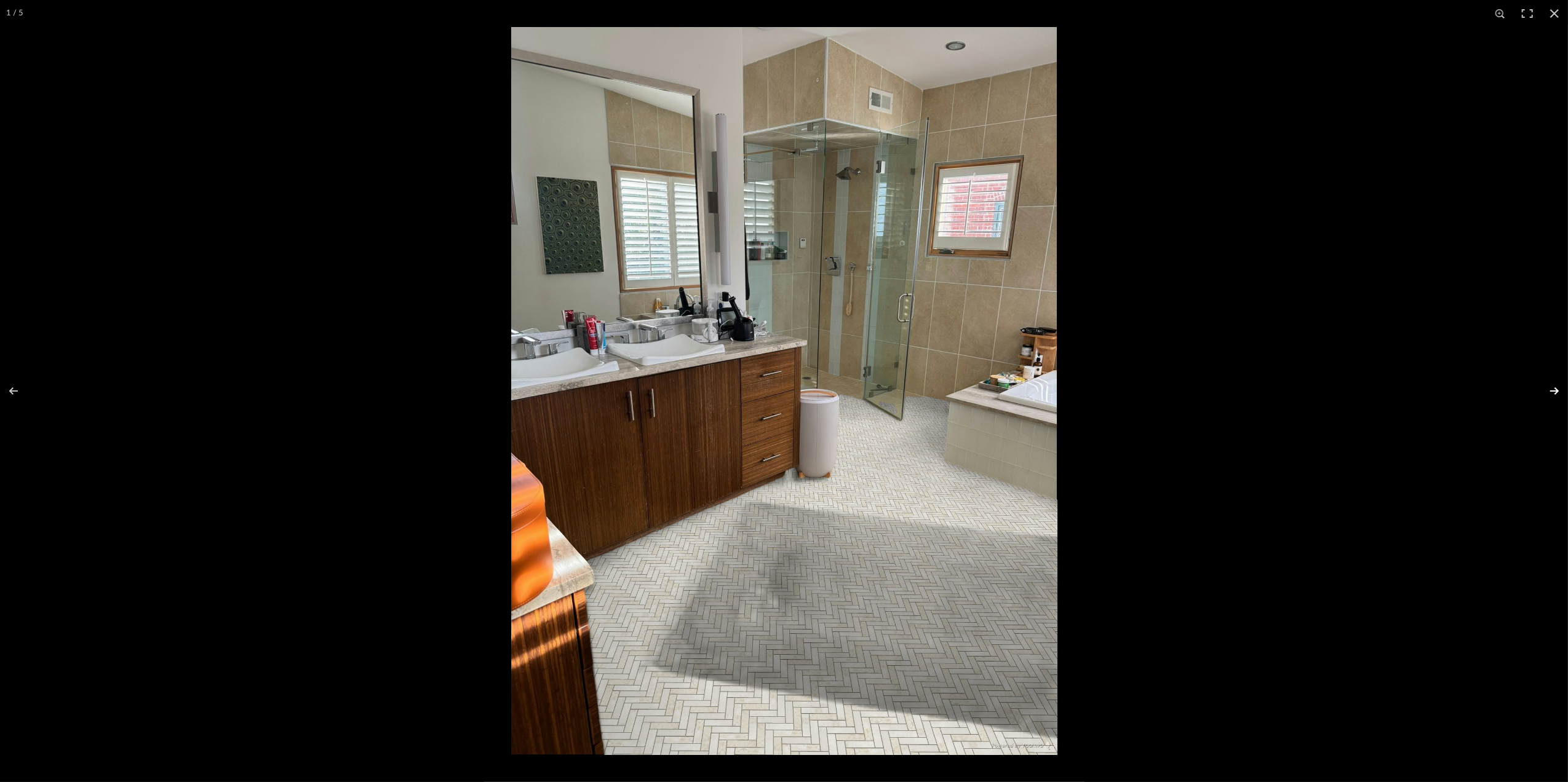
click at [1552, 390] on button at bounding box center [1546, 391] width 43 height 62
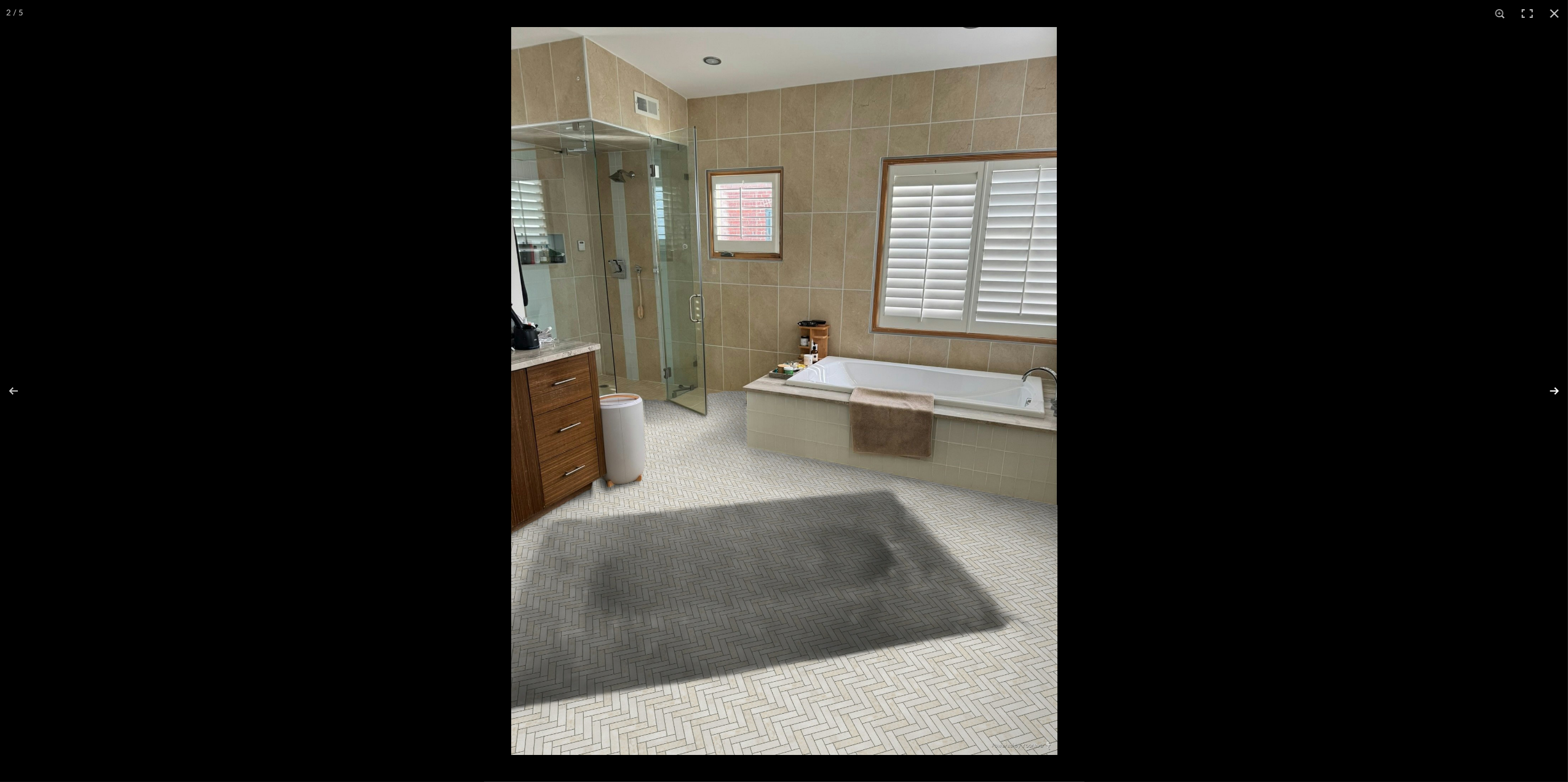
click at [1550, 390] on button at bounding box center [1546, 391] width 43 height 62
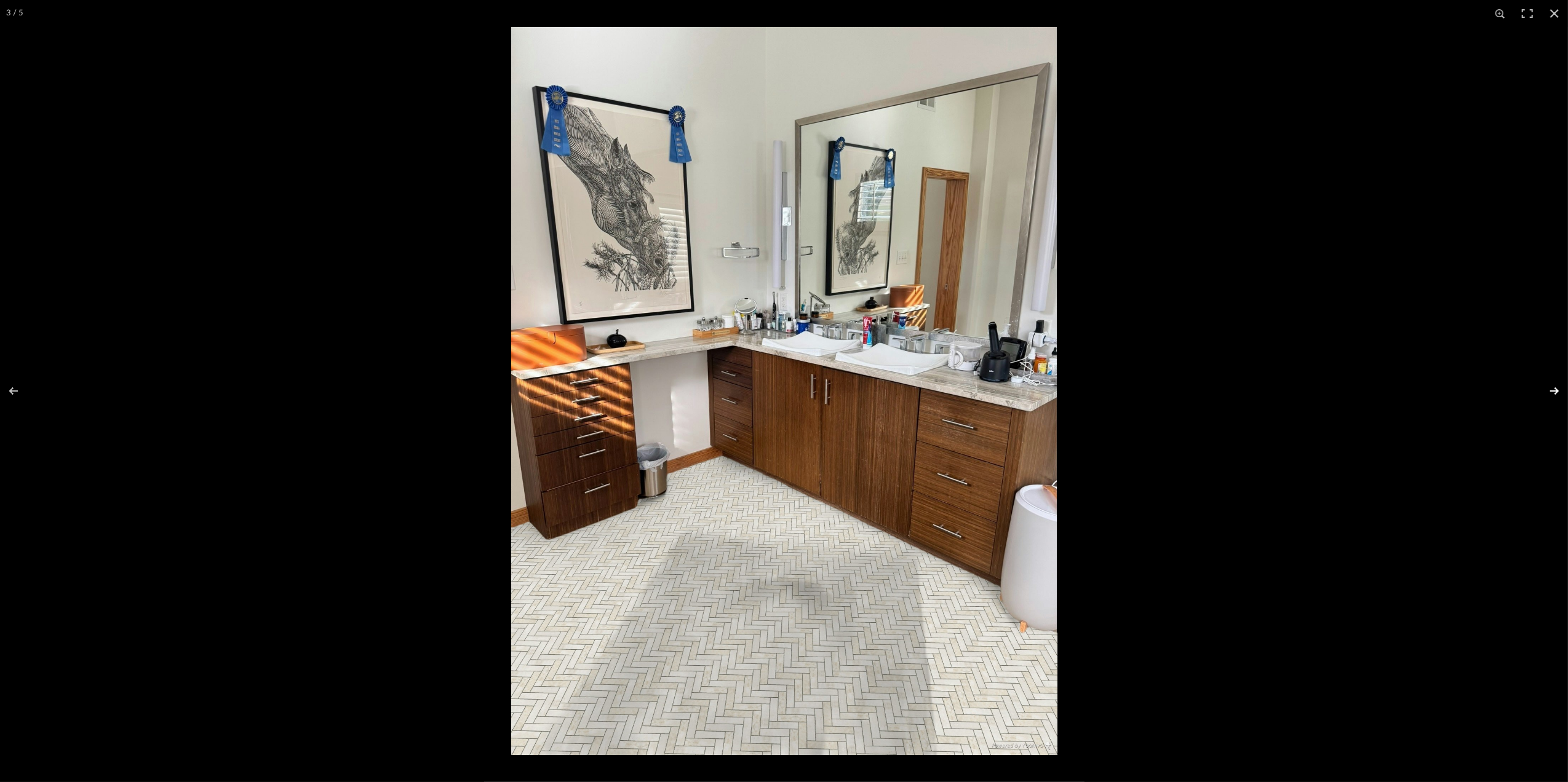
click at [1555, 392] on button at bounding box center [1546, 391] width 43 height 62
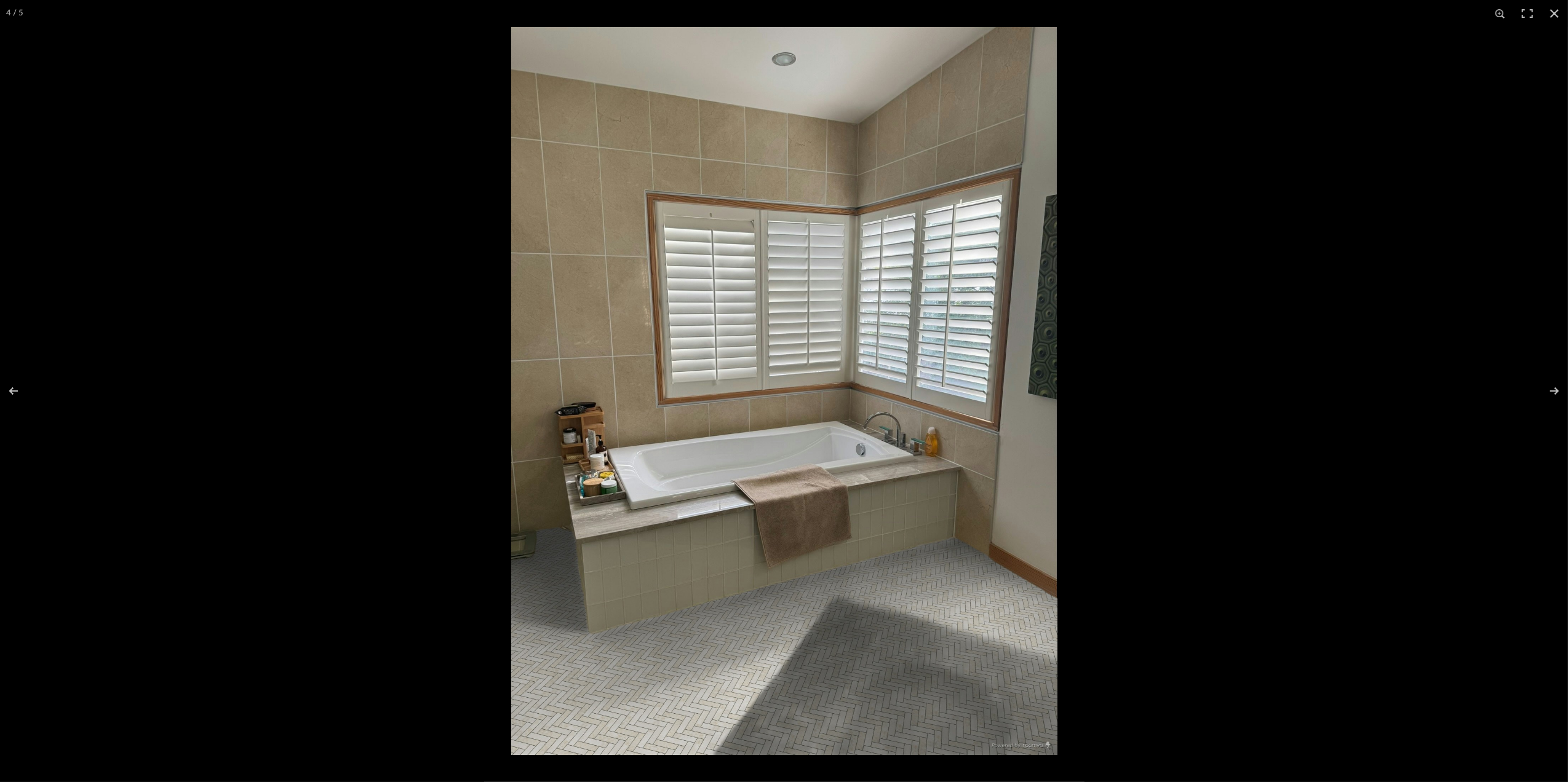
click at [723, 571] on img at bounding box center [783, 391] width 546 height 728
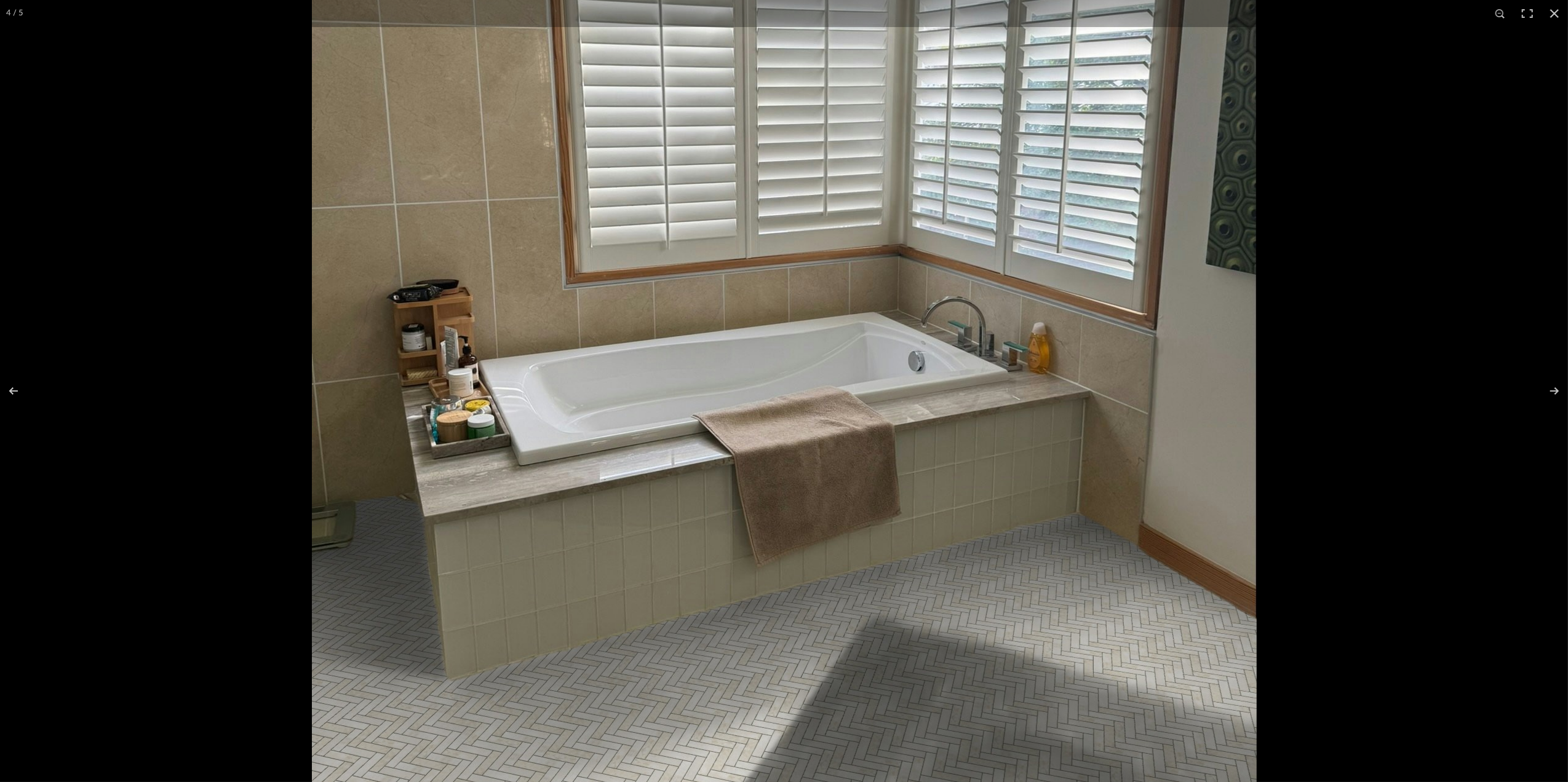
click at [629, 559] on img at bounding box center [784, 260] width 945 height 1259
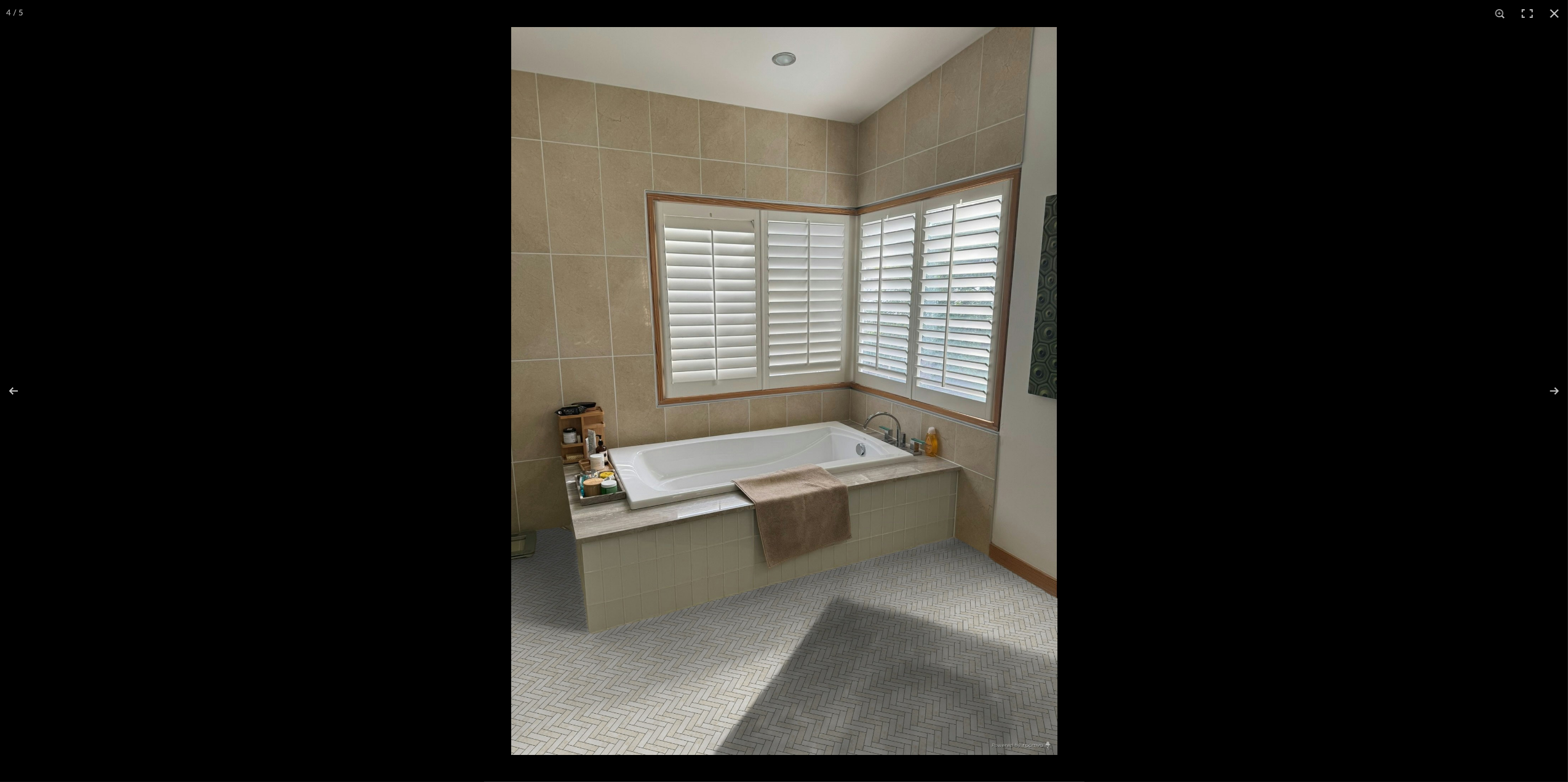
click at [629, 559] on img at bounding box center [783, 391] width 546 height 728
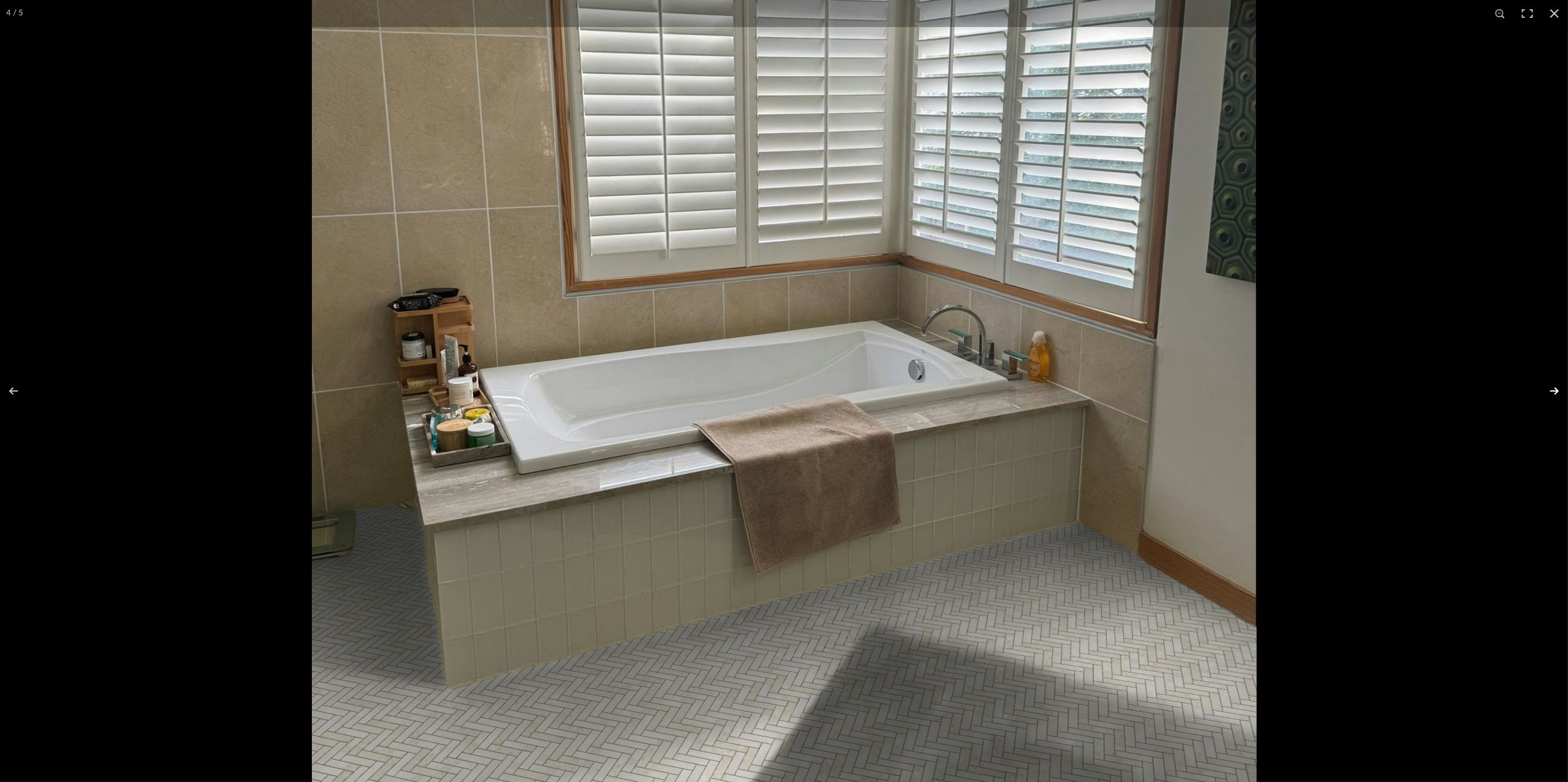
click at [1557, 382] on button at bounding box center [1546, 391] width 43 height 62
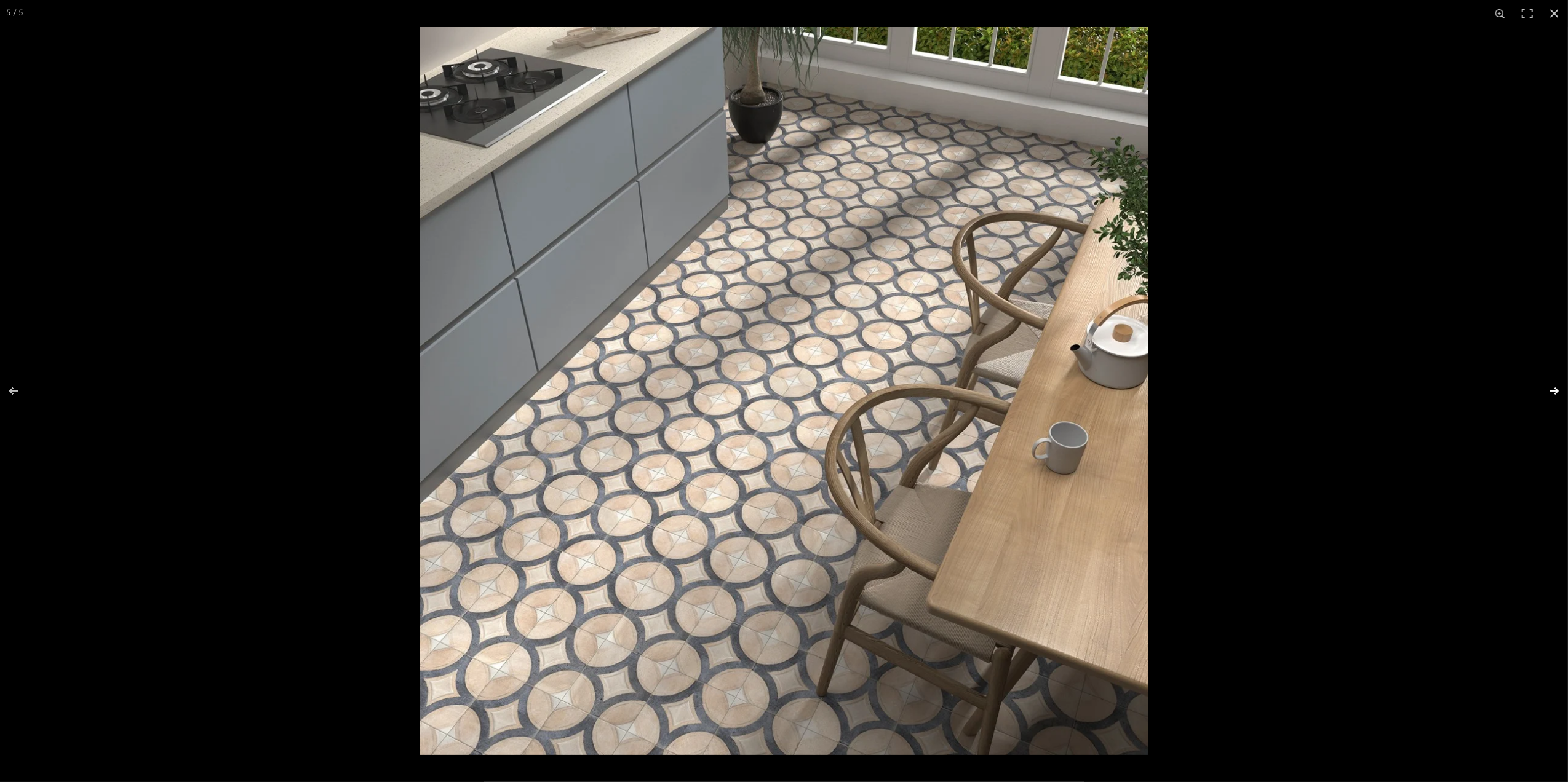
click at [1557, 386] on button at bounding box center [1546, 391] width 43 height 62
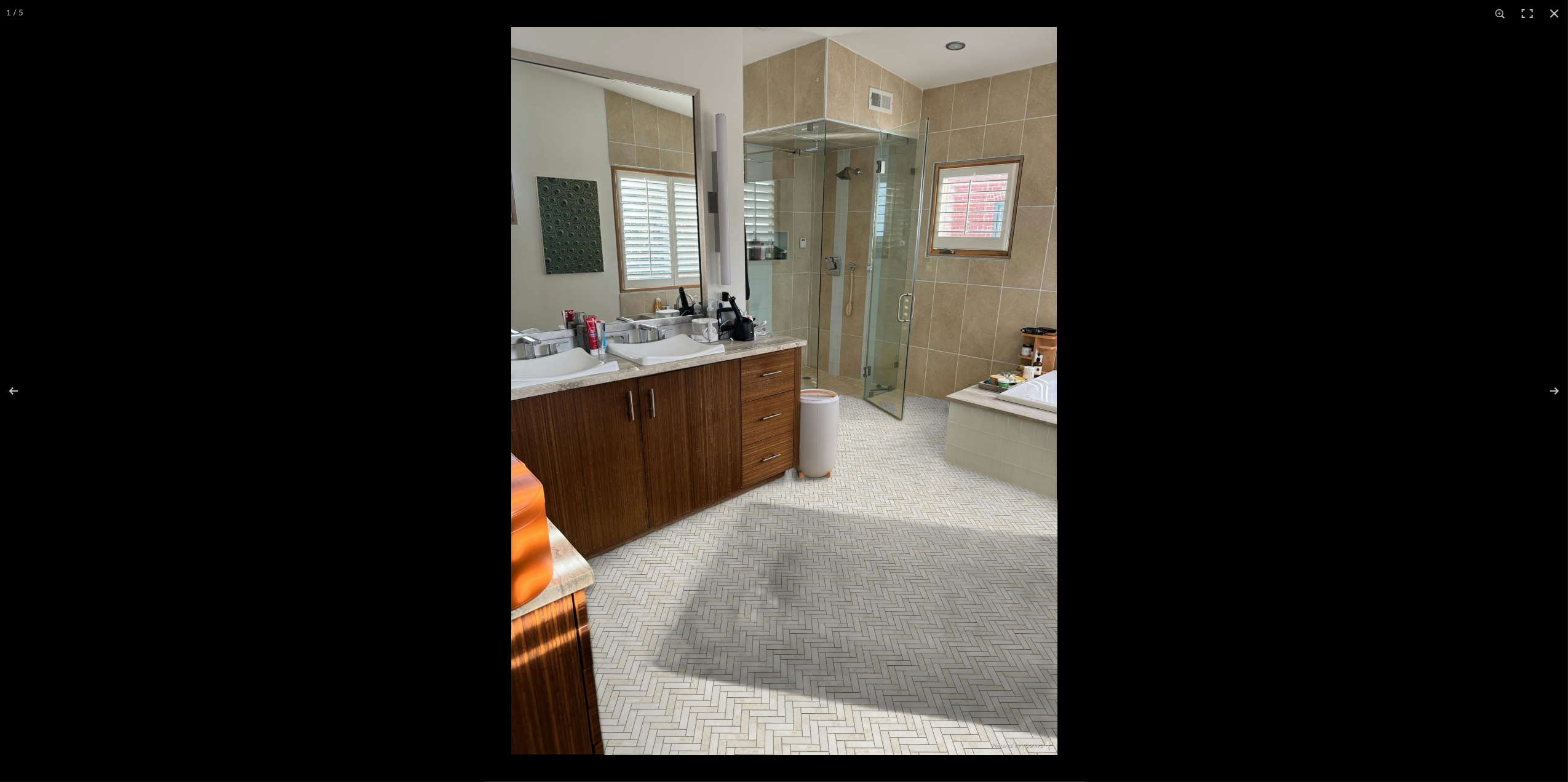
click at [903, 223] on img at bounding box center [783, 391] width 546 height 728
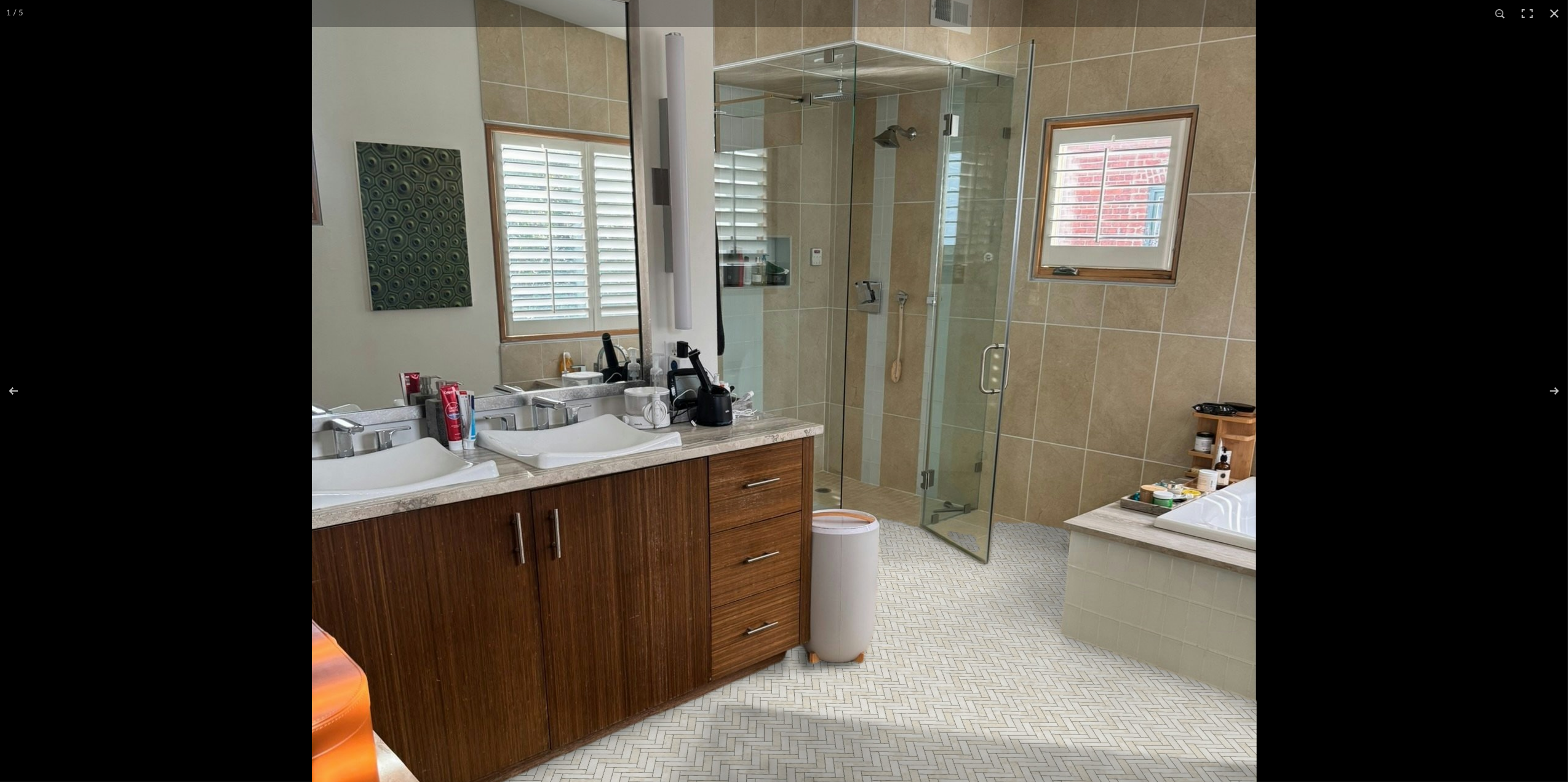
click at [1150, 330] on img at bounding box center [784, 512] width 945 height 1259
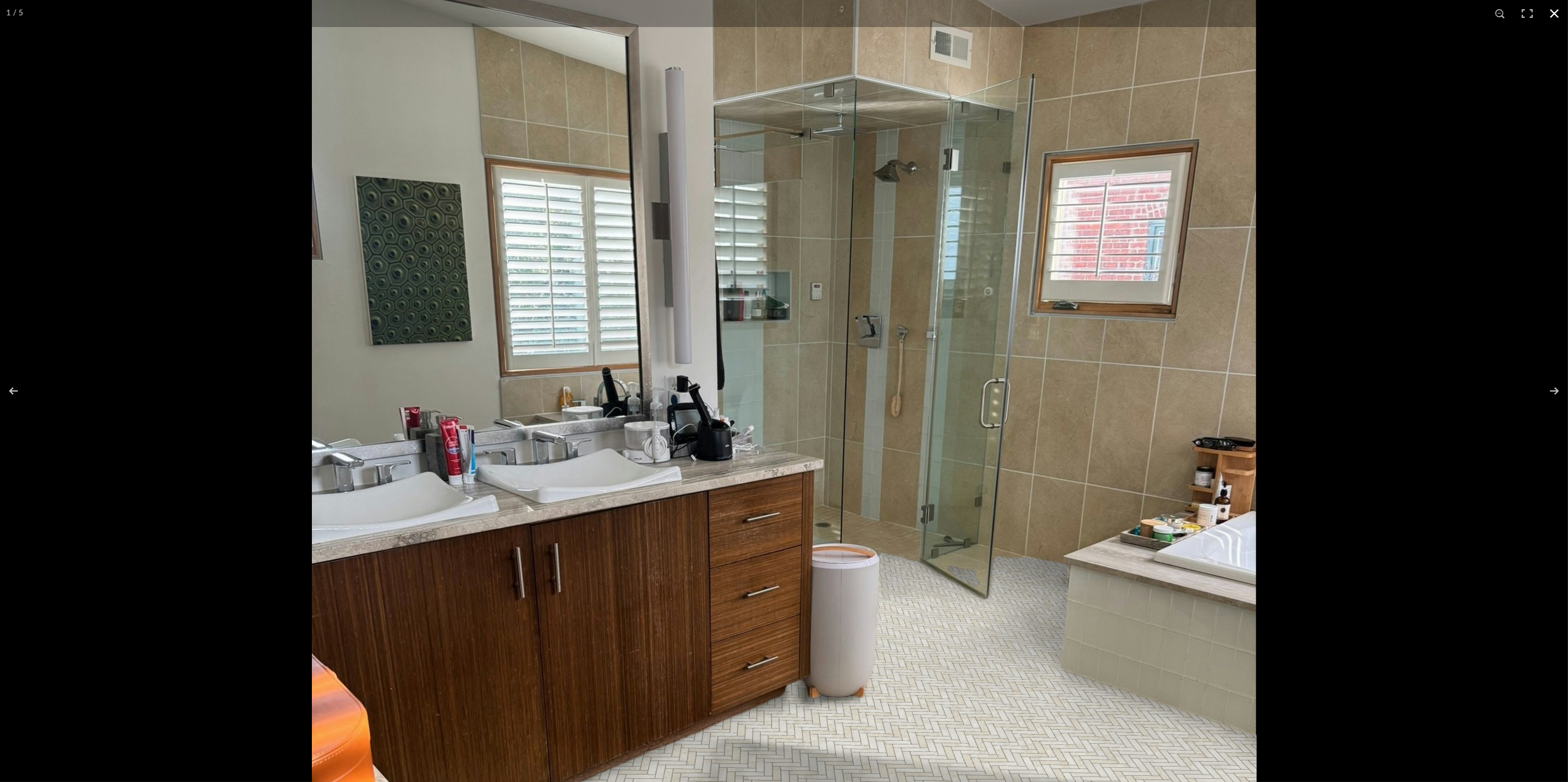
click at [1553, 11] on button at bounding box center [1553, 13] width 27 height 27
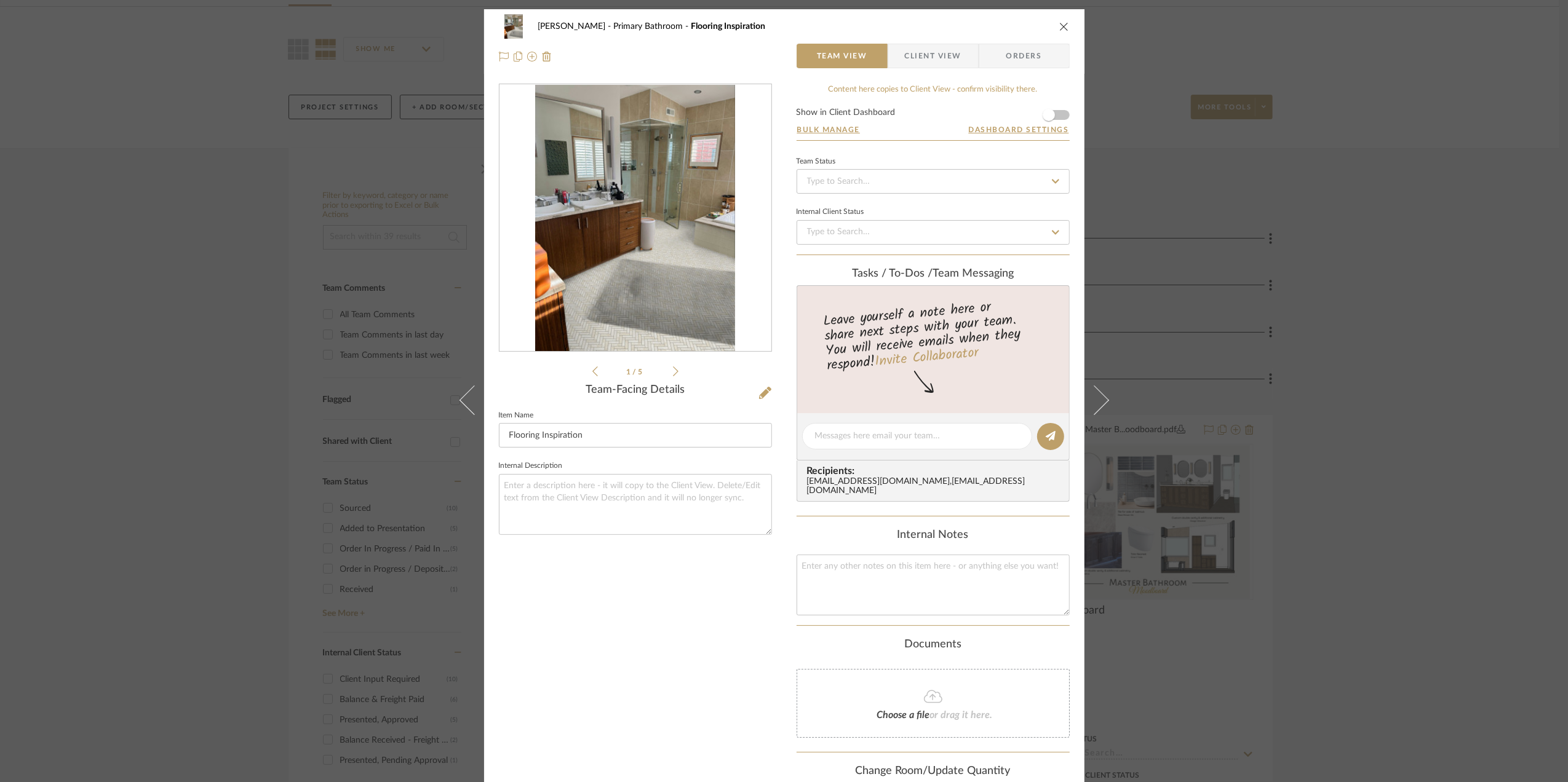
click at [1405, 470] on div "[PERSON_NAME] Primary Bathroom Flooring Inspiration Team View Client View Order…" at bounding box center [784, 391] width 1568 height 782
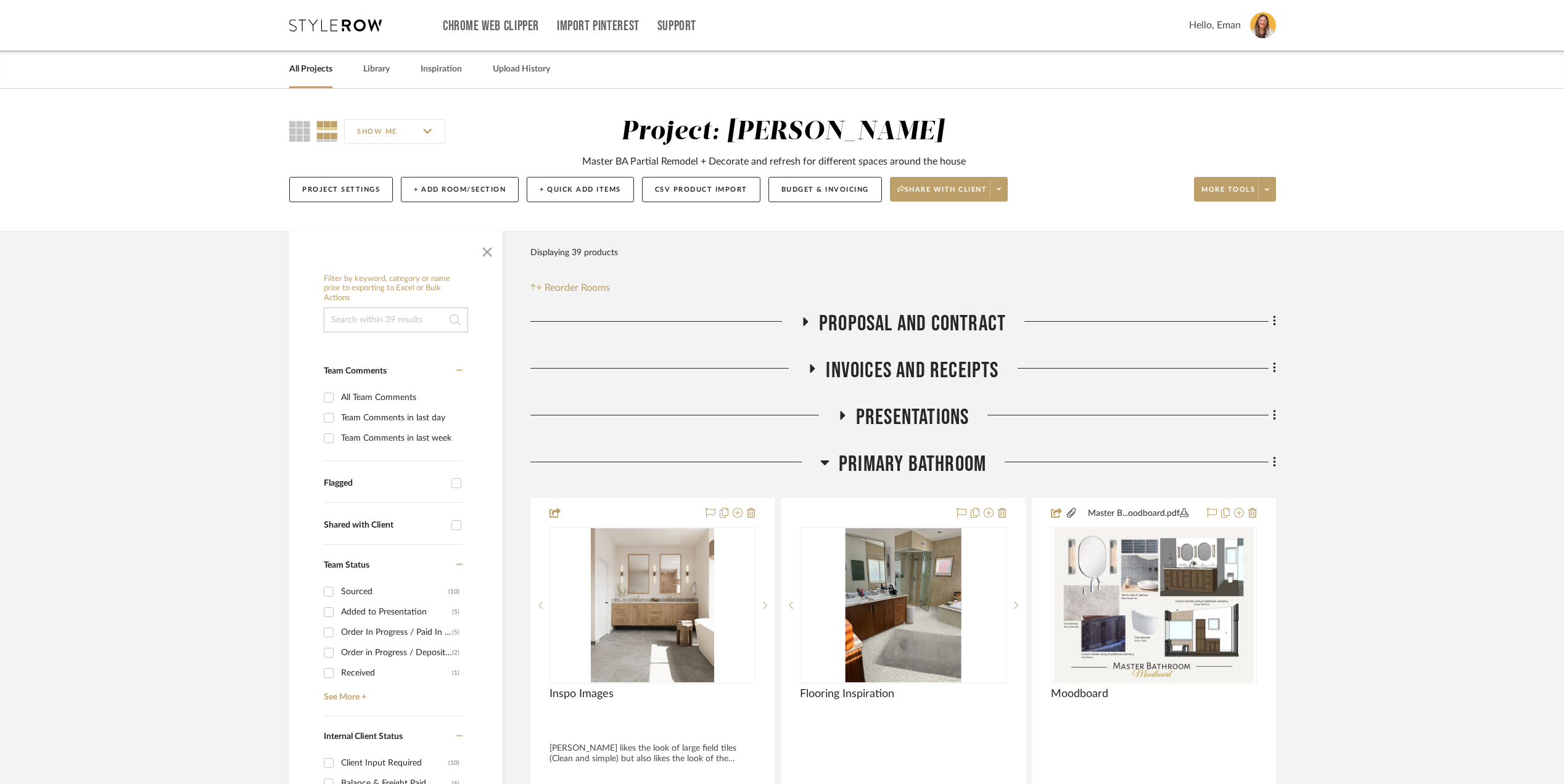
click at [346, 26] on icon at bounding box center [335, 25] width 93 height 12
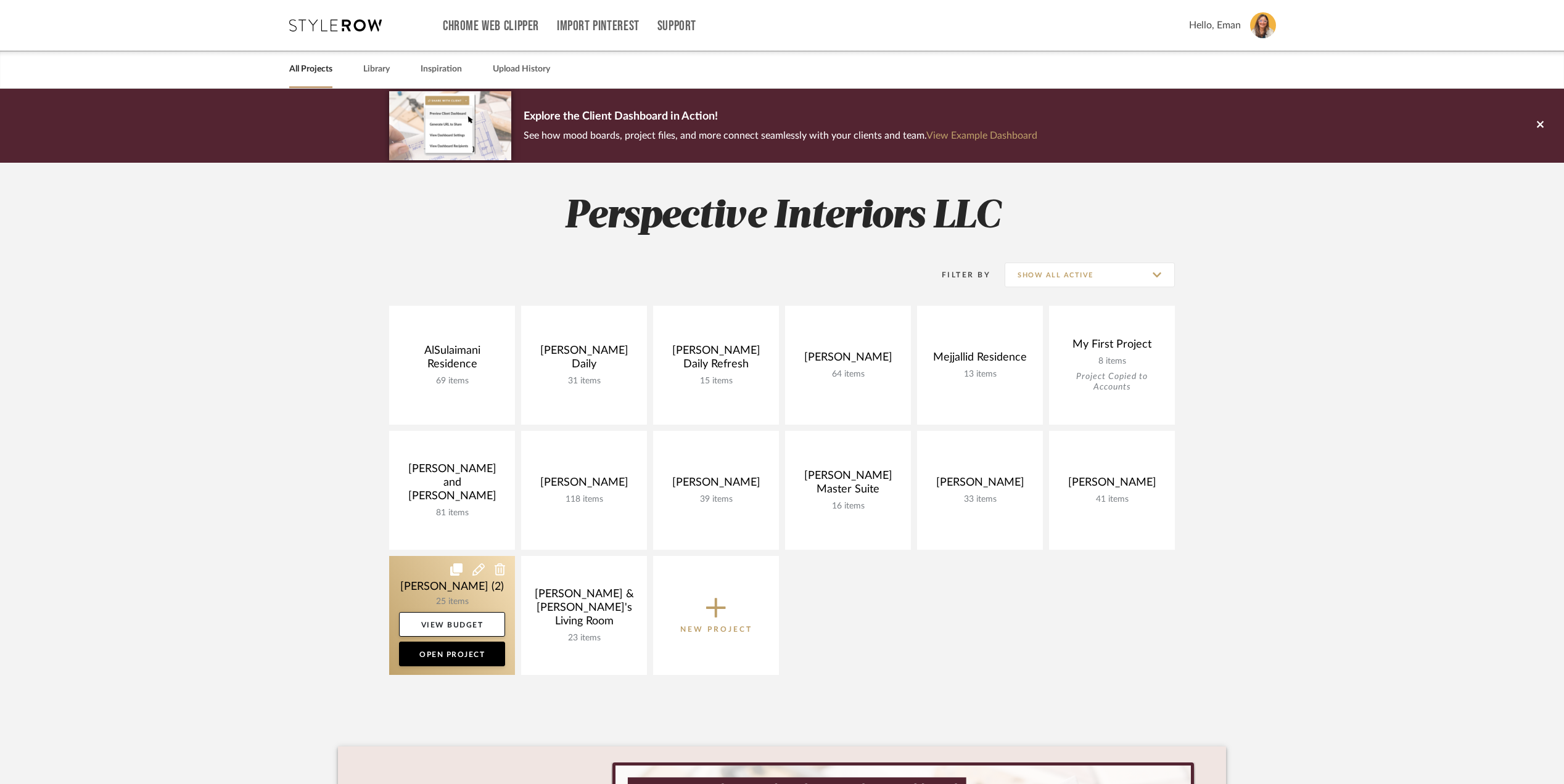
click at [418, 584] on link at bounding box center [452, 616] width 126 height 119
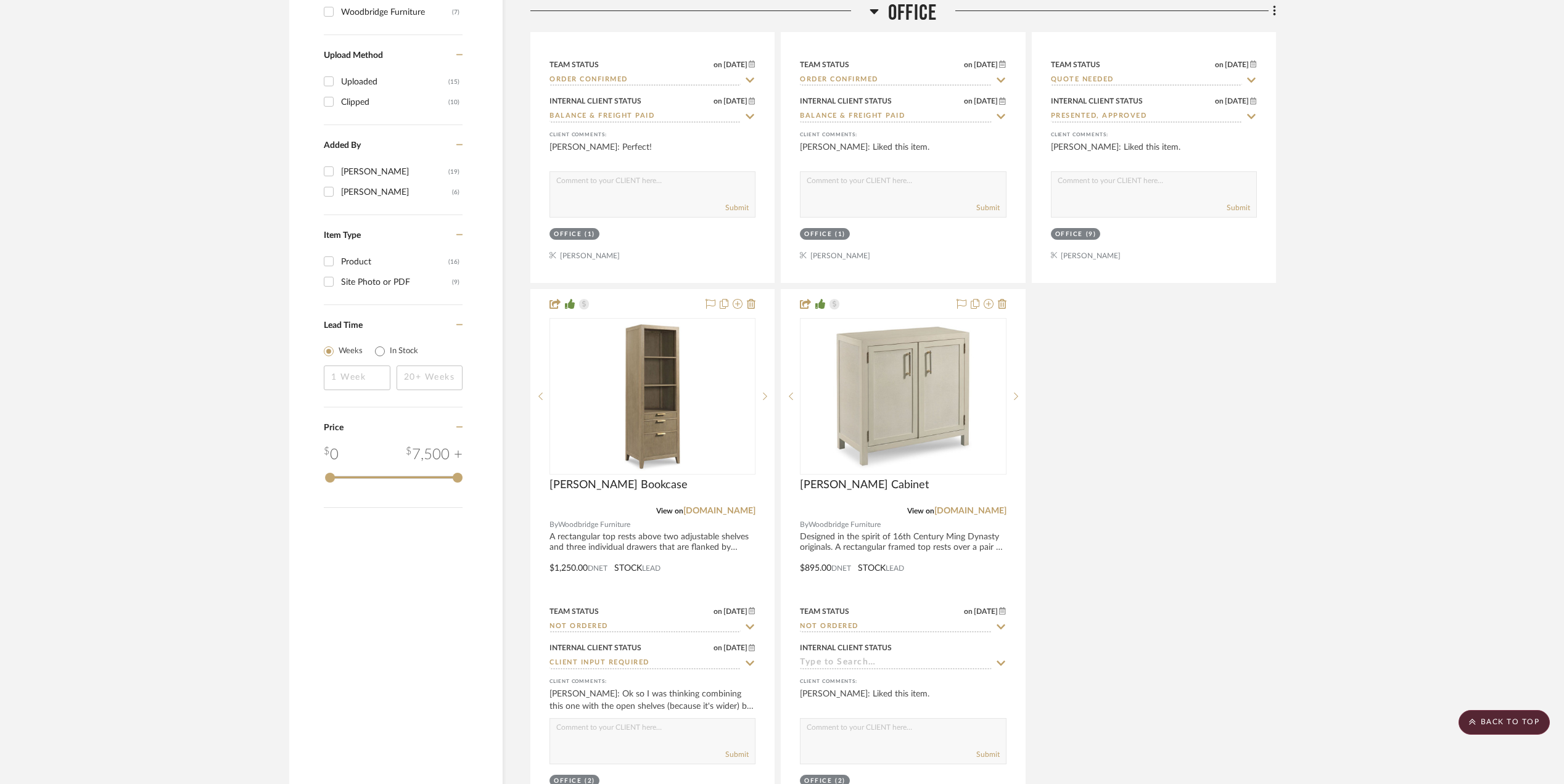
scroll to position [1726, 0]
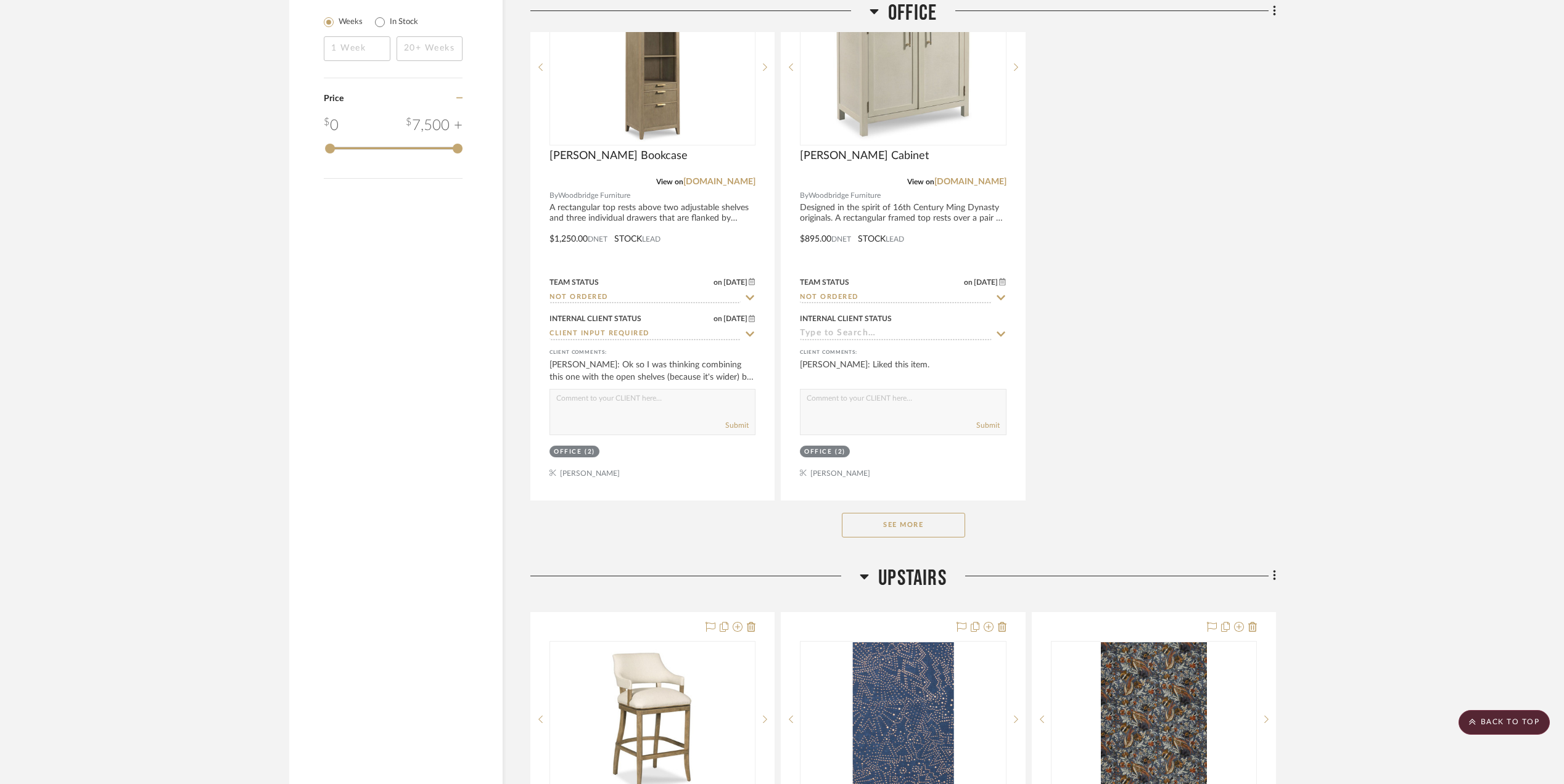
click at [895, 538] on button "See More" at bounding box center [903, 525] width 123 height 25
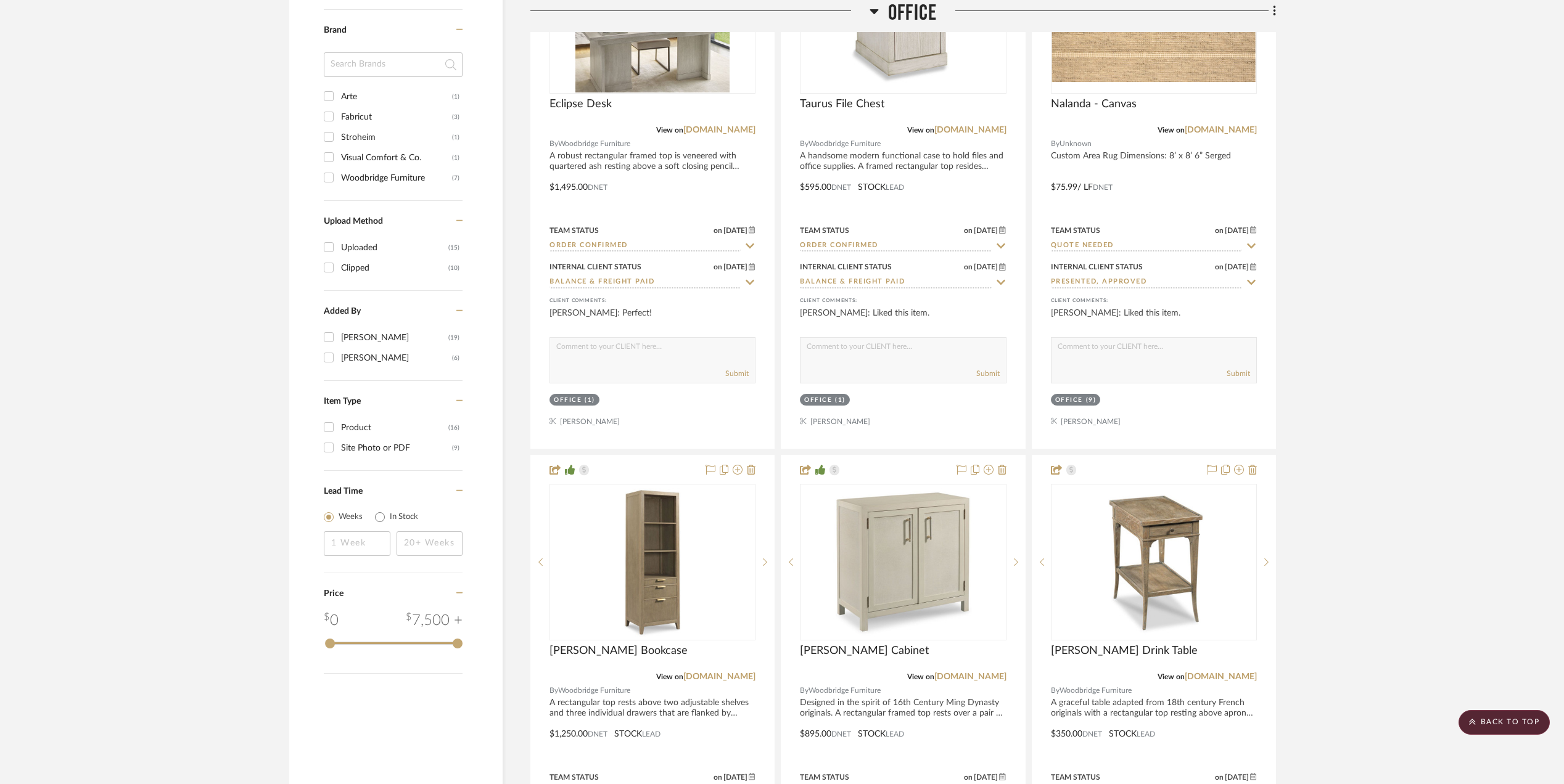
scroll to position [1233, 0]
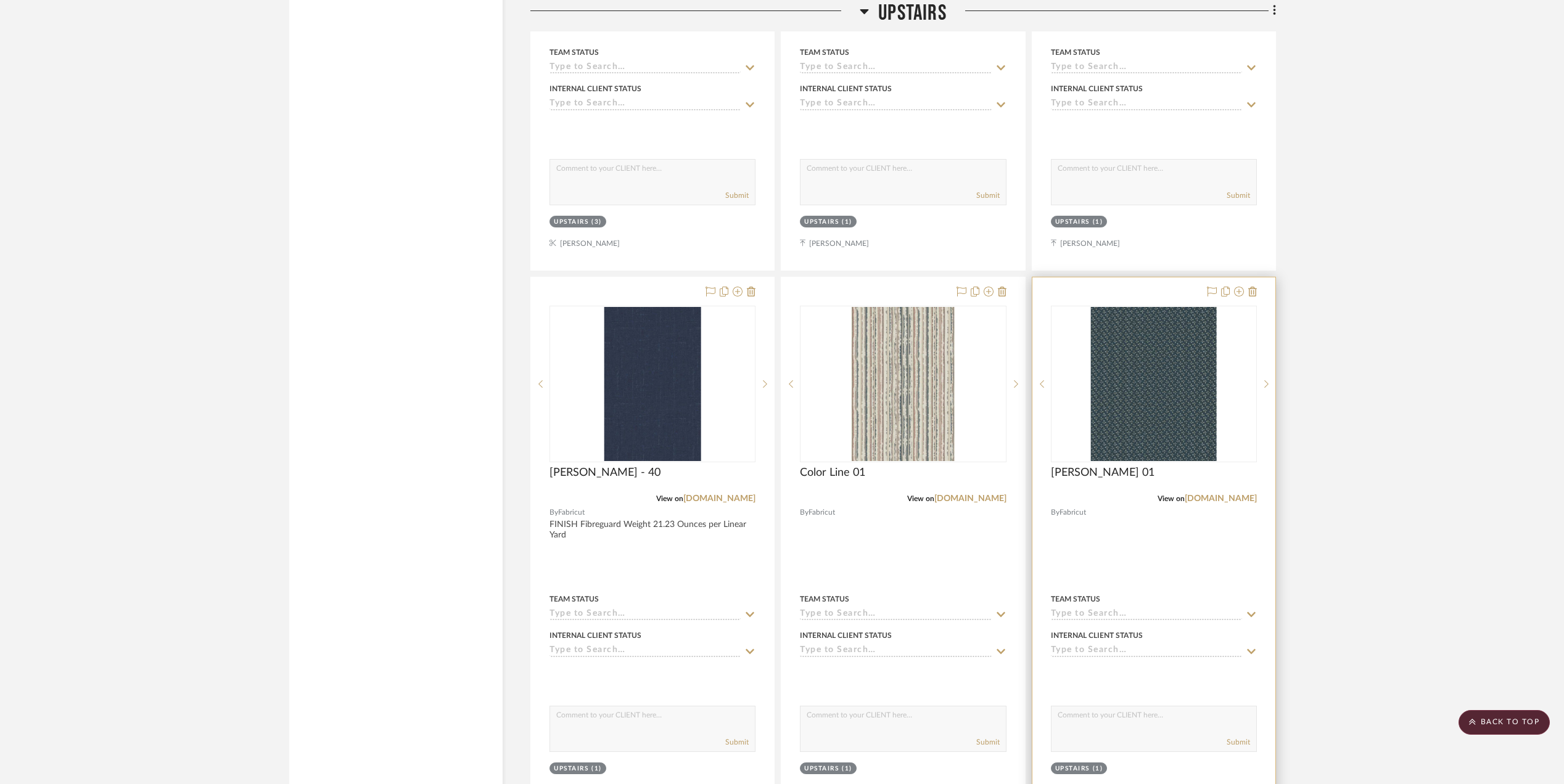
scroll to position [3123, 0]
